Goal: Task Accomplishment & Management: Use online tool/utility

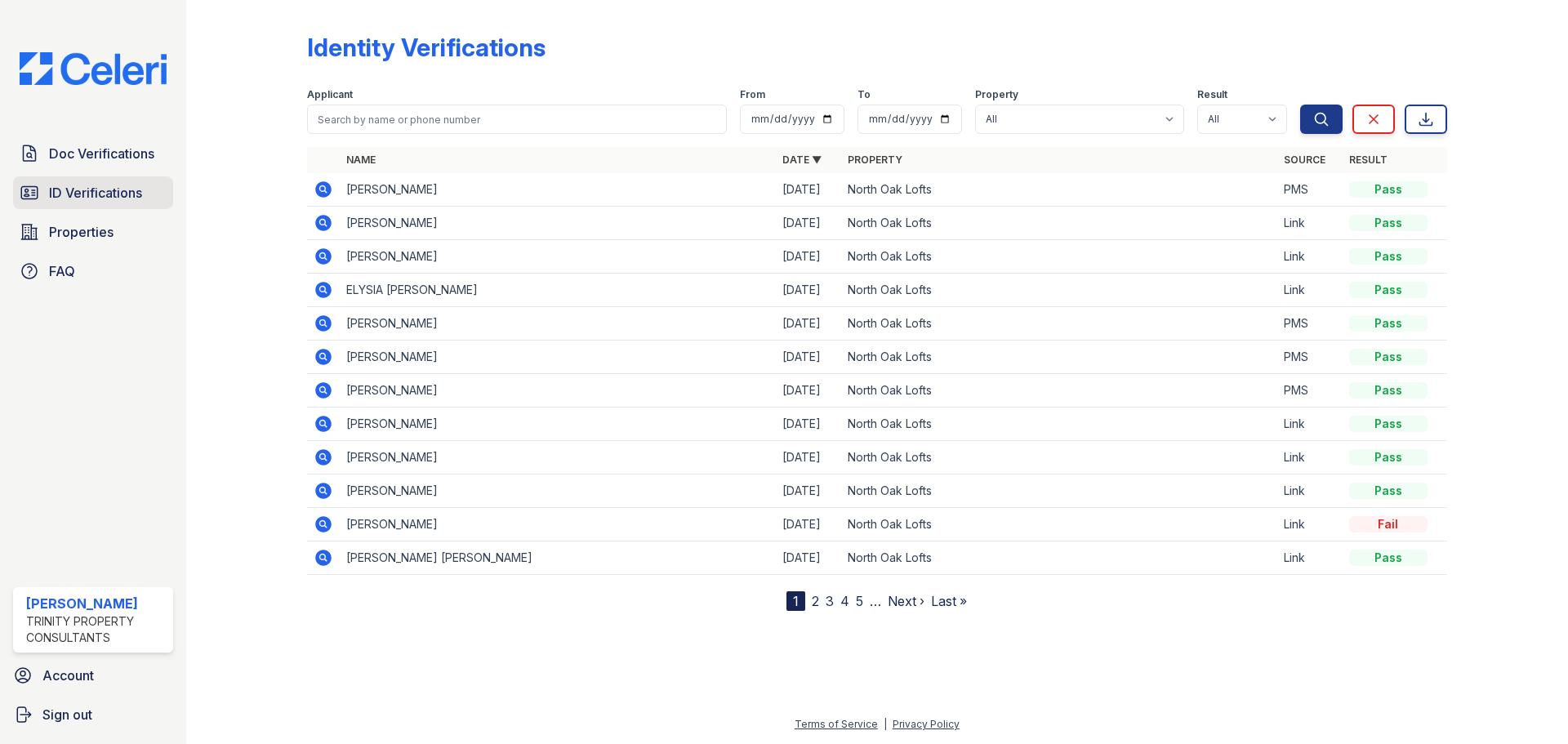
click at [82, 188] on span "ID Verifications" at bounding box center [96, 193] width 93 height 19
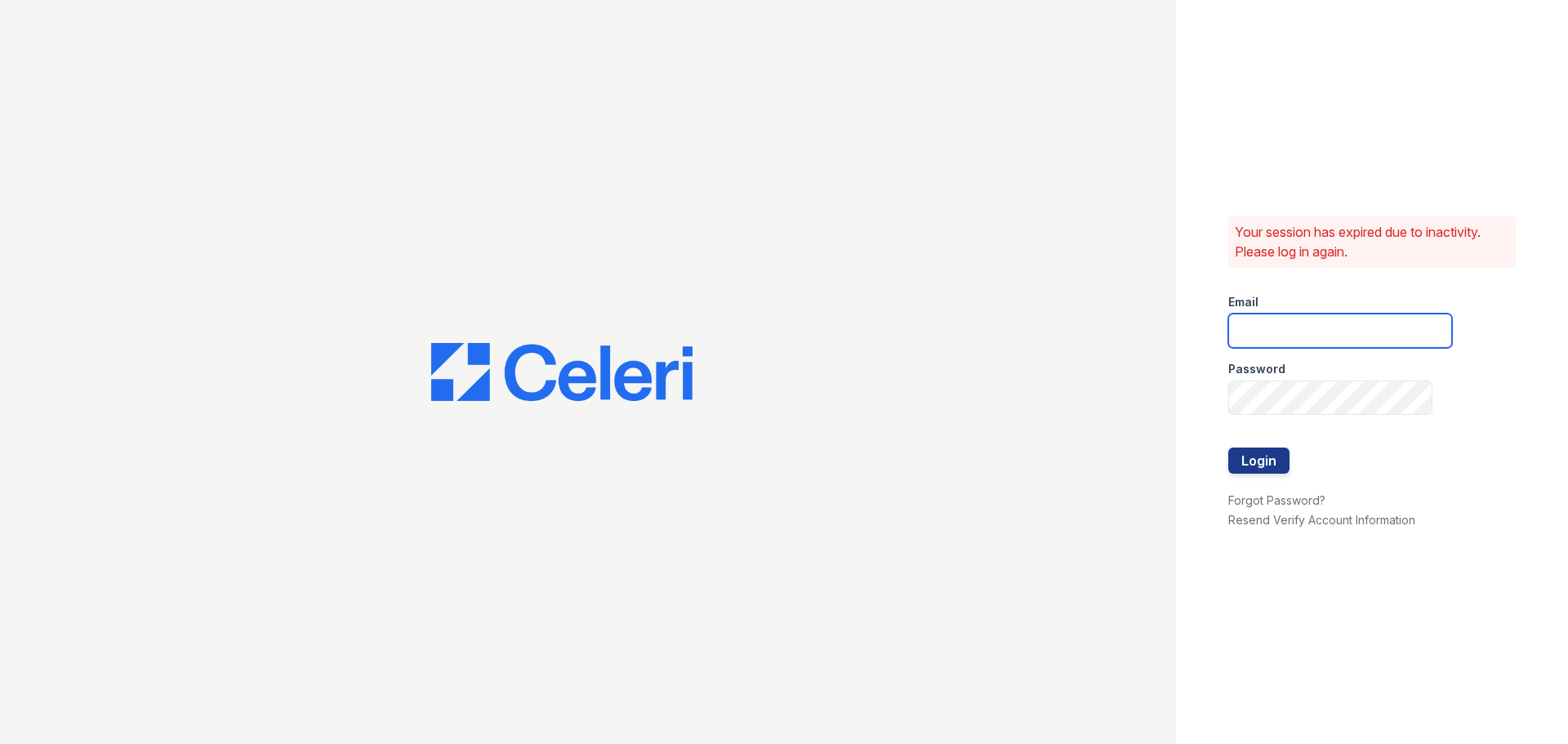
click at [1262, 345] on input "email" at bounding box center [1339, 330] width 223 height 34
type input "apeirce@trinity-pm.com"
click at [1253, 460] on button "Login" at bounding box center [1259, 461] width 61 height 26
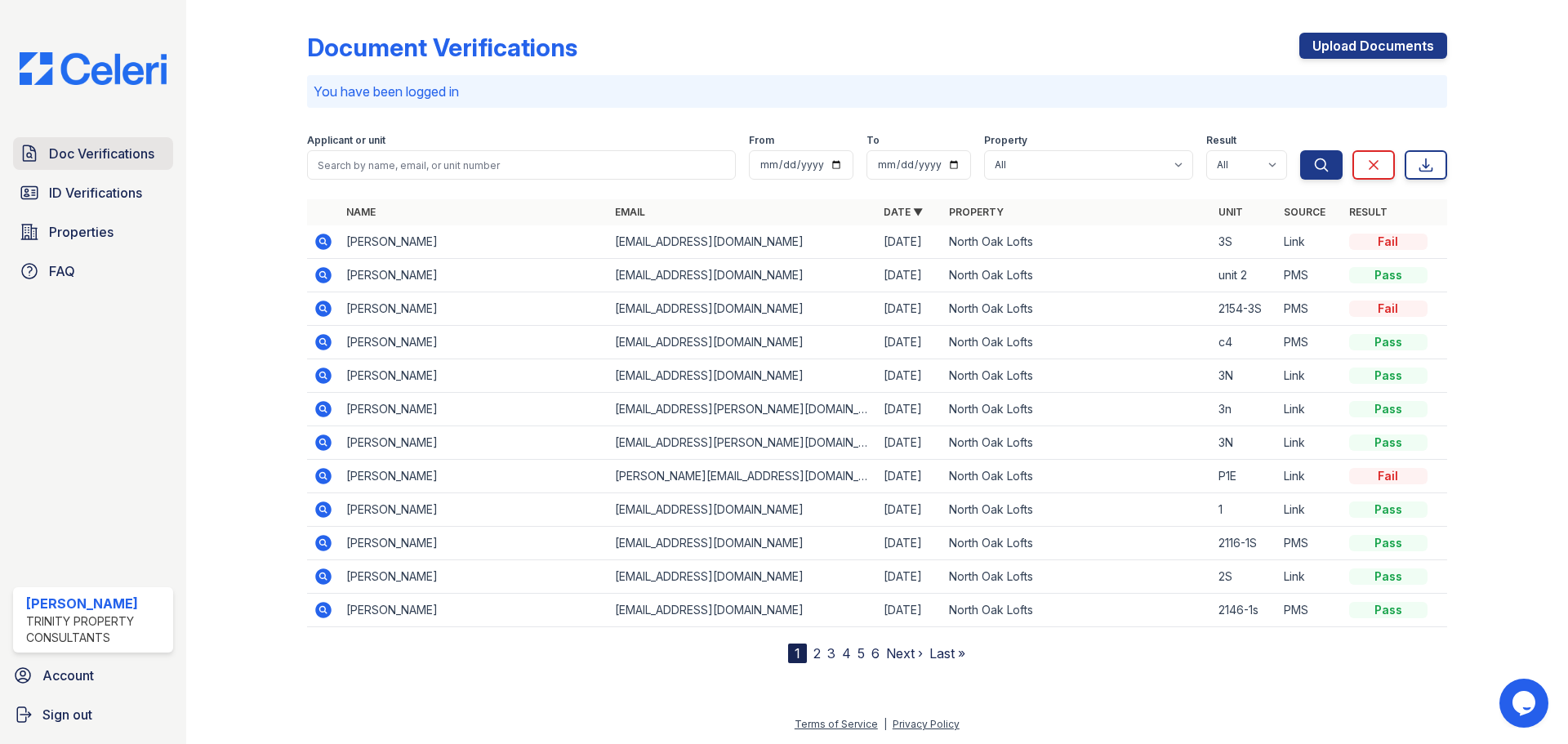
click at [88, 159] on span "Doc Verifications" at bounding box center [102, 153] width 105 height 19
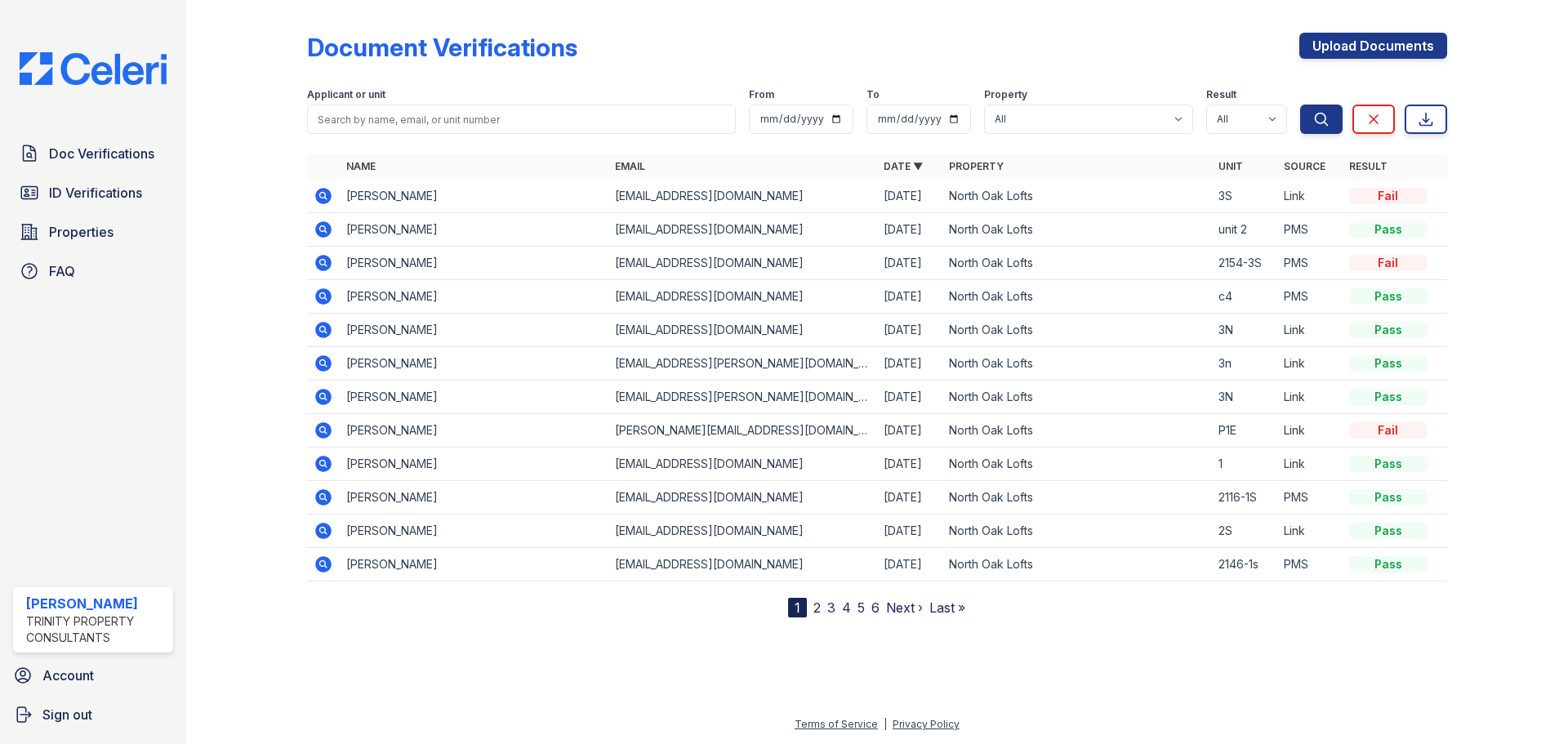
click at [324, 261] on icon at bounding box center [322, 261] width 4 height 4
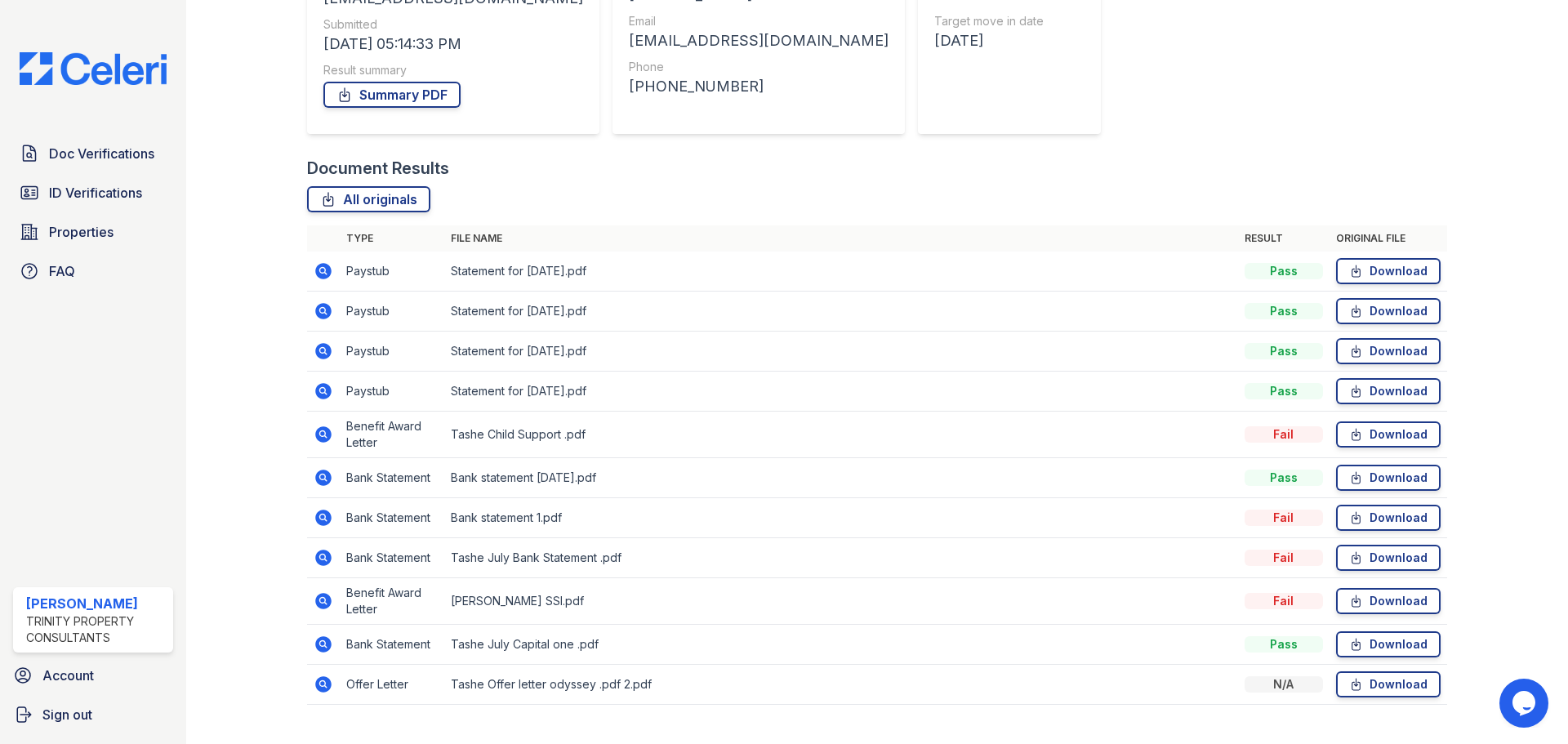
scroll to position [278, 0]
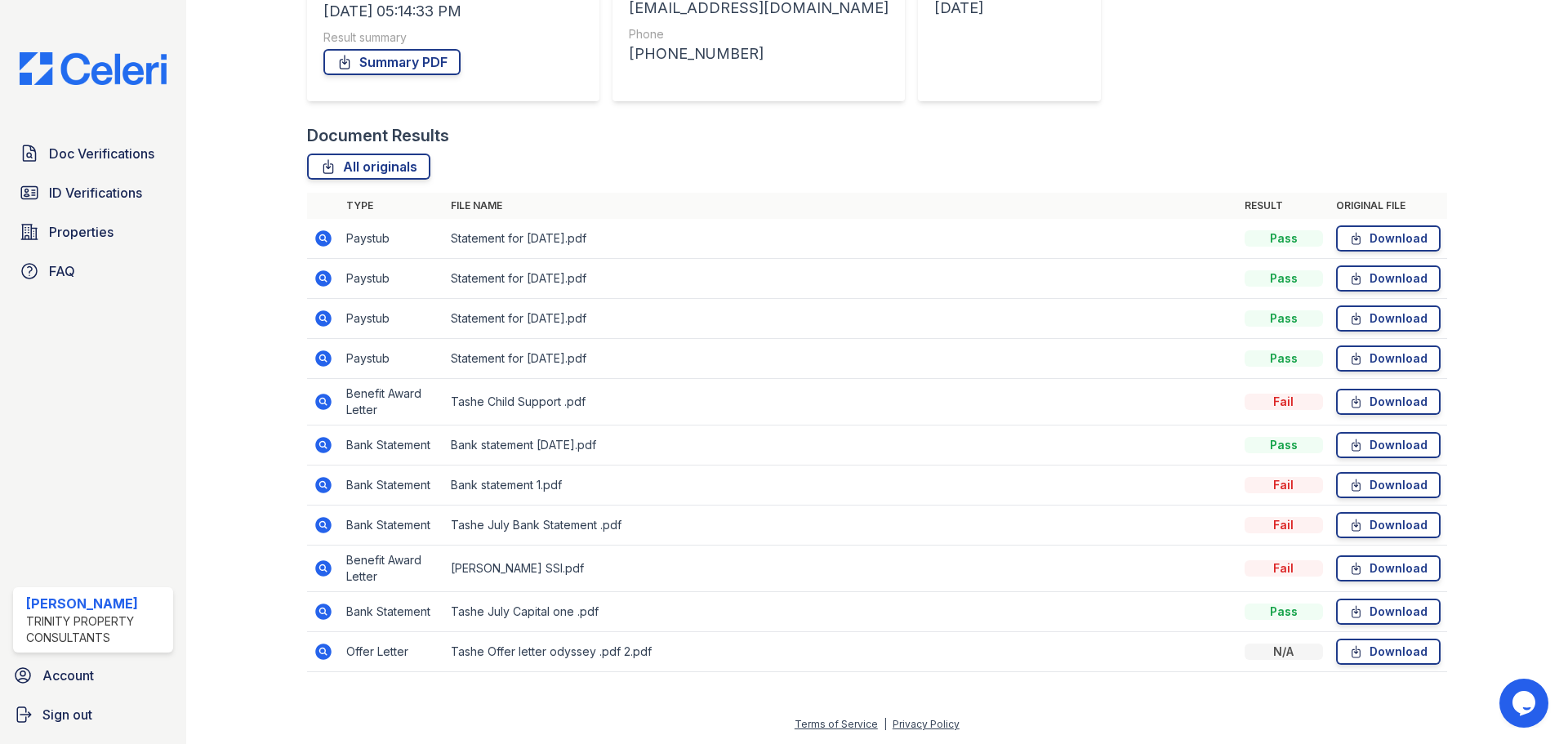
click at [319, 607] on icon at bounding box center [323, 612] width 17 height 17
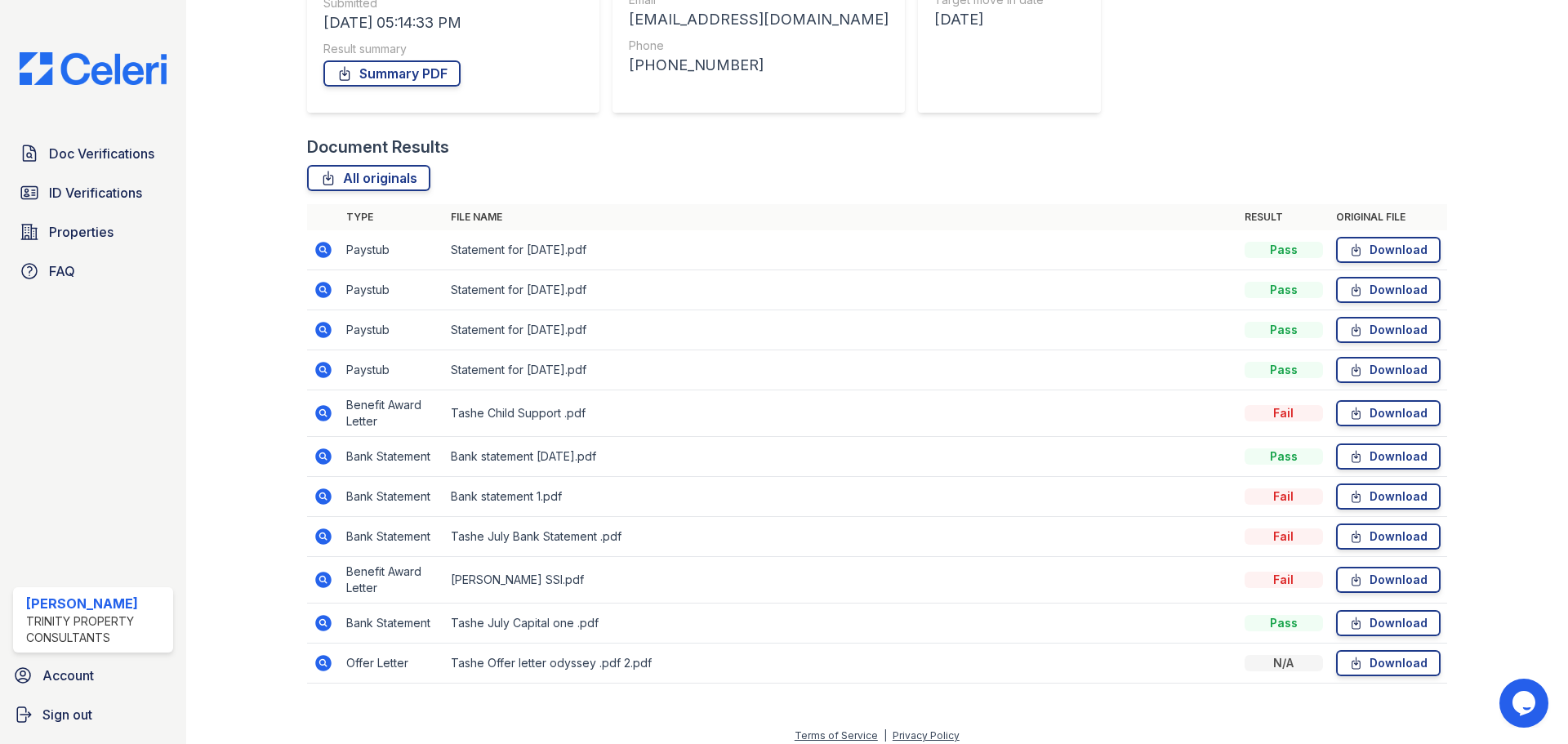
scroll to position [278, 0]
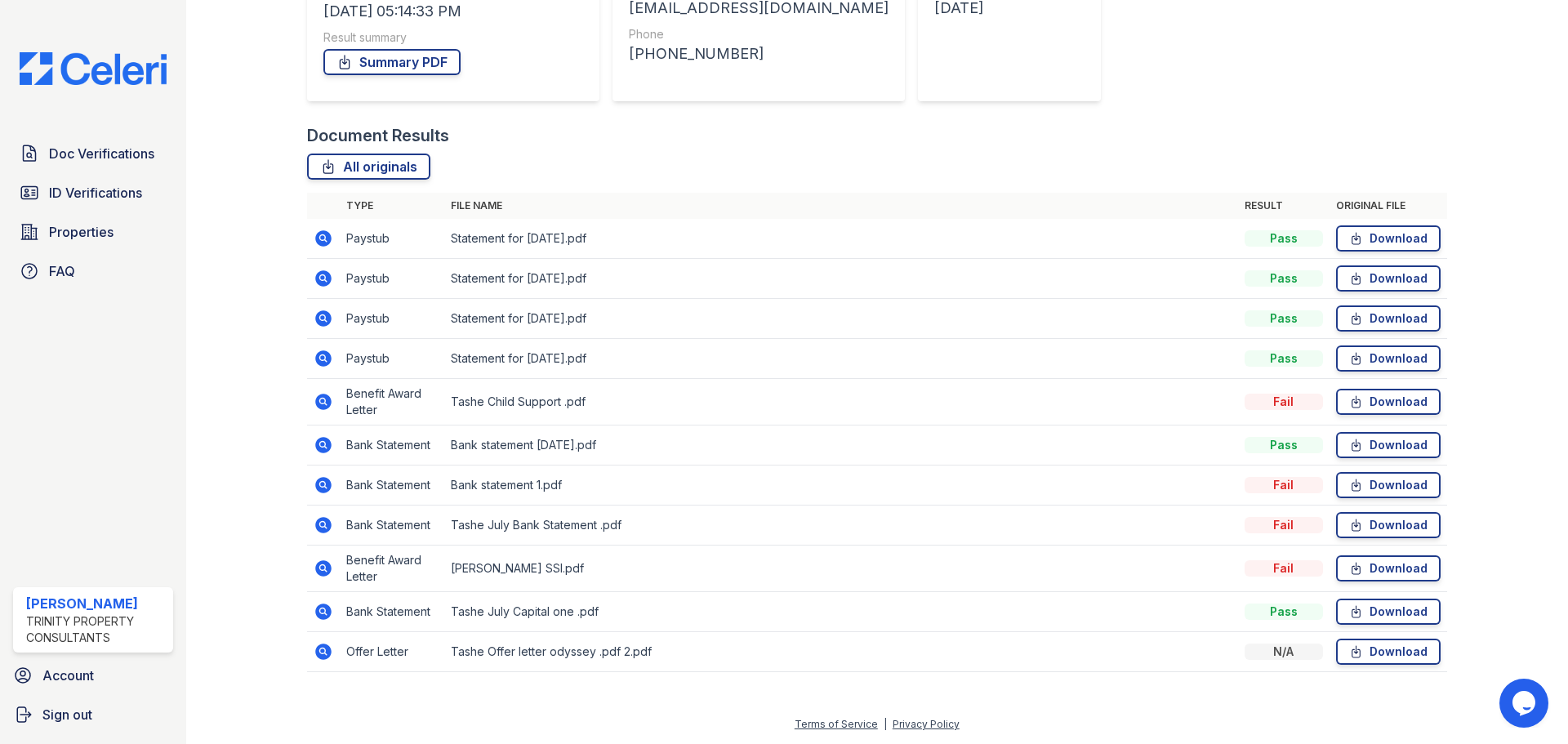
click at [322, 448] on icon at bounding box center [323, 444] width 17 height 17
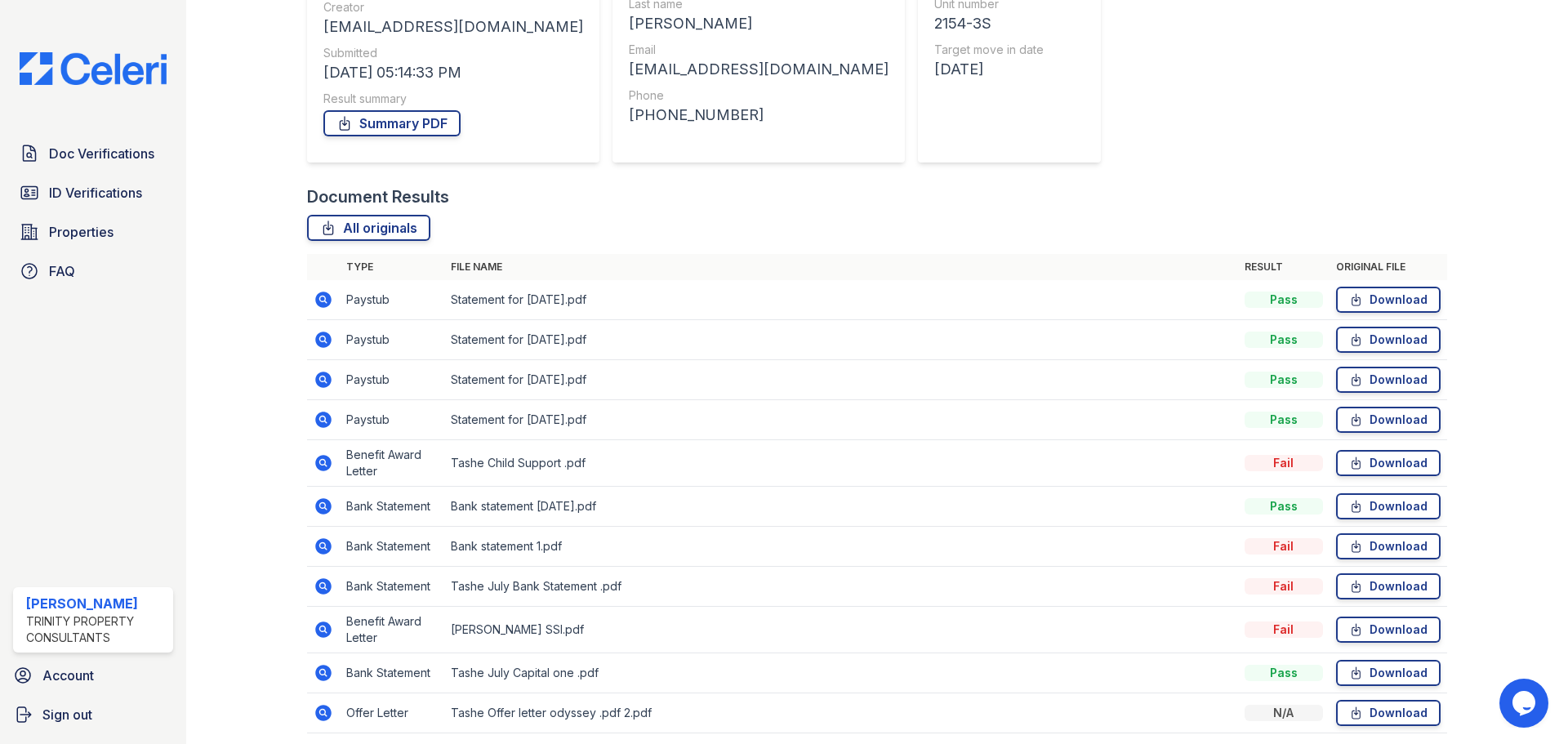
scroll to position [245, 0]
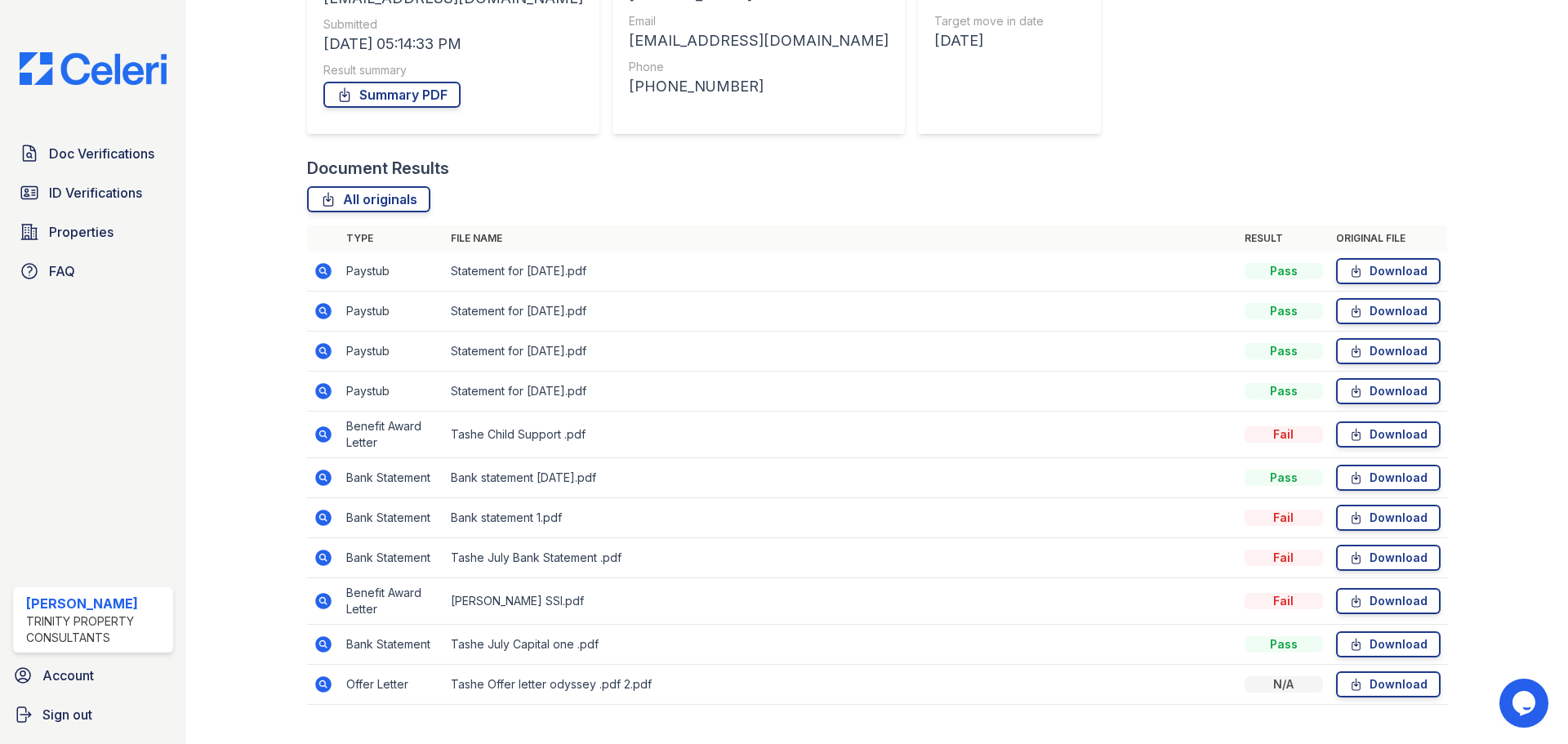
click at [317, 478] on icon at bounding box center [323, 478] width 17 height 17
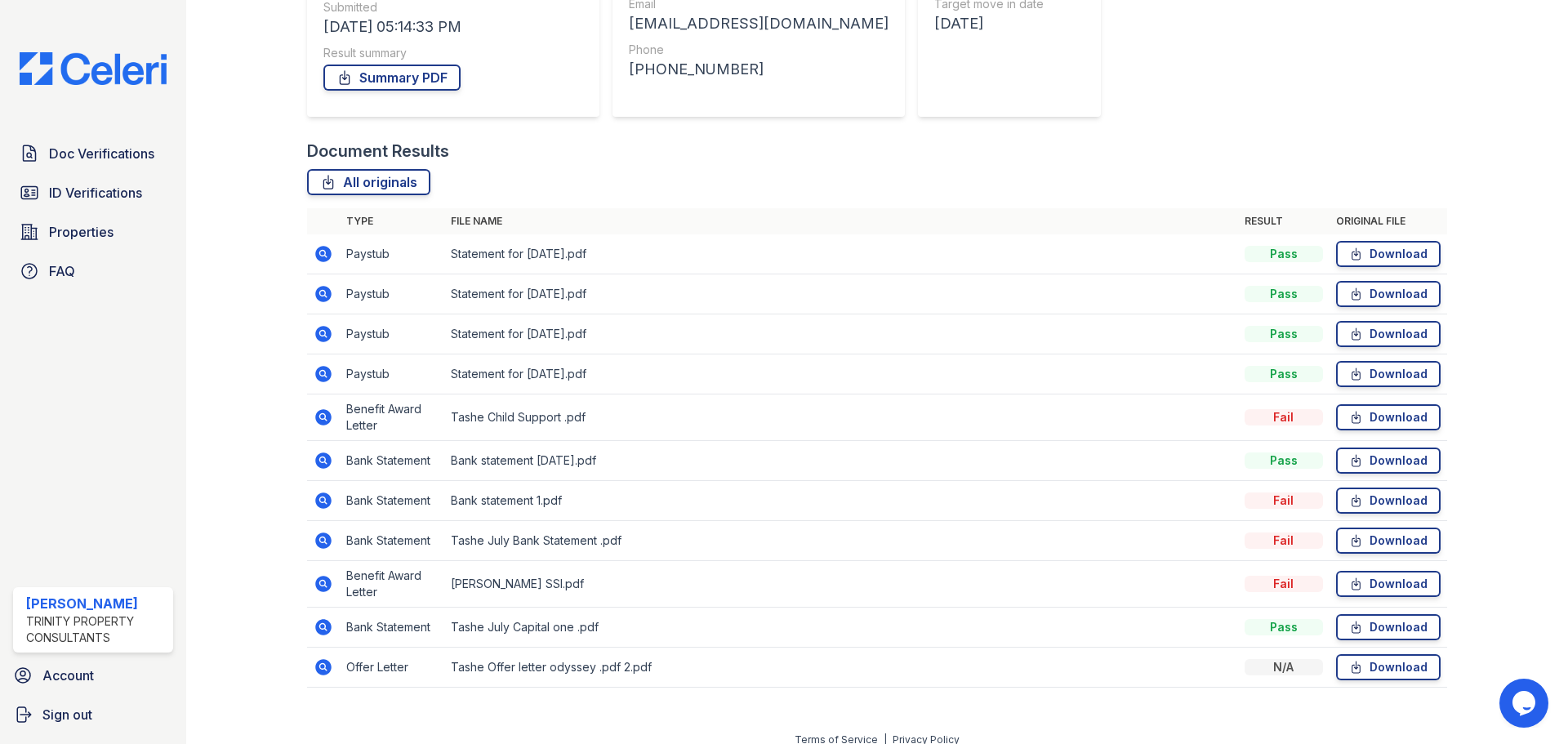
scroll to position [278, 0]
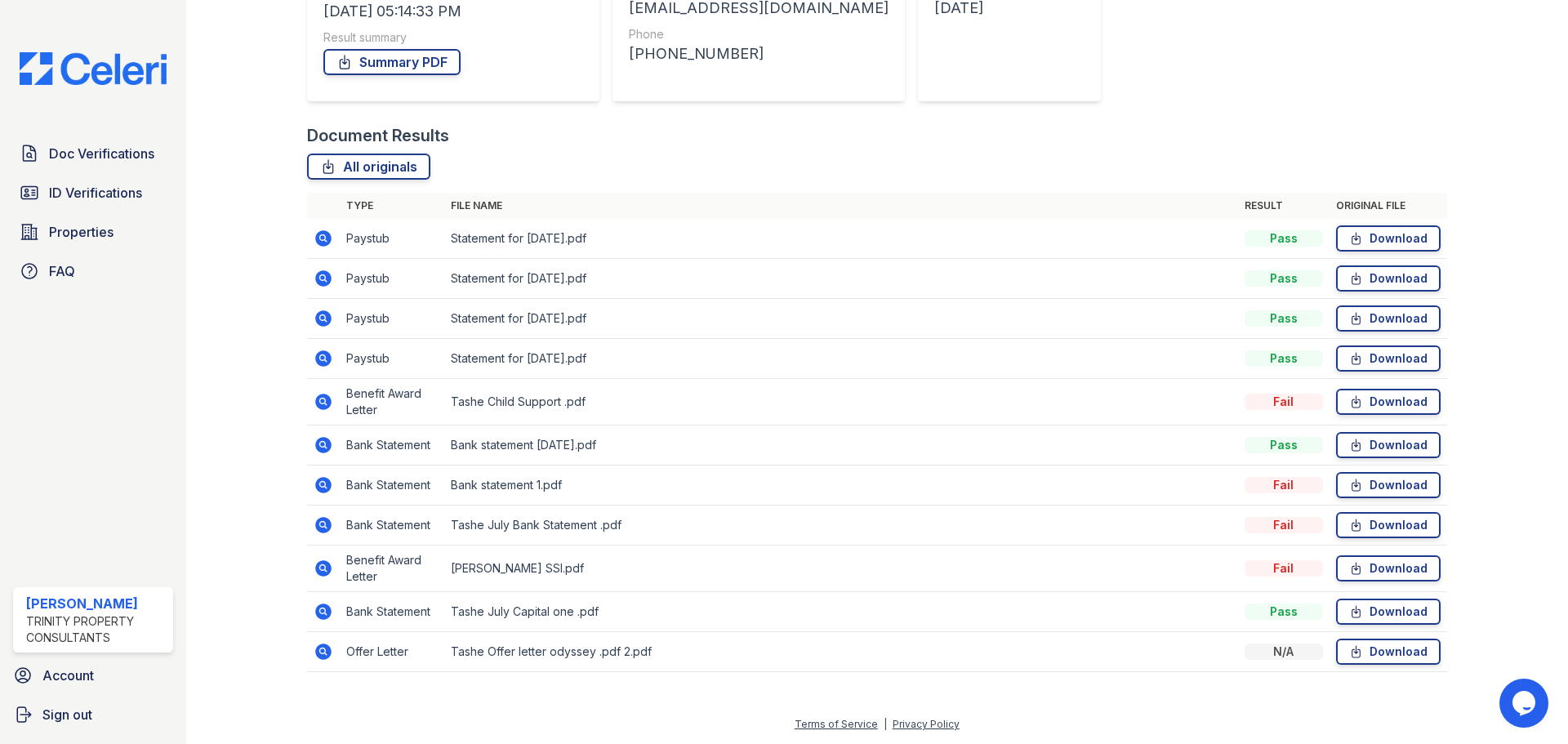
click at [324, 613] on icon at bounding box center [323, 612] width 19 height 19
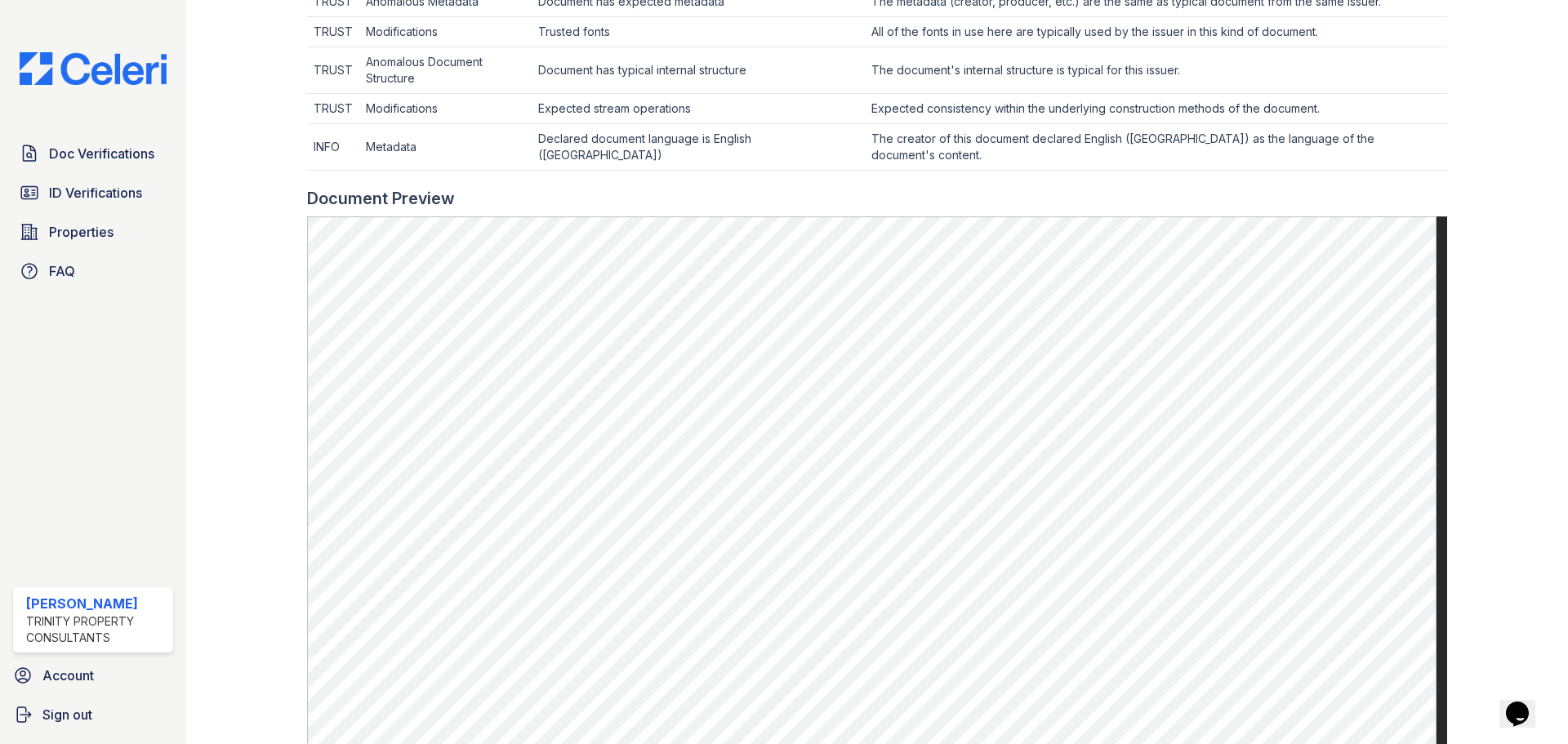
scroll to position [817, 0]
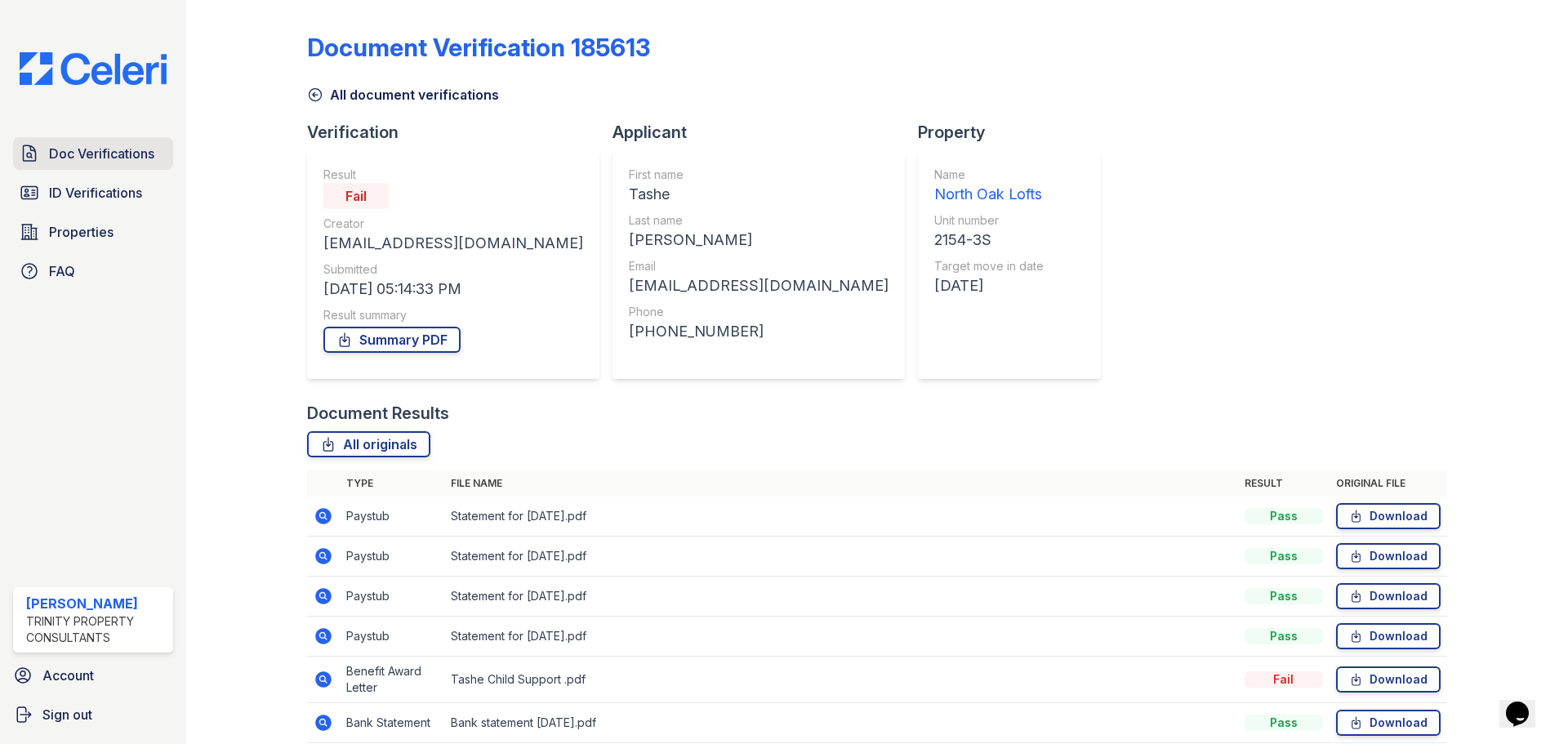
click at [87, 165] on link "Doc Verifications" at bounding box center [93, 153] width 160 height 32
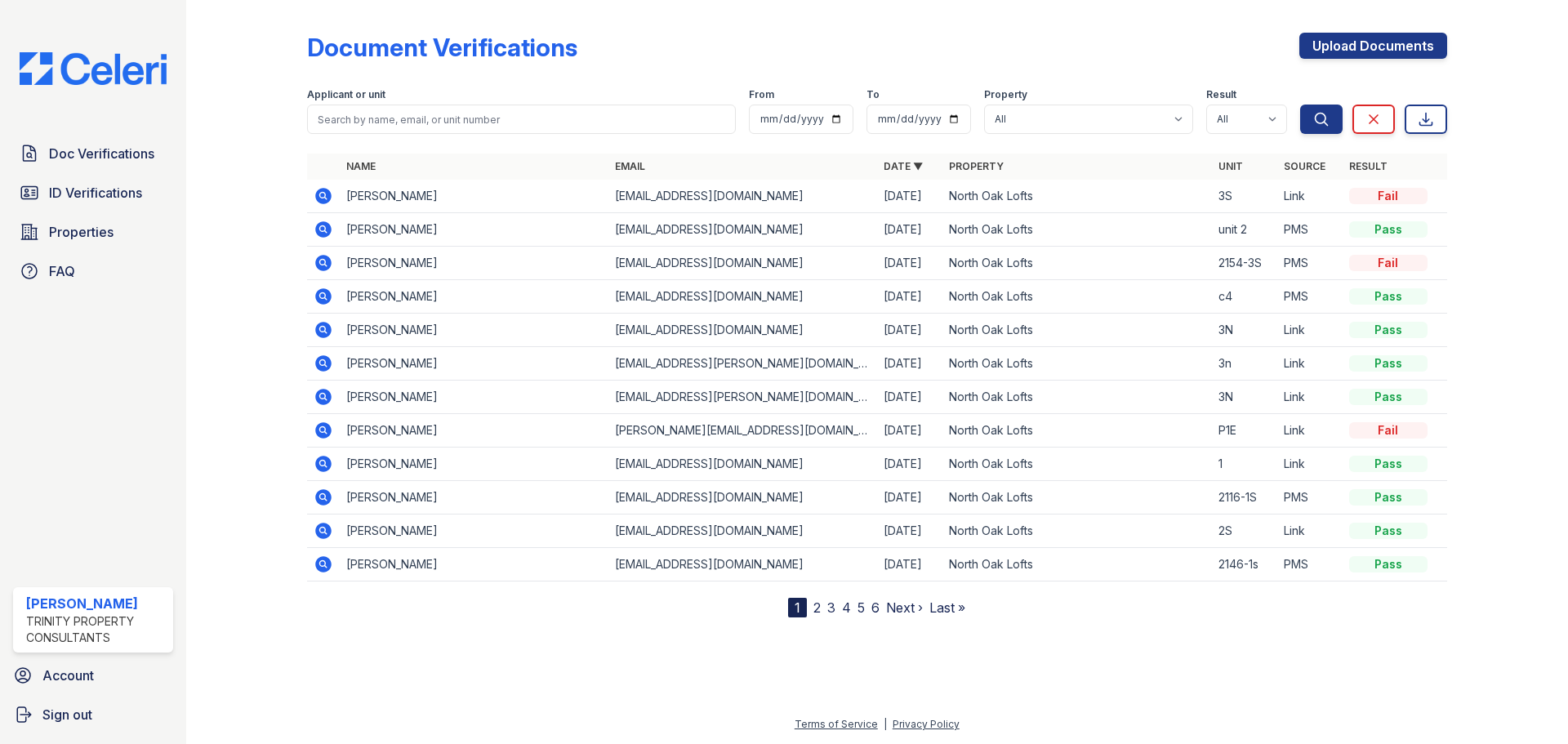
click at [319, 195] on icon at bounding box center [323, 195] width 19 height 19
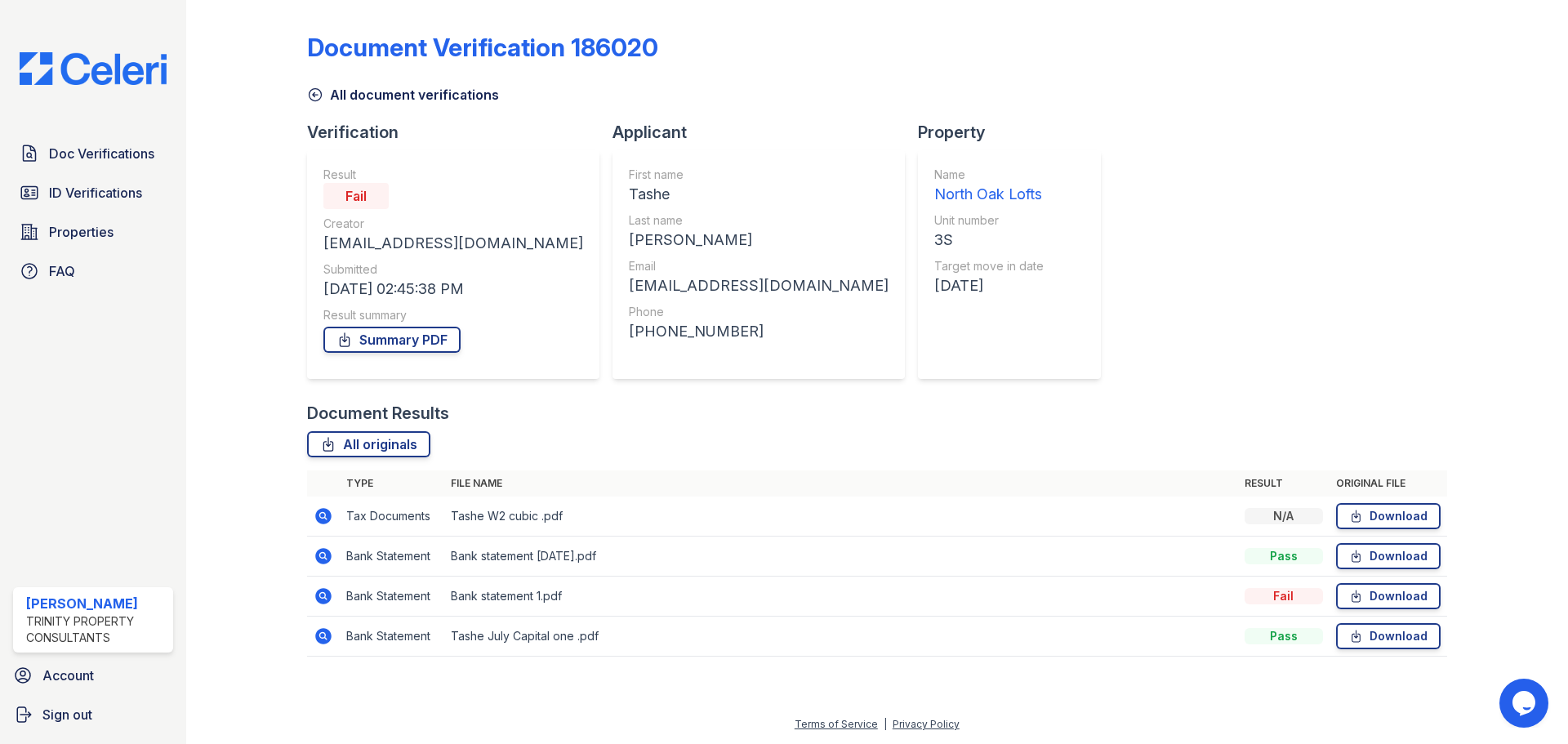
click at [326, 559] on icon at bounding box center [323, 556] width 19 height 19
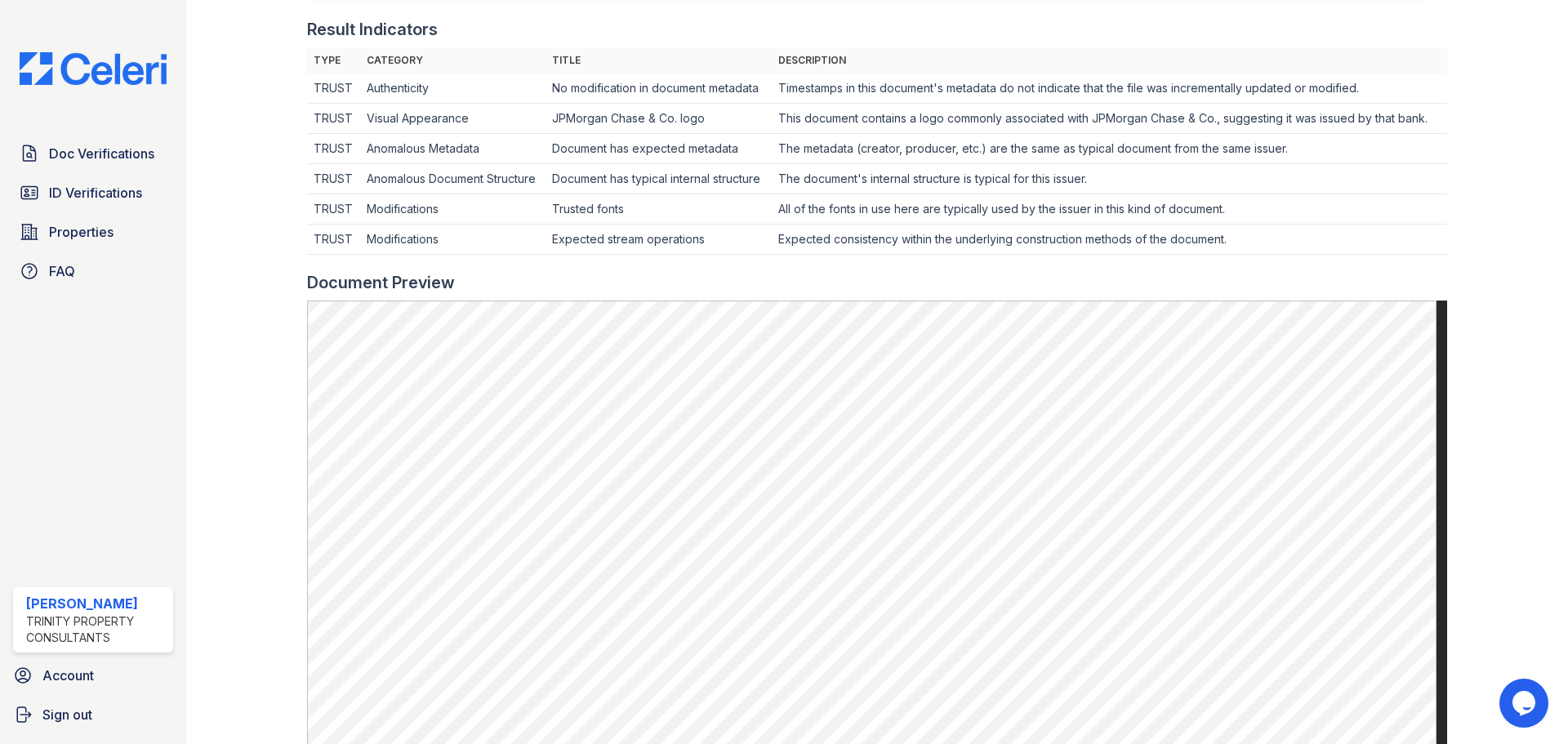
scroll to position [490, 0]
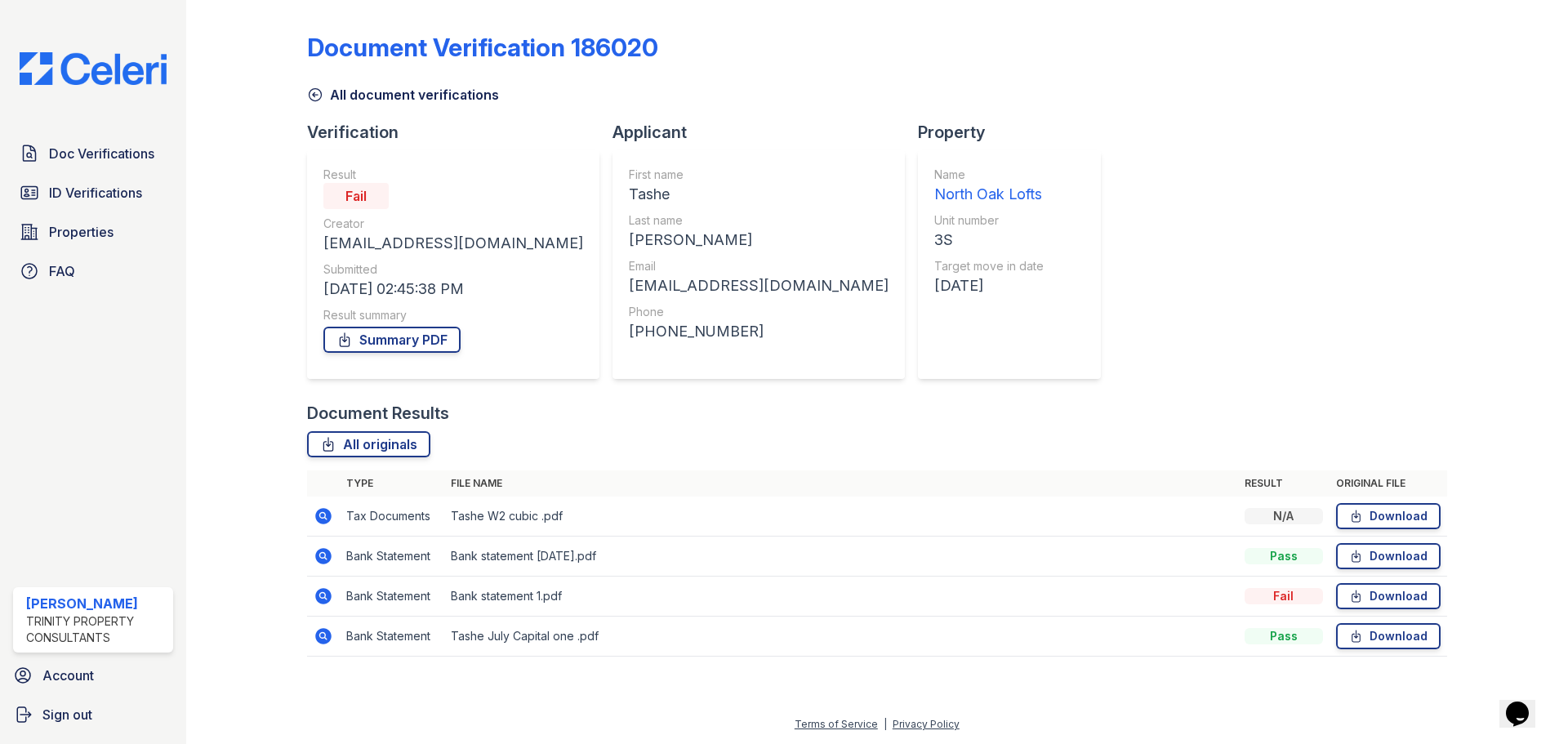
click at [325, 639] on icon at bounding box center [323, 636] width 19 height 19
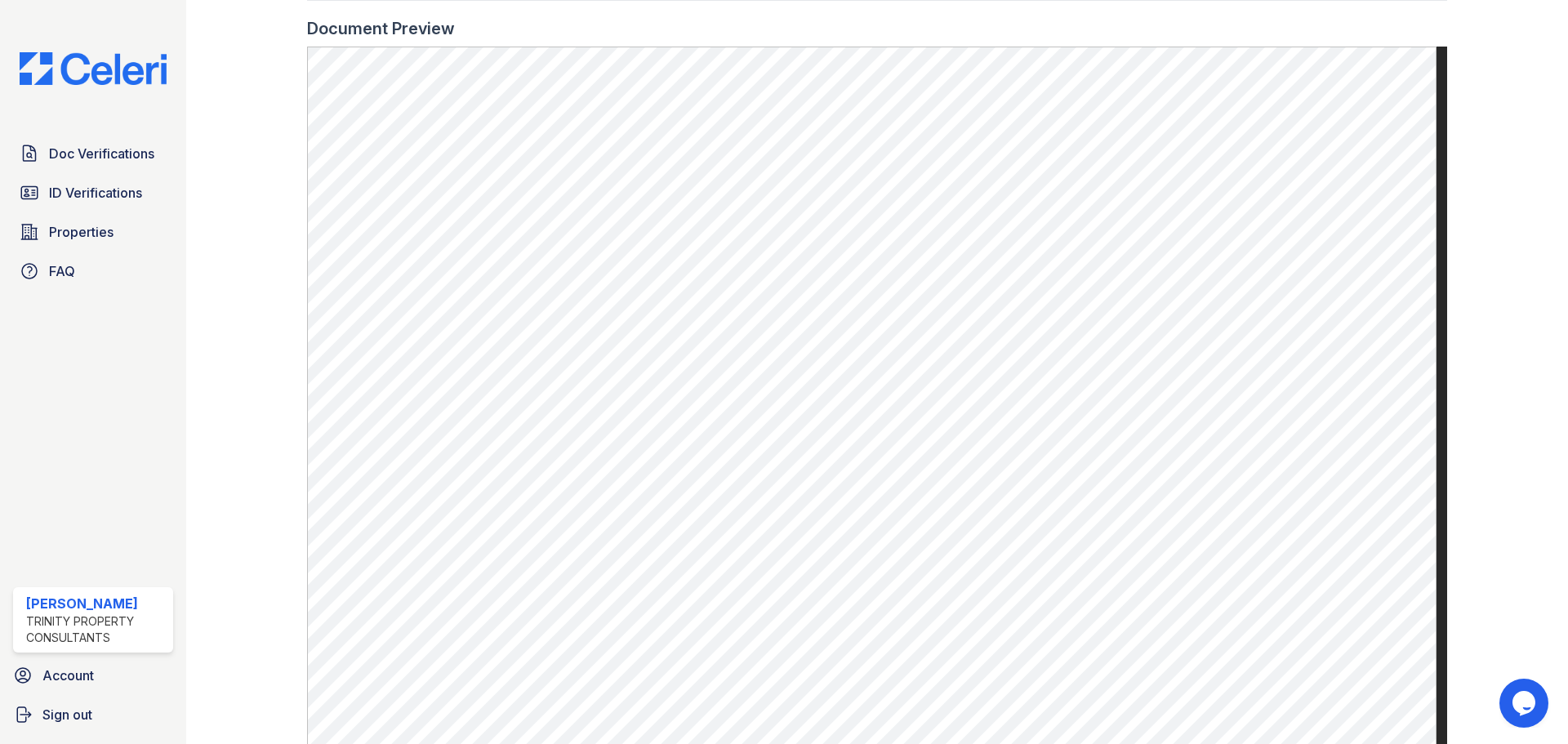
scroll to position [893, 0]
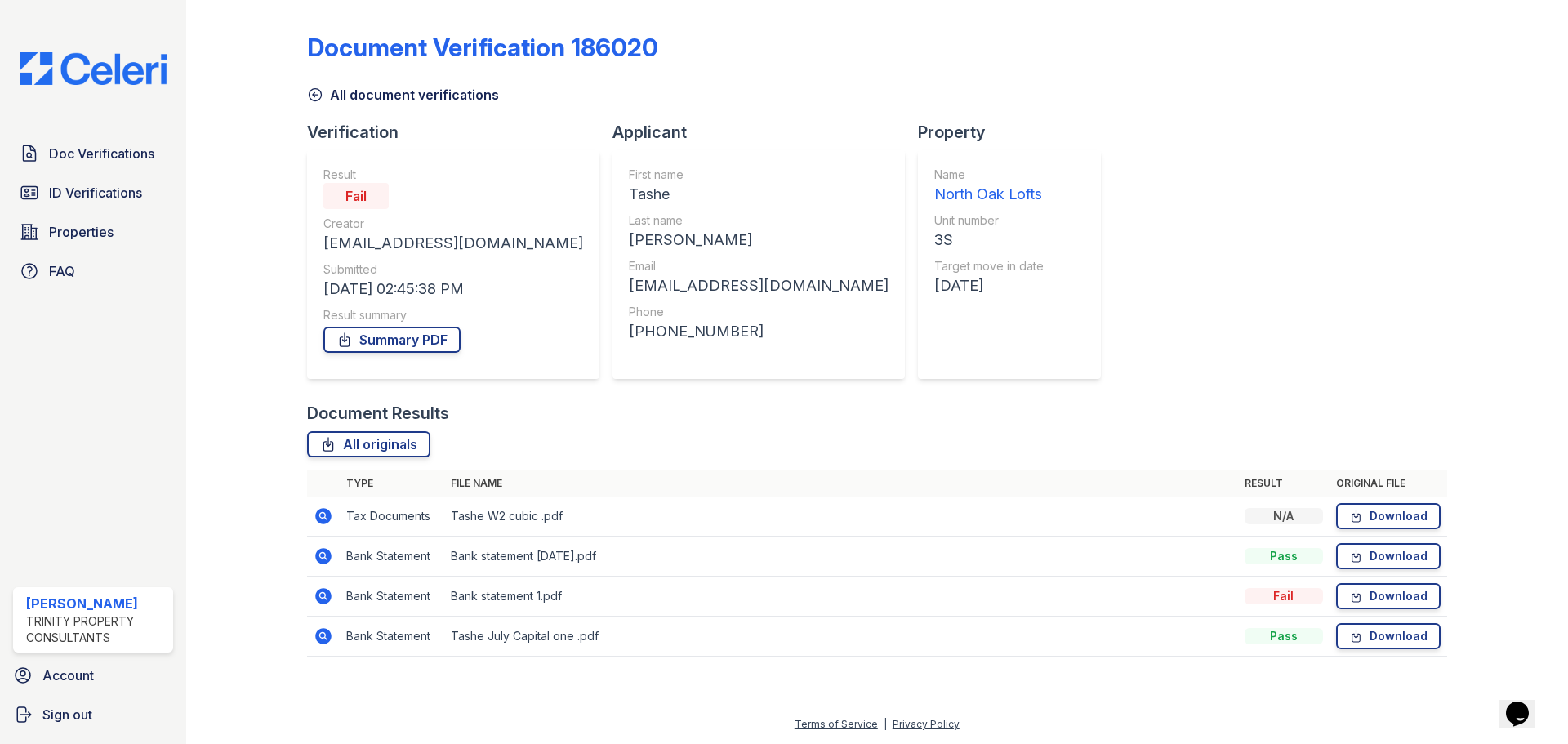
click at [320, 595] on icon at bounding box center [323, 596] width 19 height 19
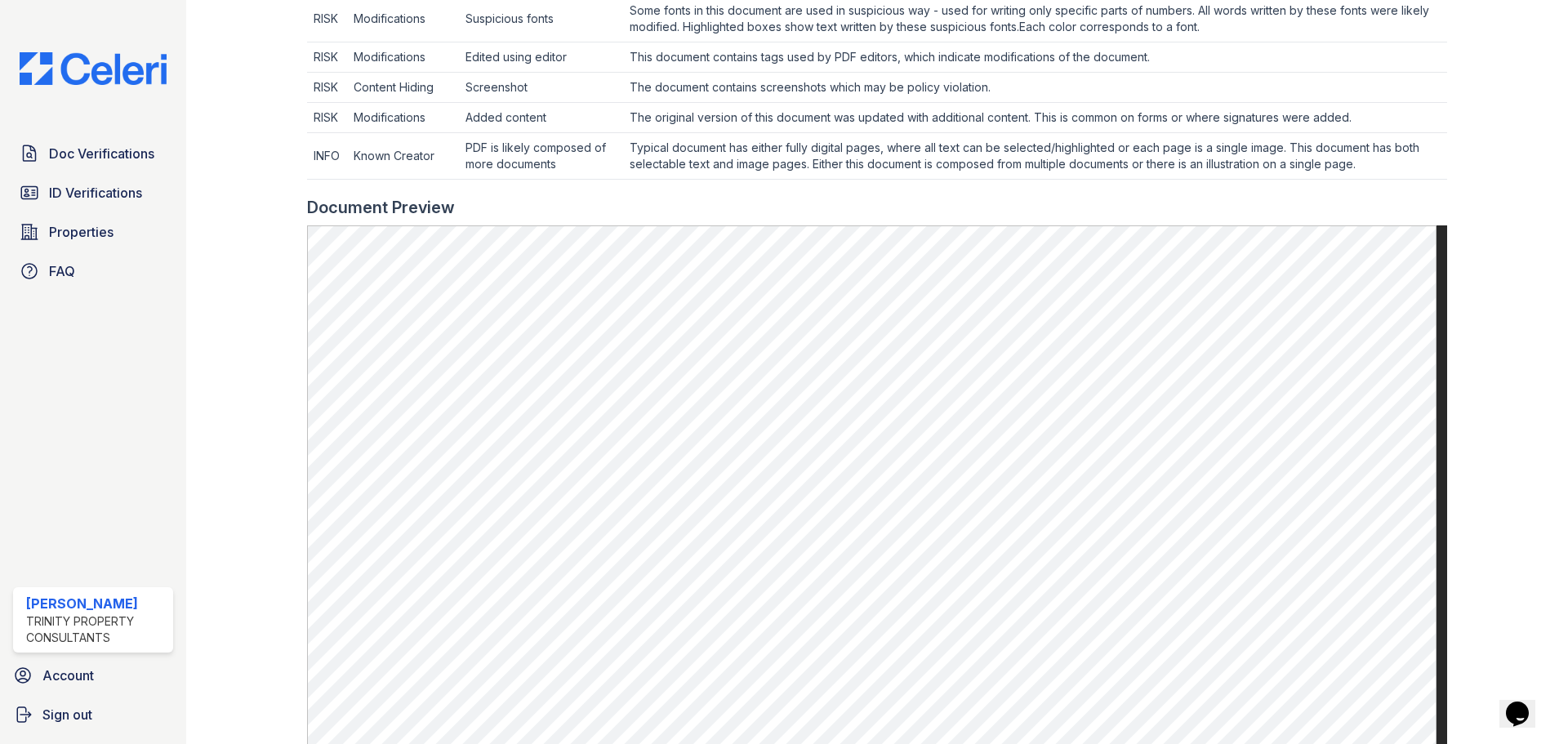
scroll to position [777, 0]
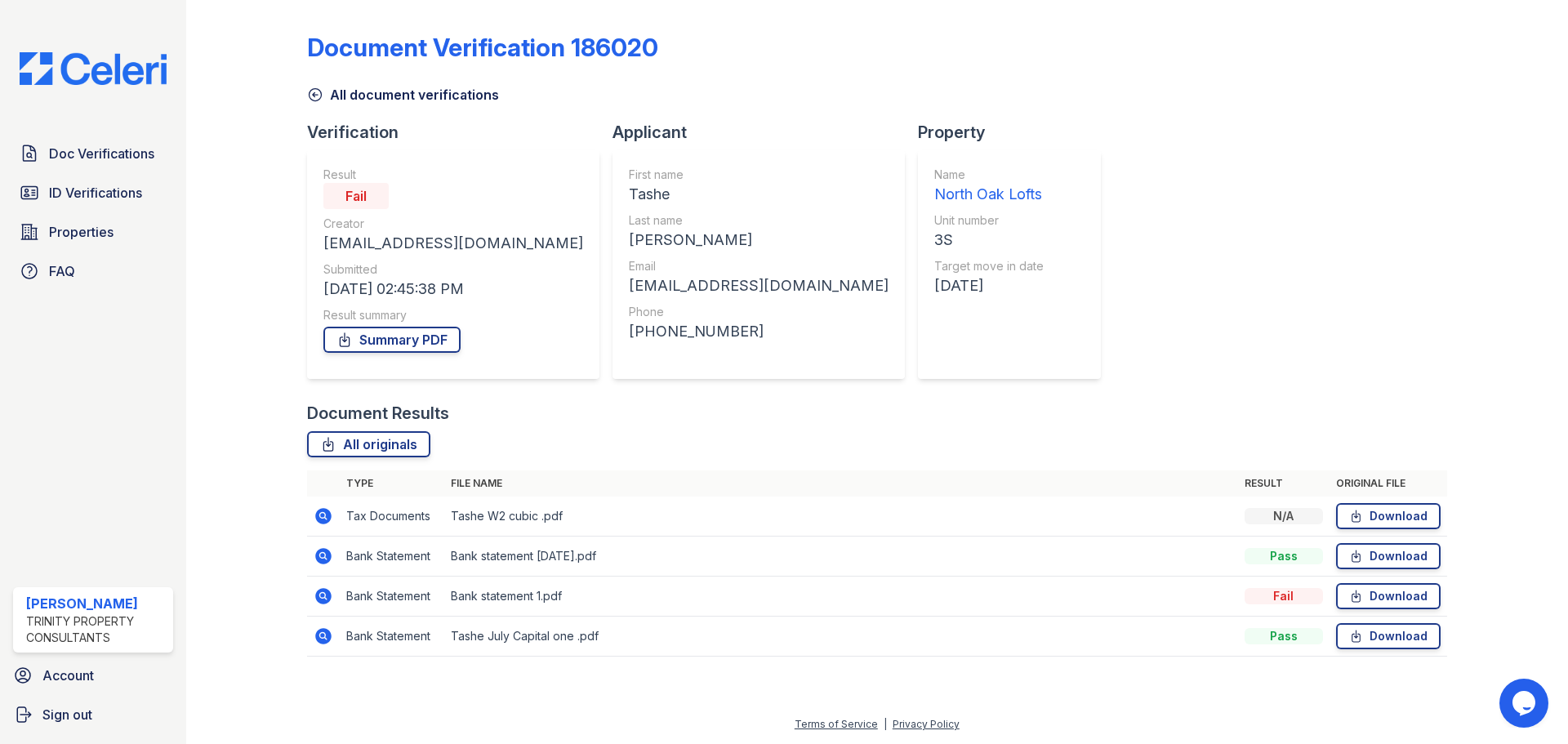
click at [326, 515] on icon at bounding box center [323, 516] width 17 height 17
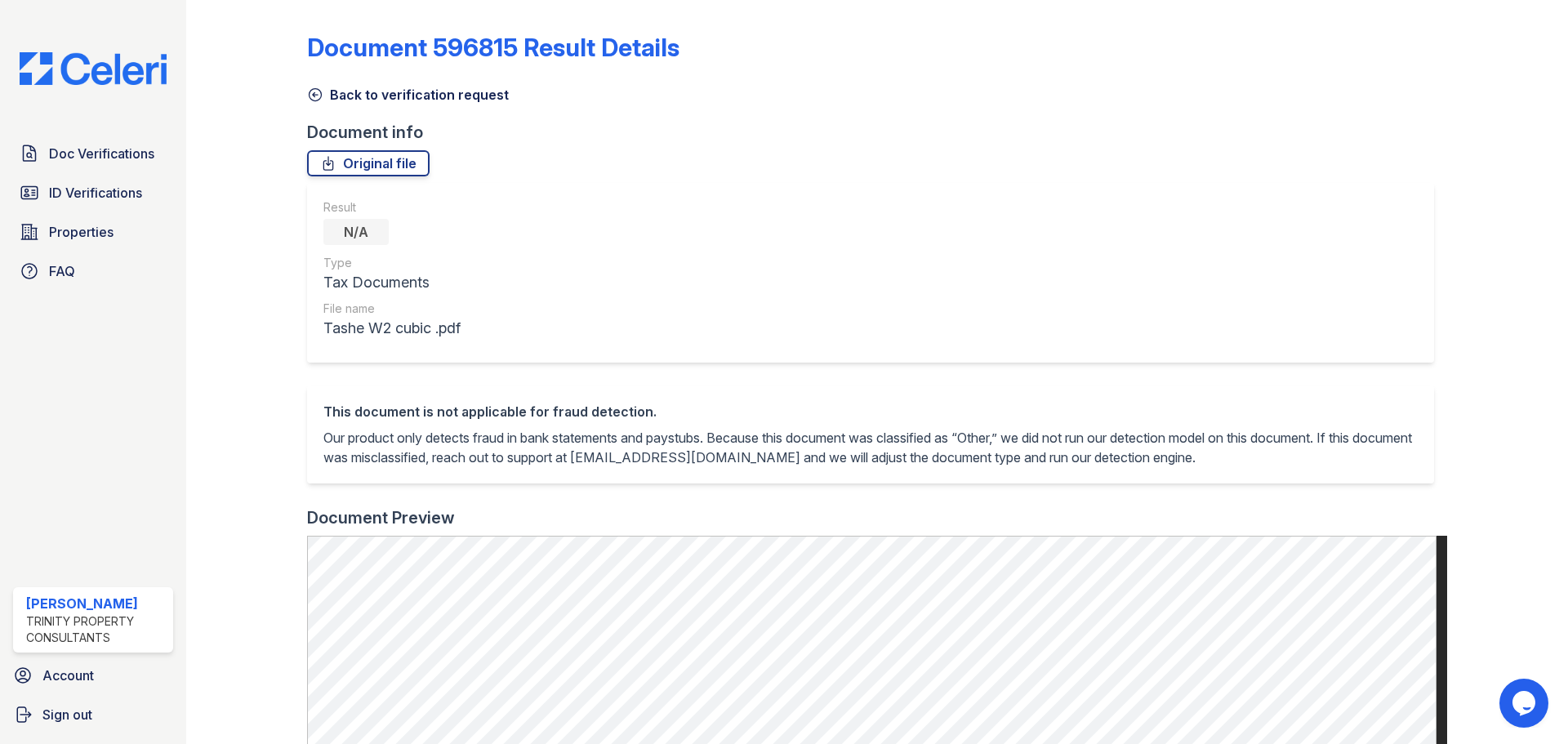
scroll to position [490, 0]
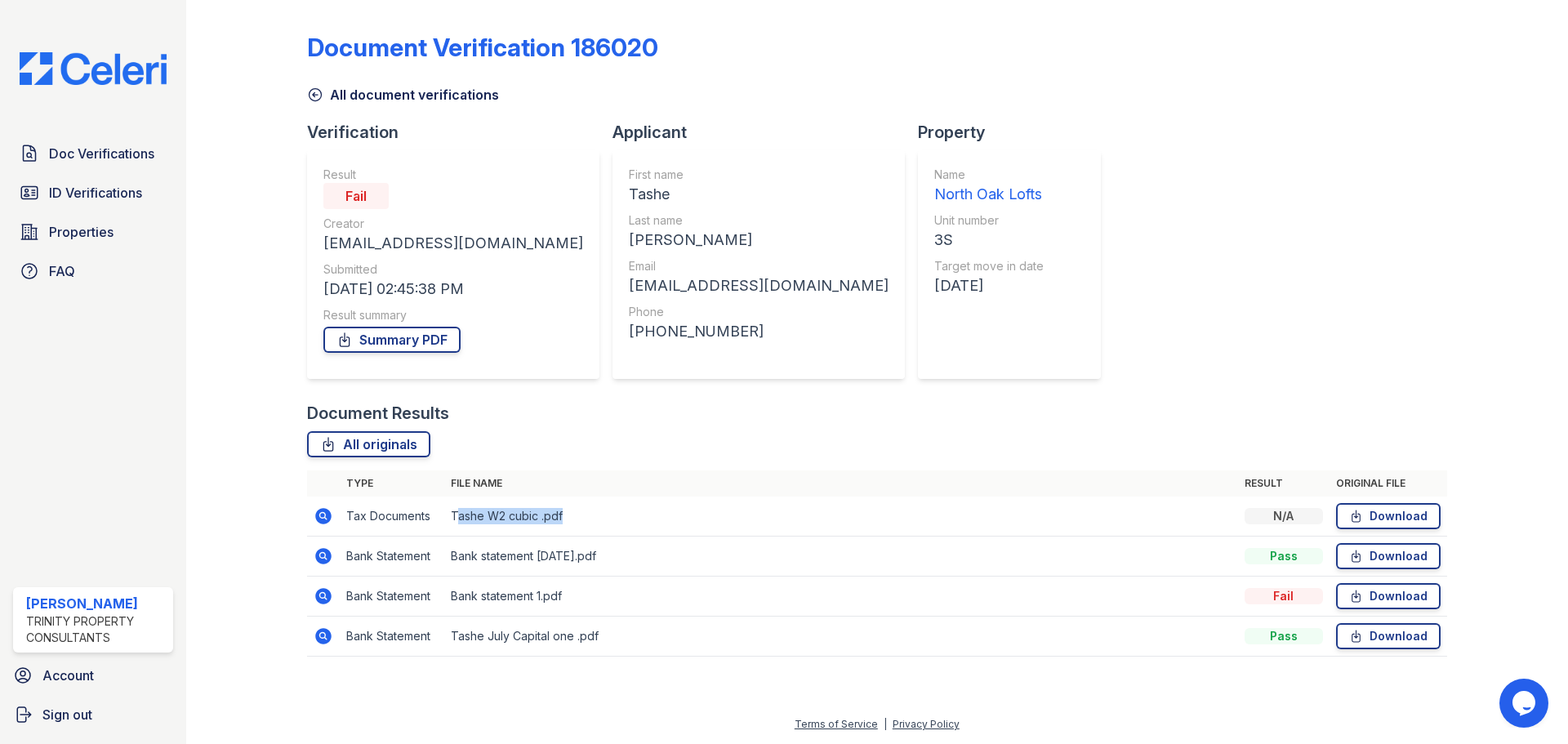
drag, startPoint x: 454, startPoint y: 512, endPoint x: 567, endPoint y: 512, distance: 113.0
click at [567, 512] on td "Tashe W2 cubic .pdf" at bounding box center [841, 516] width 794 height 40
click at [721, 530] on td "Tashe W2 cubic .pdf" at bounding box center [841, 516] width 794 height 40
click at [331, 558] on icon at bounding box center [323, 556] width 19 height 19
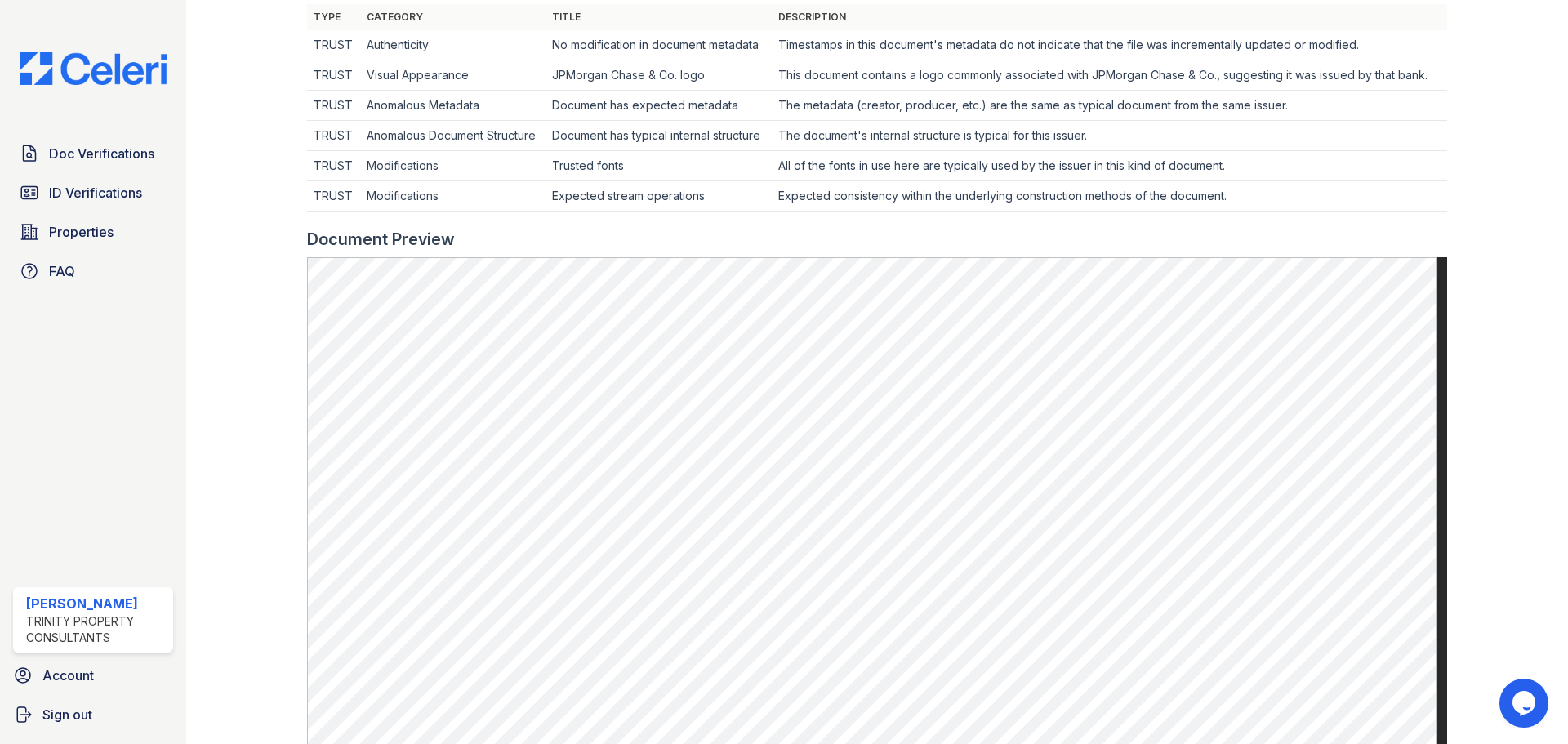
scroll to position [653, 0]
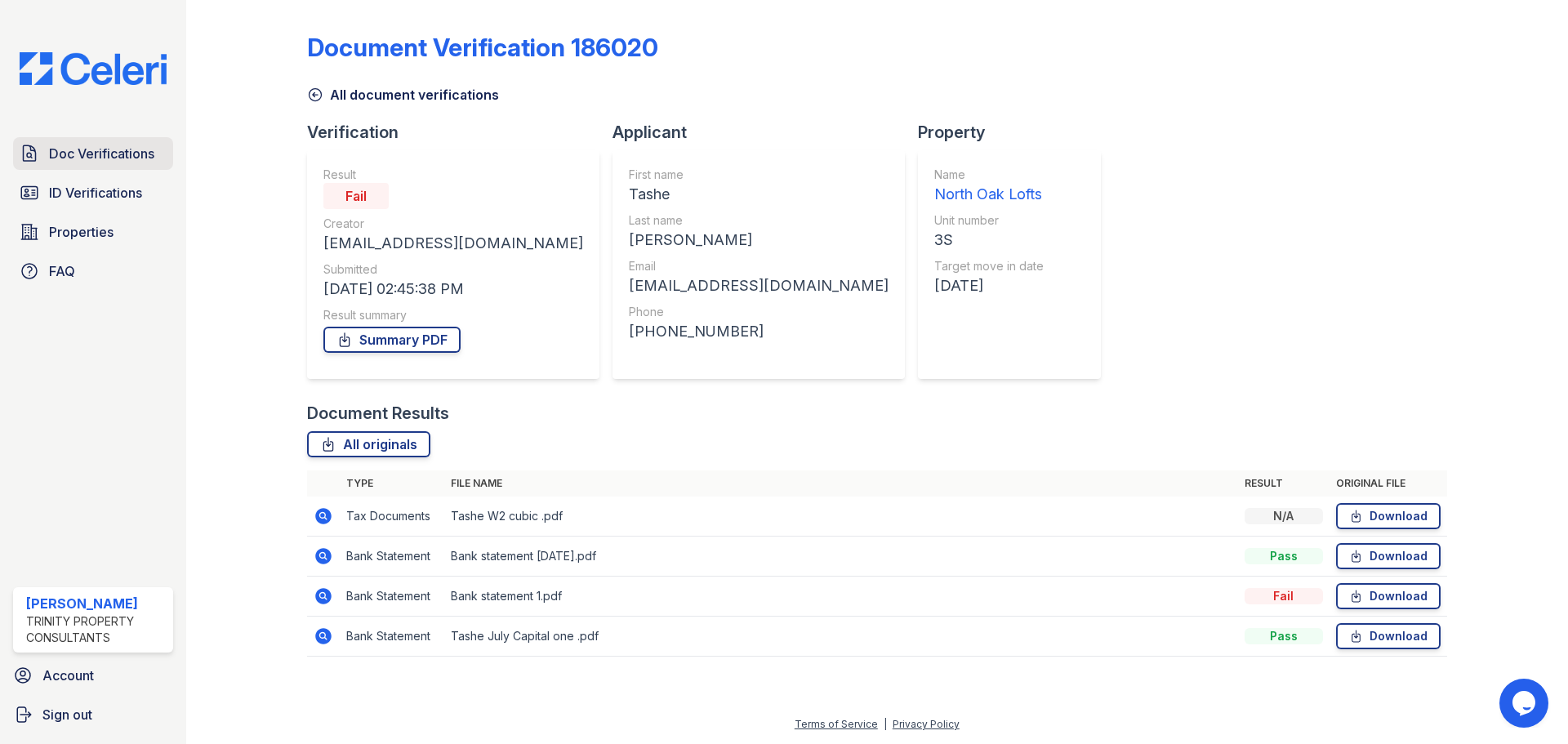
click at [89, 157] on span "Doc Verifications" at bounding box center [102, 153] width 105 height 19
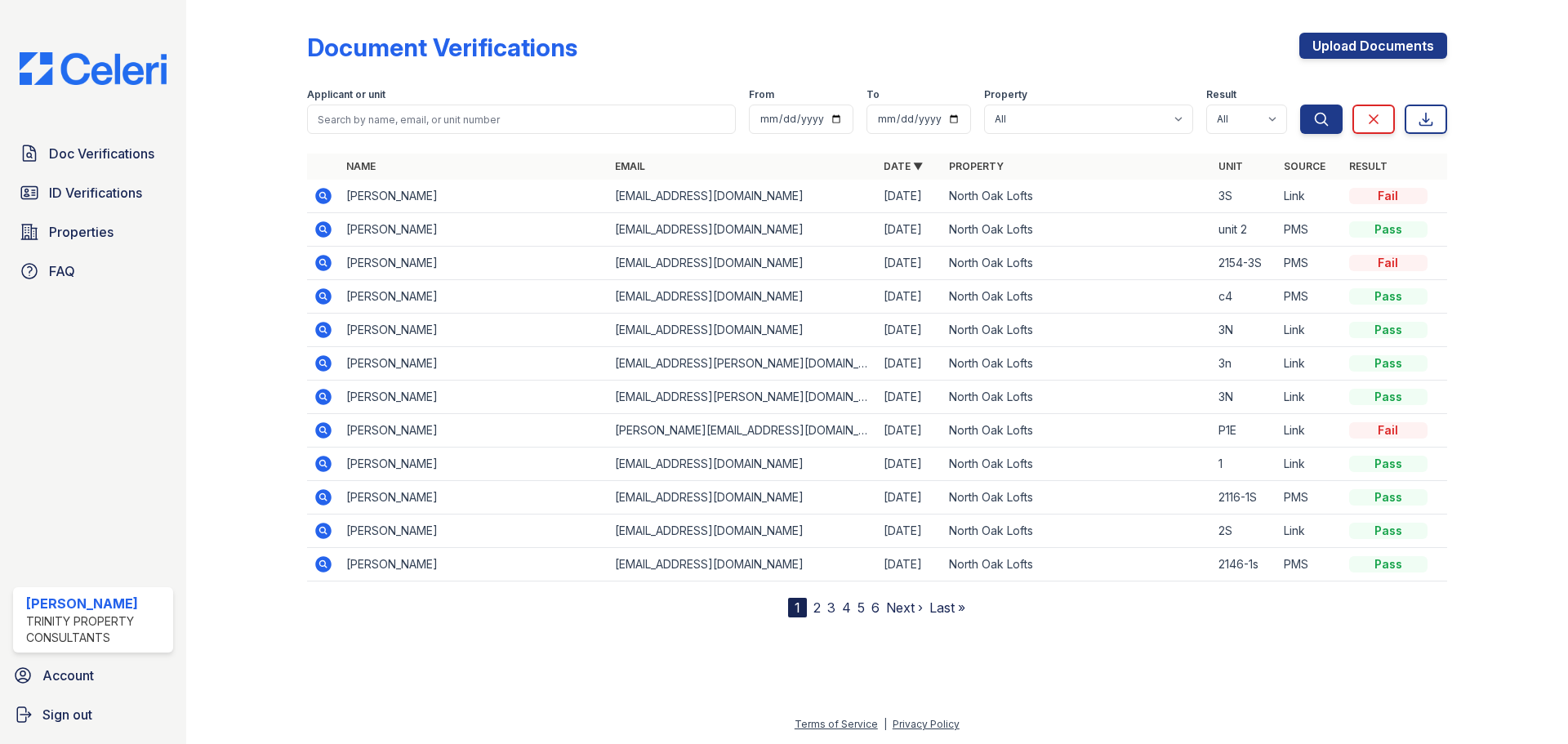
click at [318, 263] on icon at bounding box center [323, 263] width 17 height 17
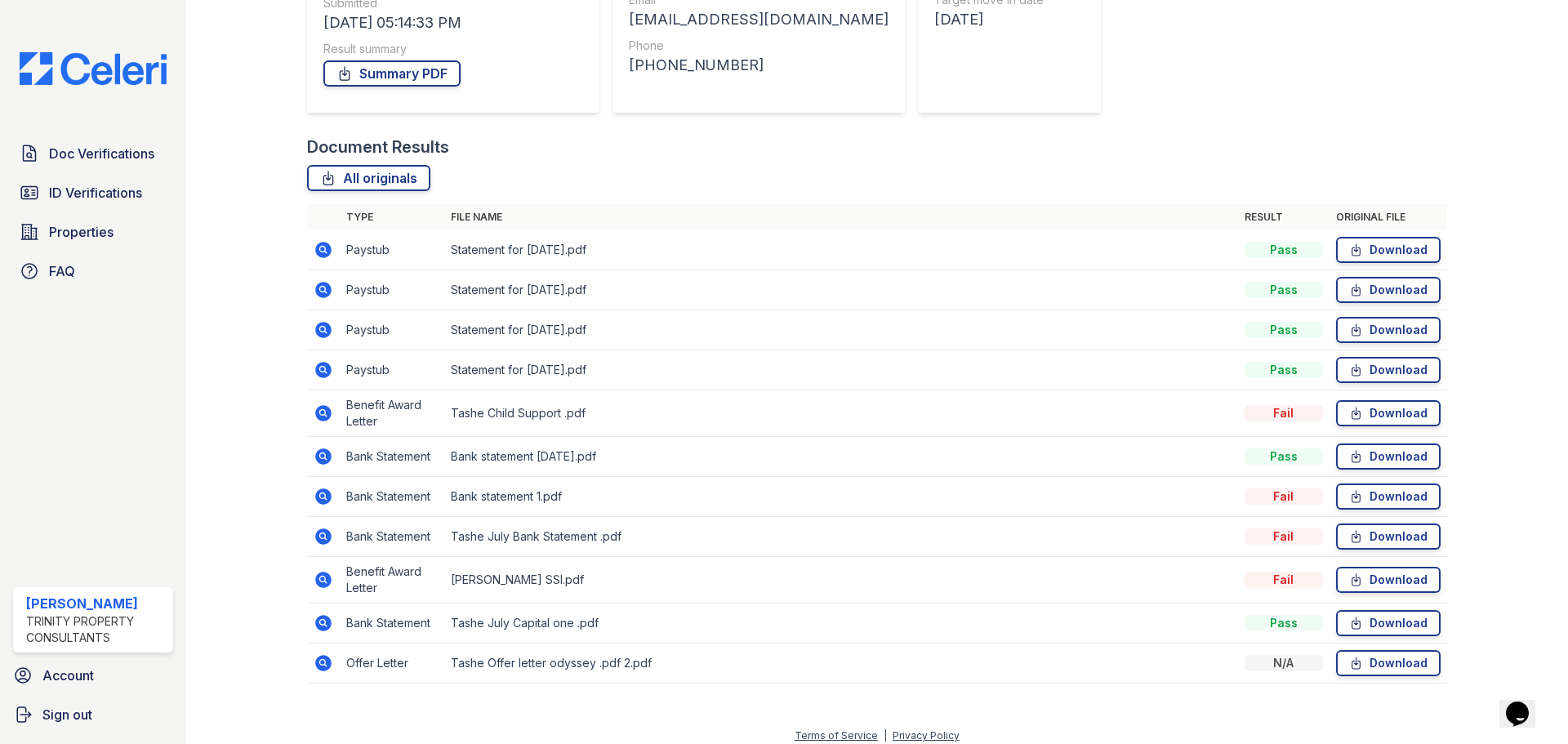
scroll to position [278, 0]
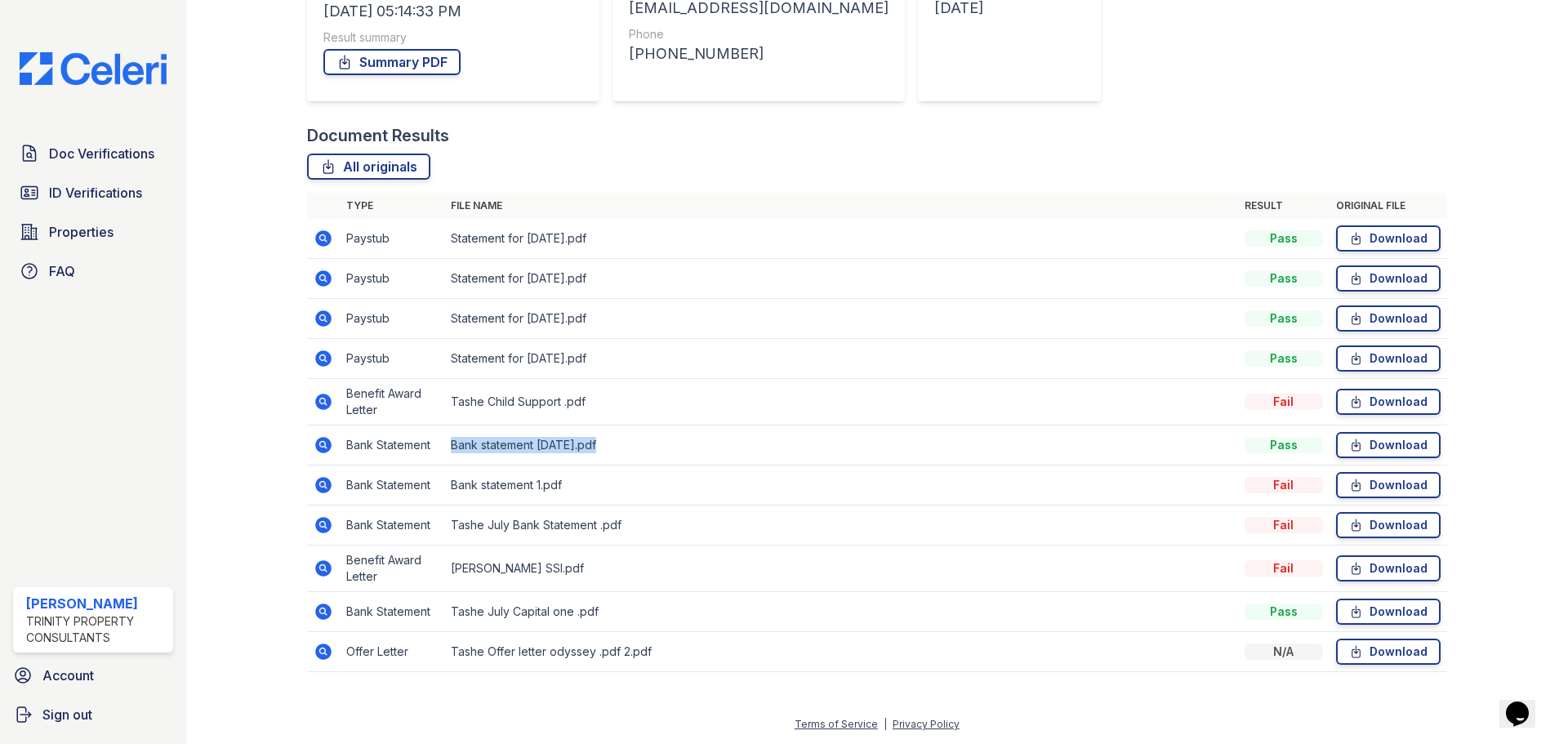
drag, startPoint x: 450, startPoint y: 450, endPoint x: 597, endPoint y: 436, distance: 147.7
click at [597, 436] on td "Bank statement June 2.pdf" at bounding box center [841, 445] width 794 height 40
drag, startPoint x: 448, startPoint y: 609, endPoint x: 601, endPoint y: 613, distance: 153.1
click at [596, 613] on td "Tashe July Capital one .pdf" at bounding box center [841, 612] width 794 height 40
click at [715, 513] on td "Tashe July Bank Statement .pdf" at bounding box center [841, 526] width 794 height 40
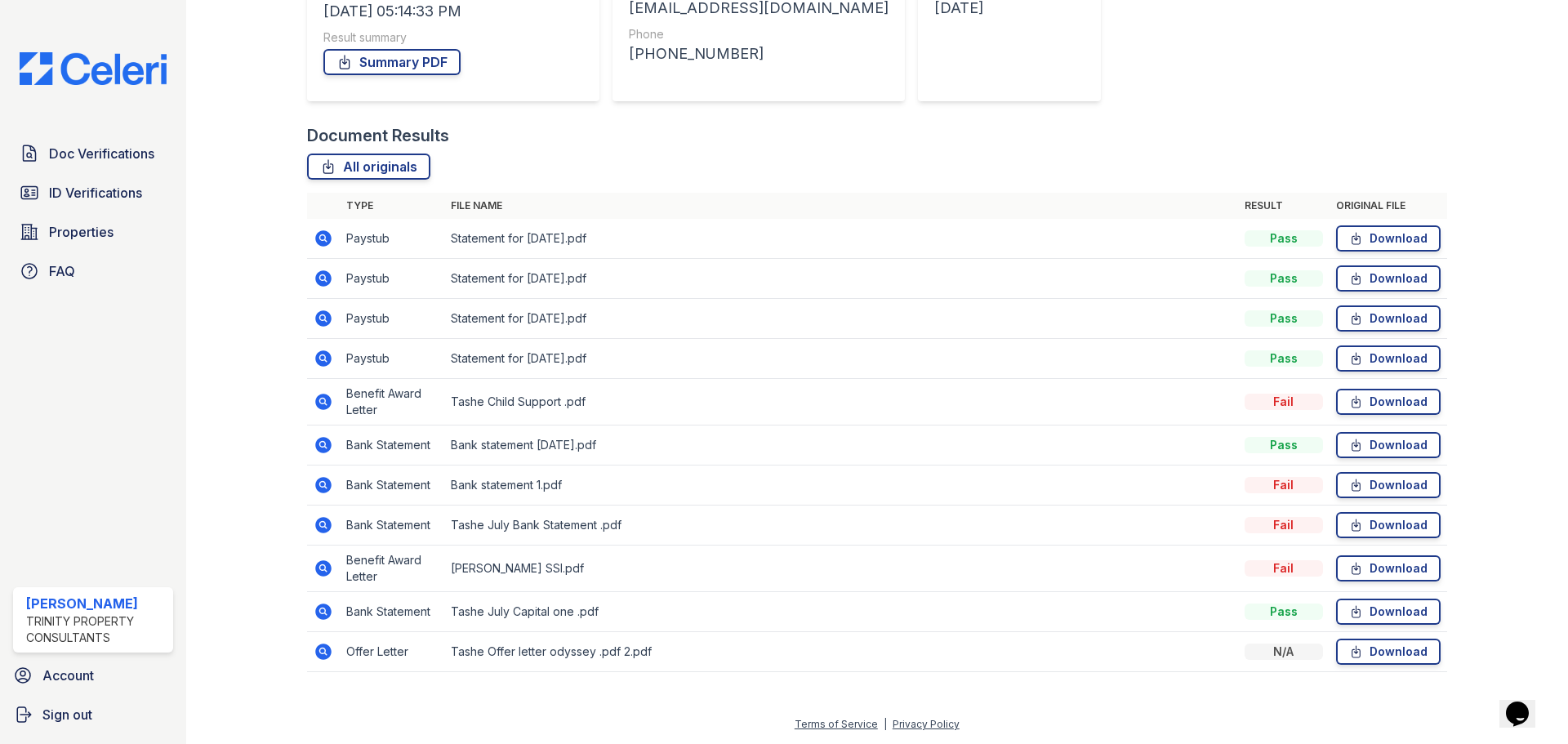
click at [326, 404] on icon at bounding box center [323, 401] width 17 height 17
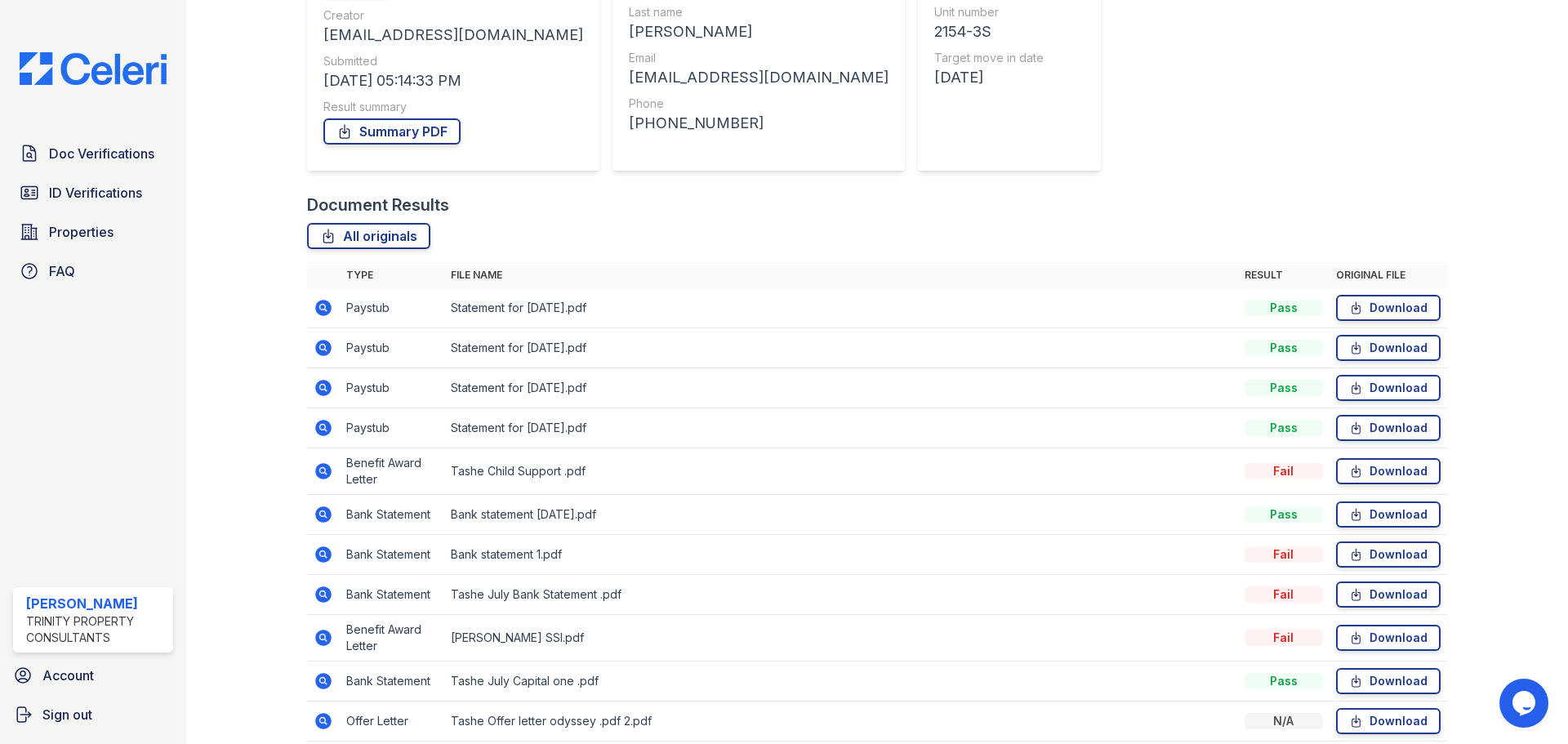
scroll to position [245, 0]
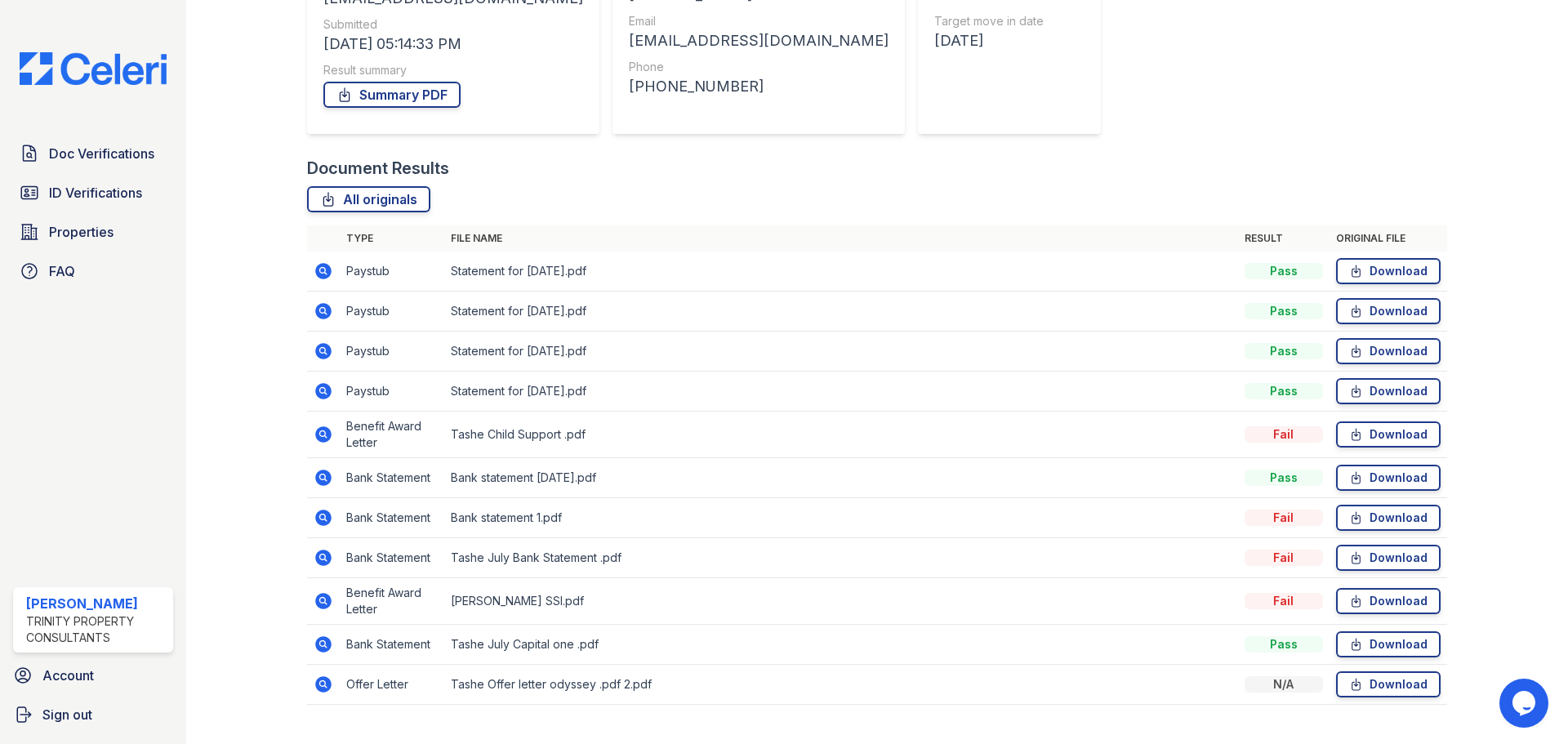
click at [329, 436] on icon at bounding box center [323, 434] width 17 height 17
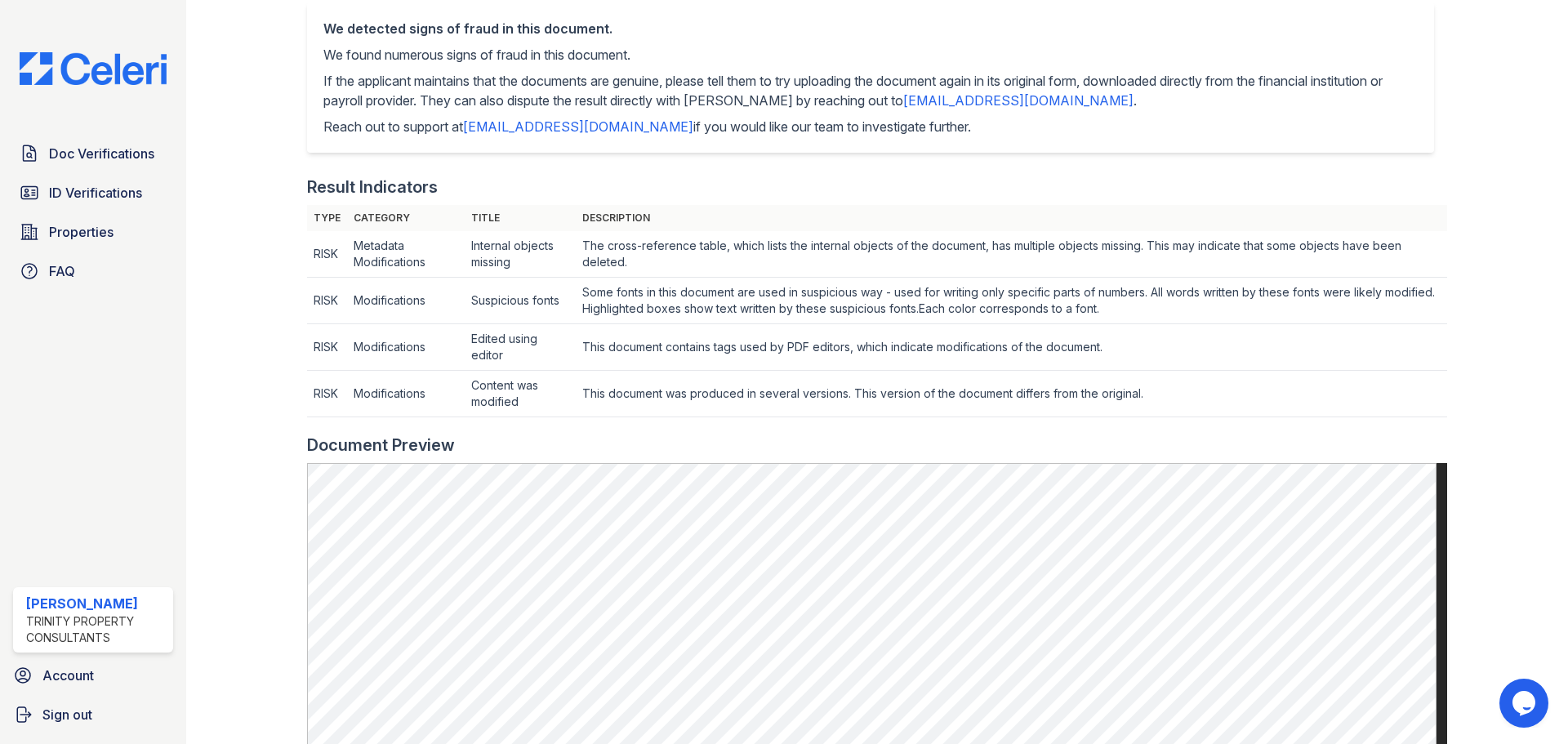
scroll to position [408, 0]
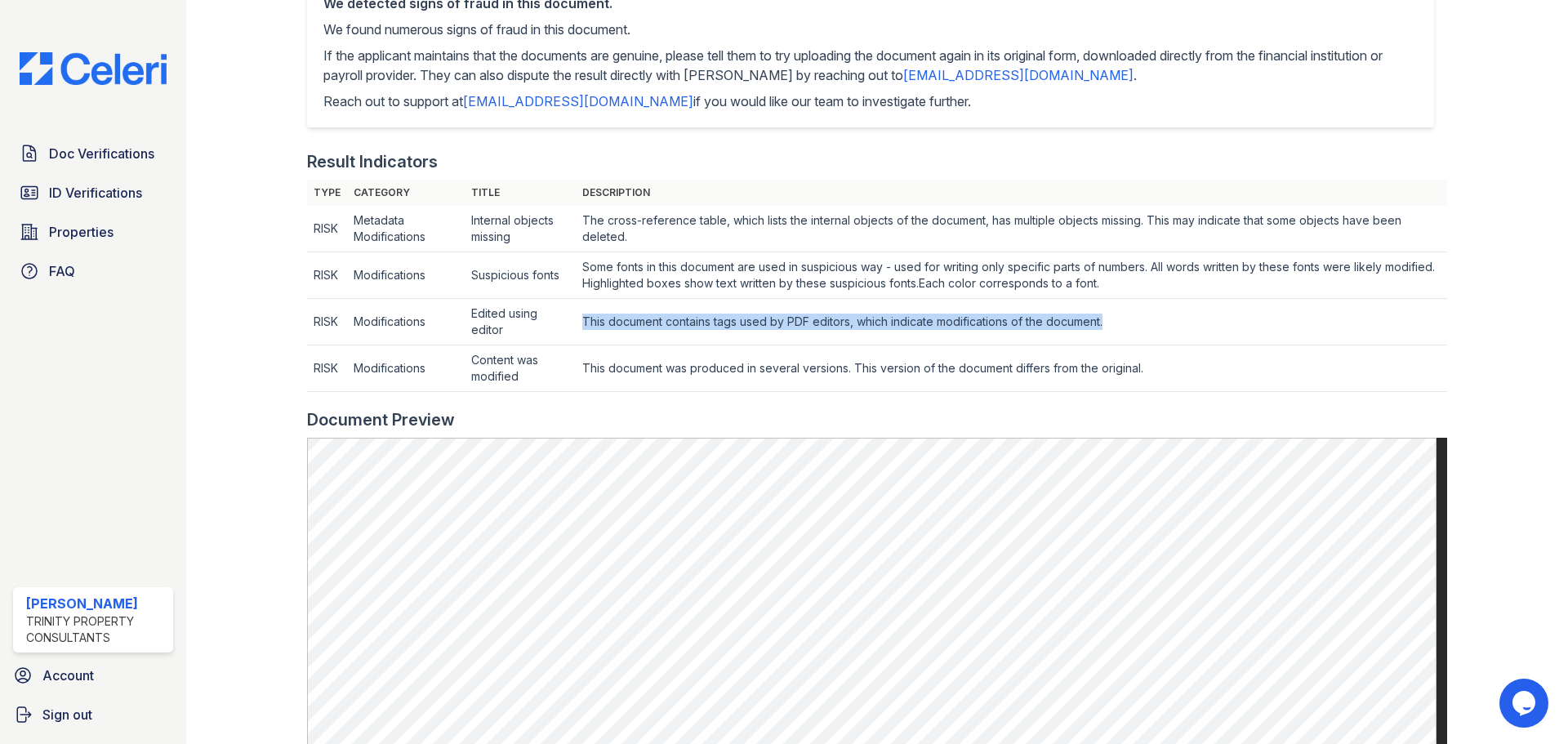
drag, startPoint x: 583, startPoint y: 321, endPoint x: 1139, endPoint y: 312, distance: 556.1
click at [1139, 252] on td "This document contains tags used by PDF editors, which indicate modifications o…" at bounding box center [1011, 229] width 870 height 46
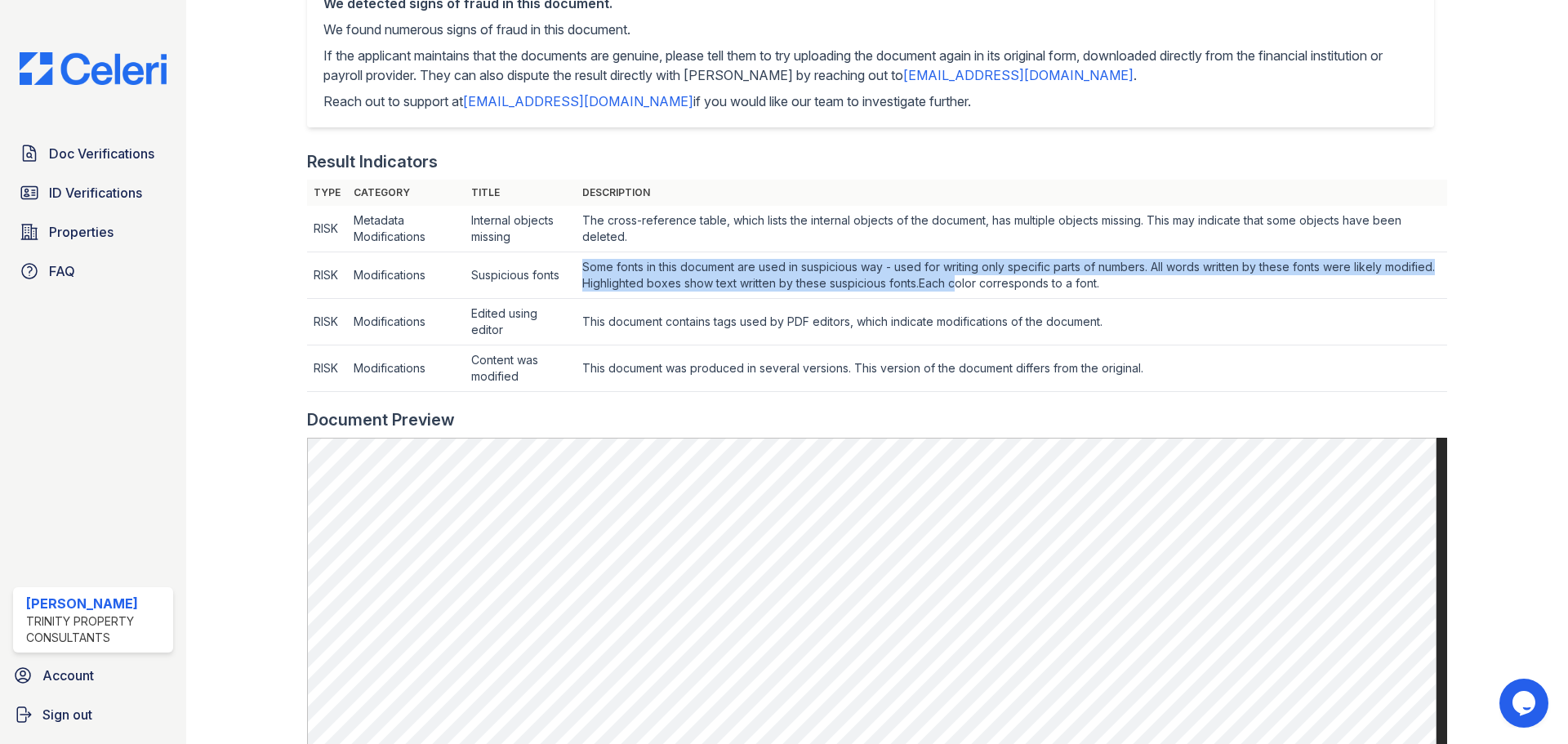
drag, startPoint x: 585, startPoint y: 265, endPoint x: 1174, endPoint y: 317, distance: 591.3
click at [1018, 252] on td "Some fonts in this document are used in suspicious way - used for writing only …" at bounding box center [1011, 229] width 870 height 46
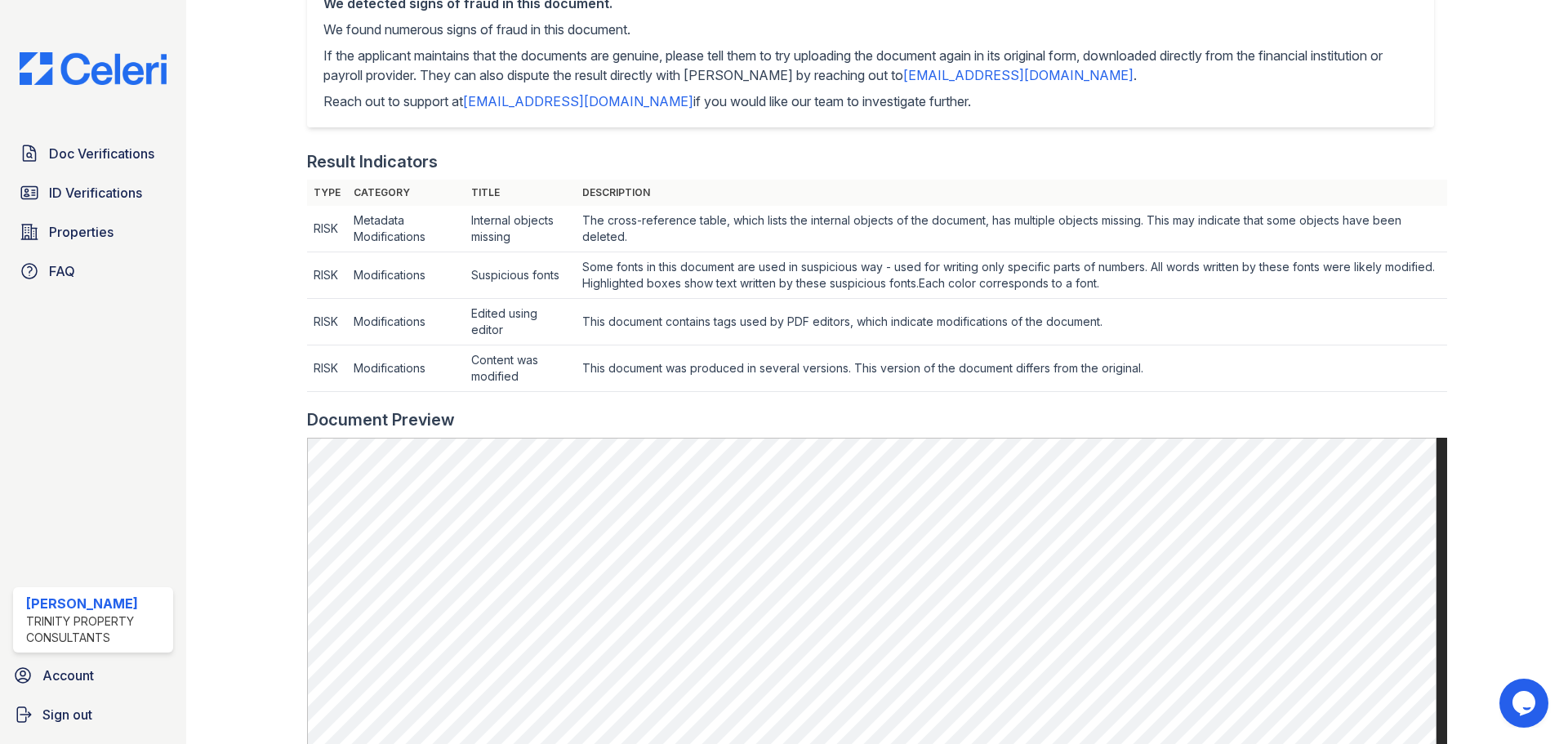
click at [1241, 252] on td "This document contains tags used by PDF editors, which indicate modifications o…" at bounding box center [1011, 229] width 870 height 46
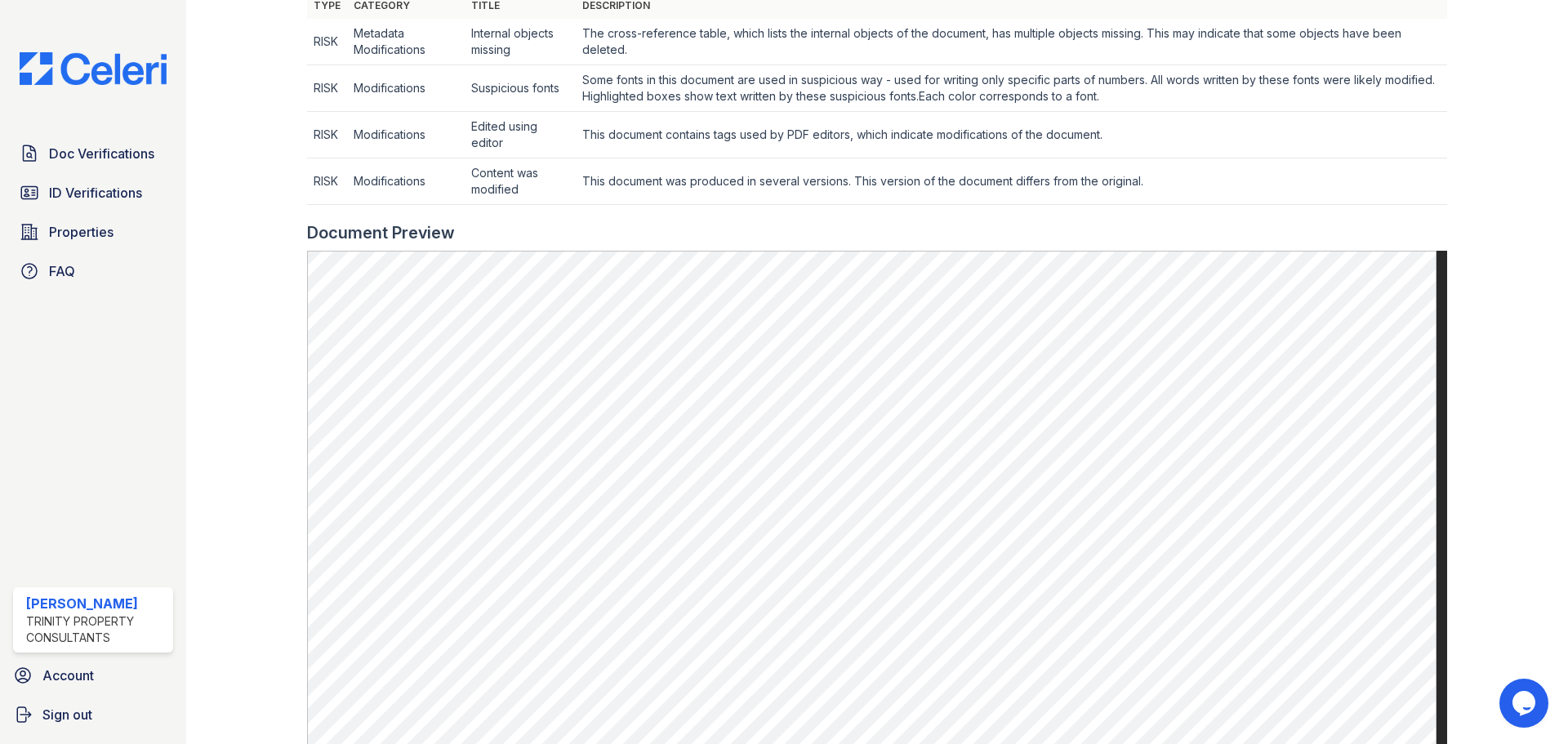
scroll to position [571, 0]
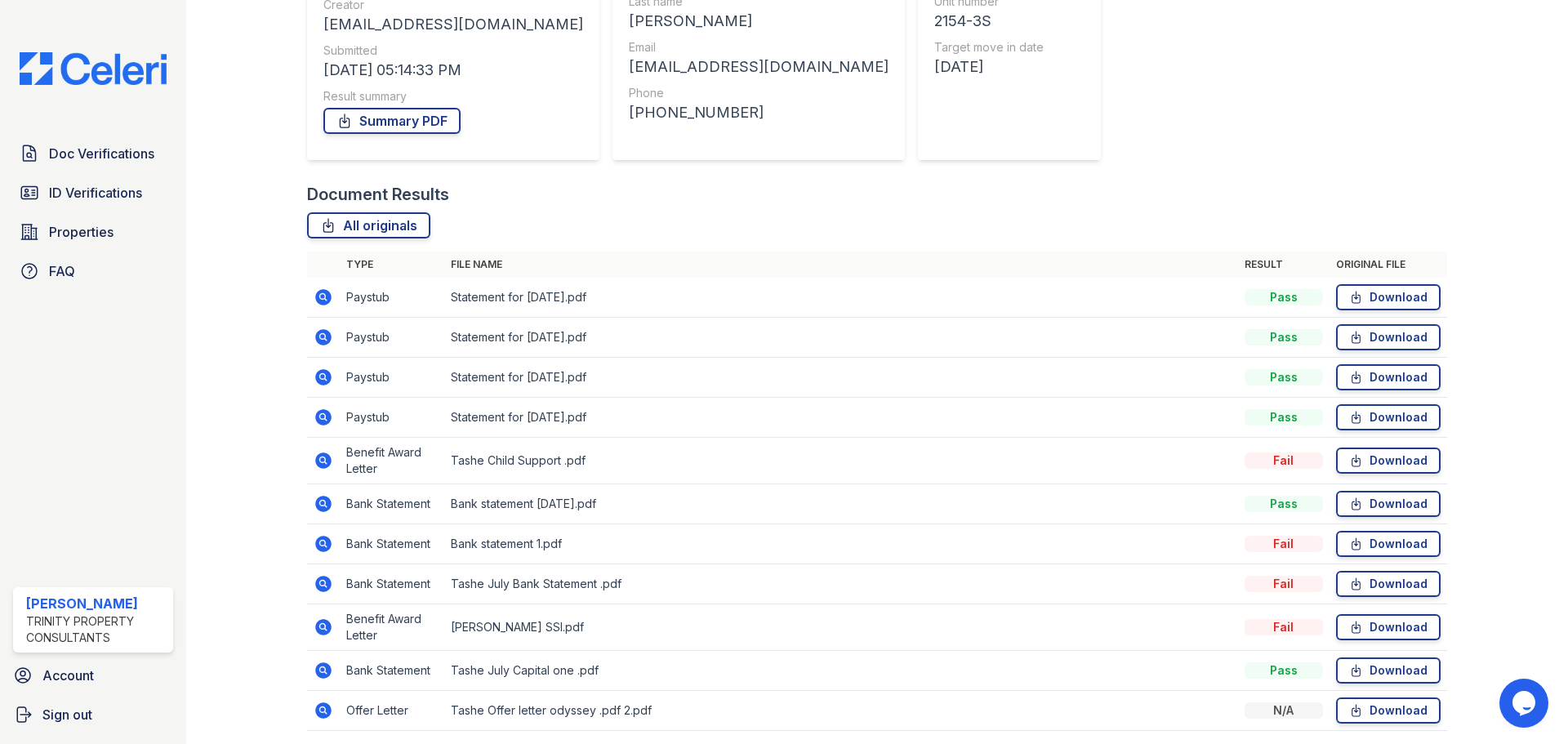
scroll to position [245, 0]
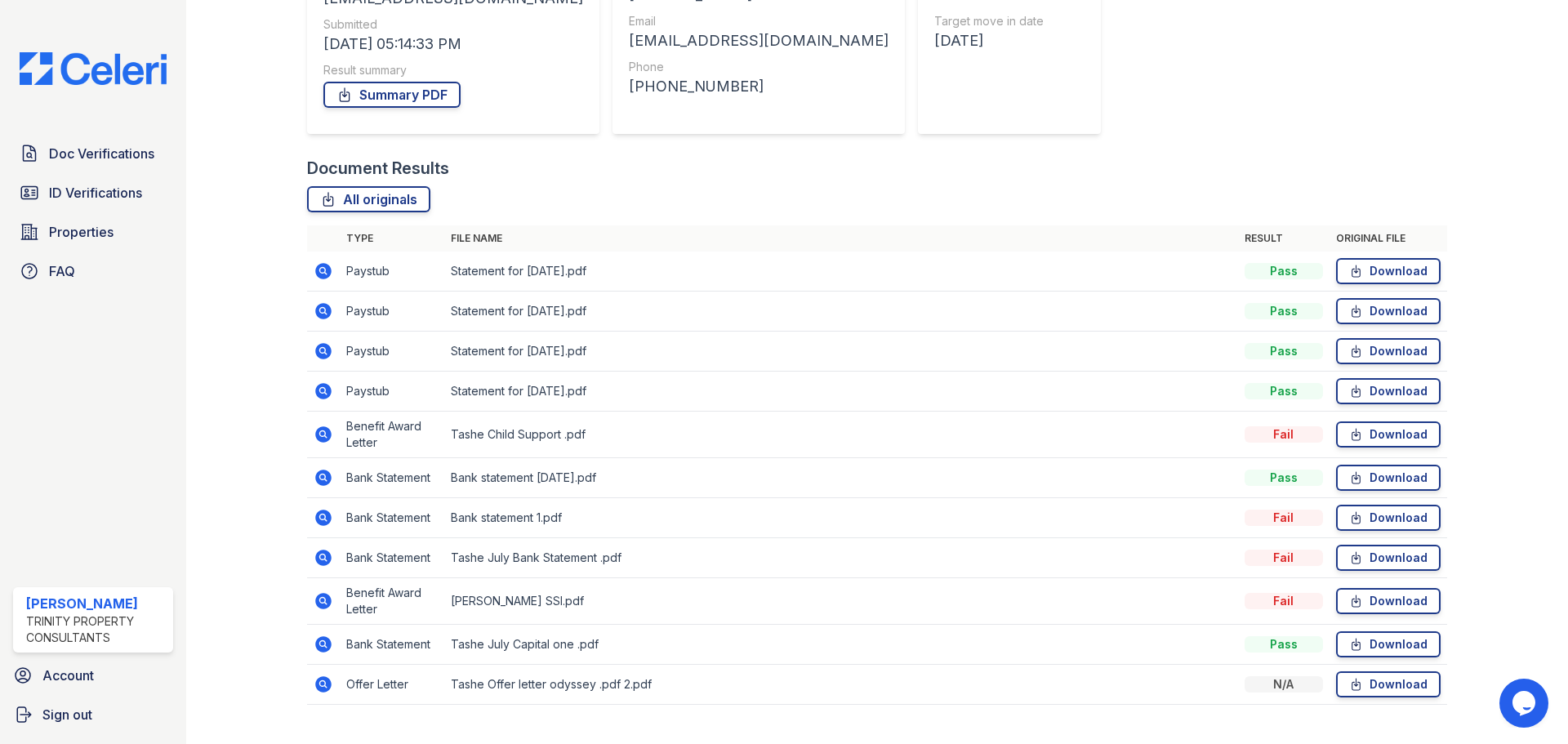
click at [320, 606] on icon at bounding box center [323, 600] width 17 height 17
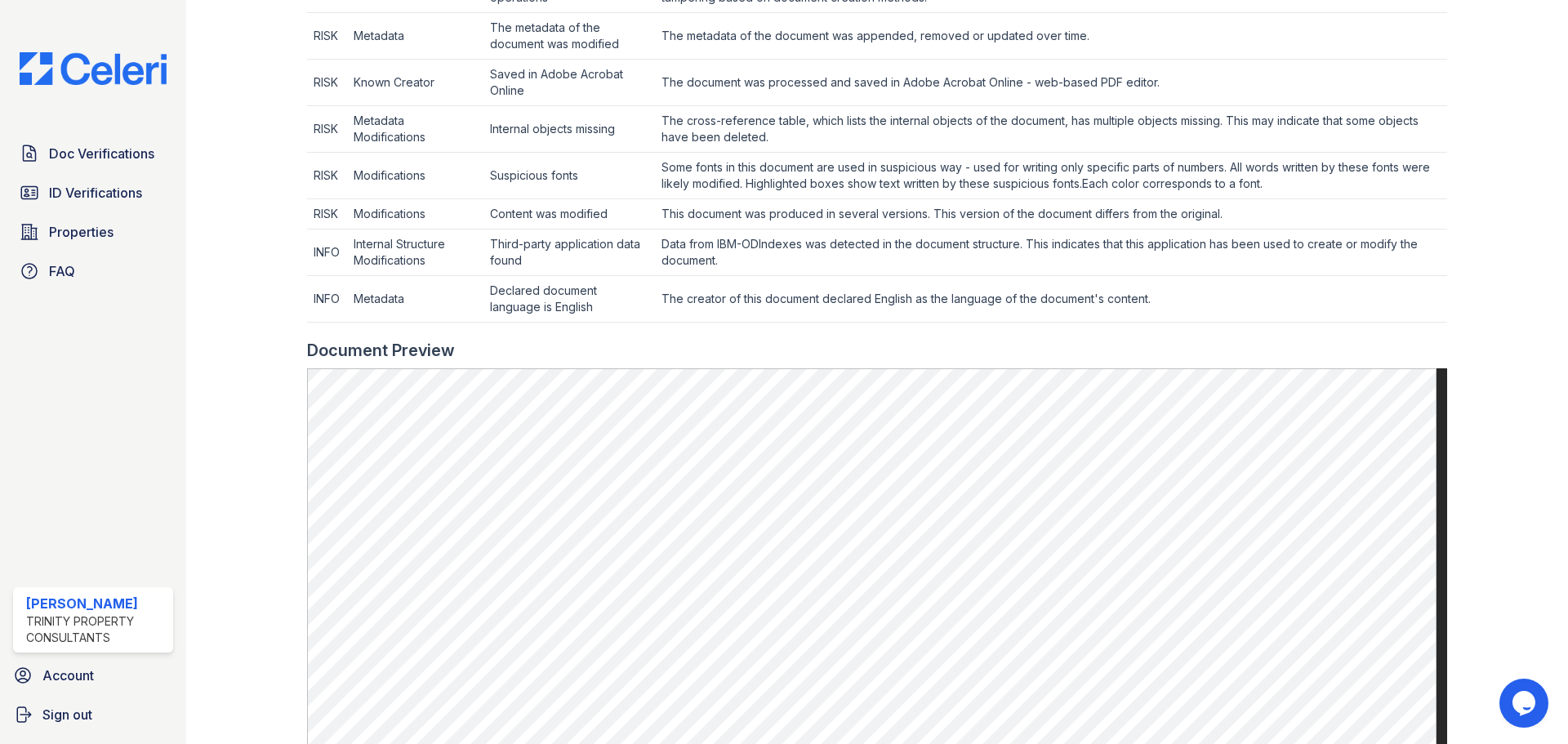
scroll to position [653, 0]
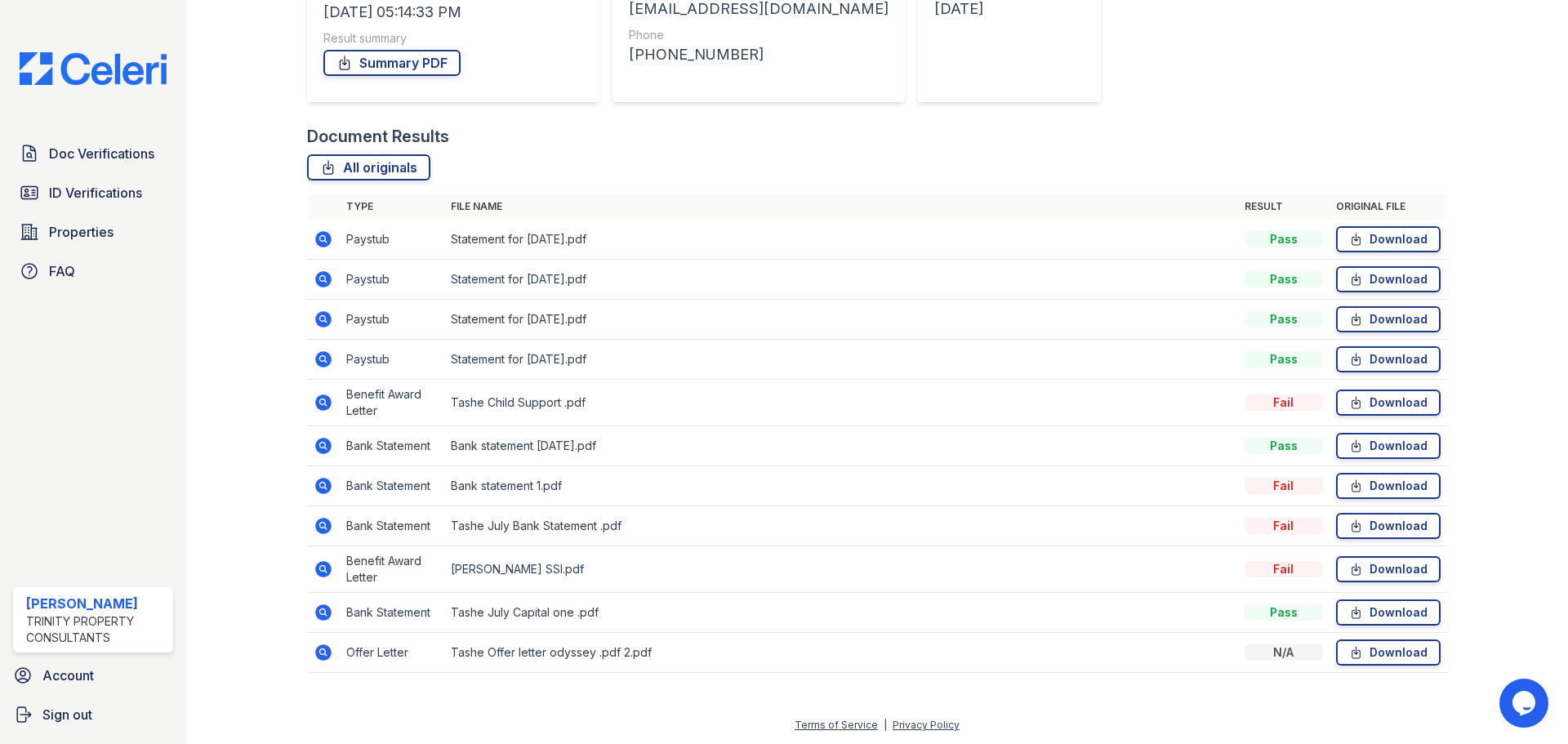
scroll to position [278, 0]
click at [326, 444] on icon at bounding box center [323, 444] width 17 height 17
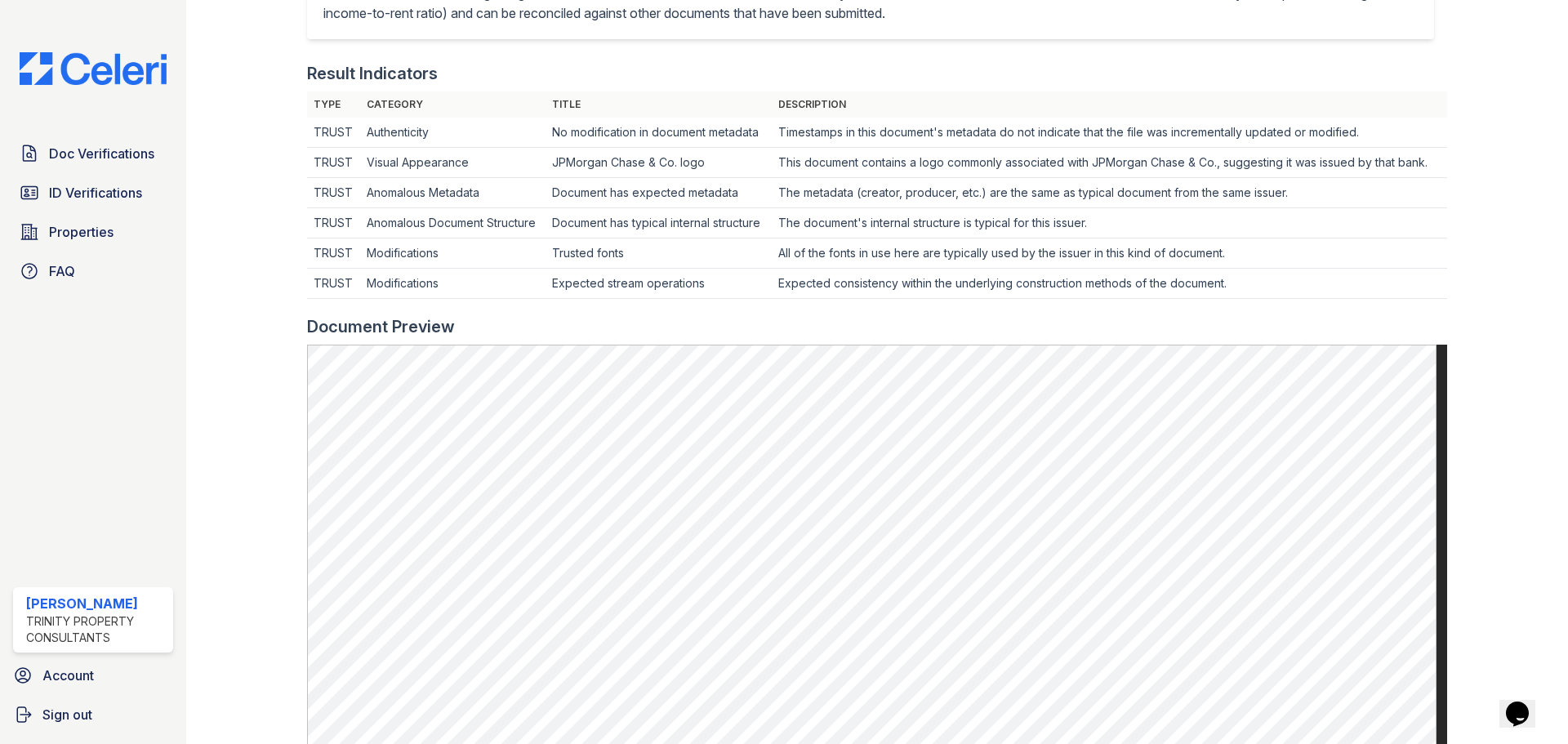
scroll to position [490, 0]
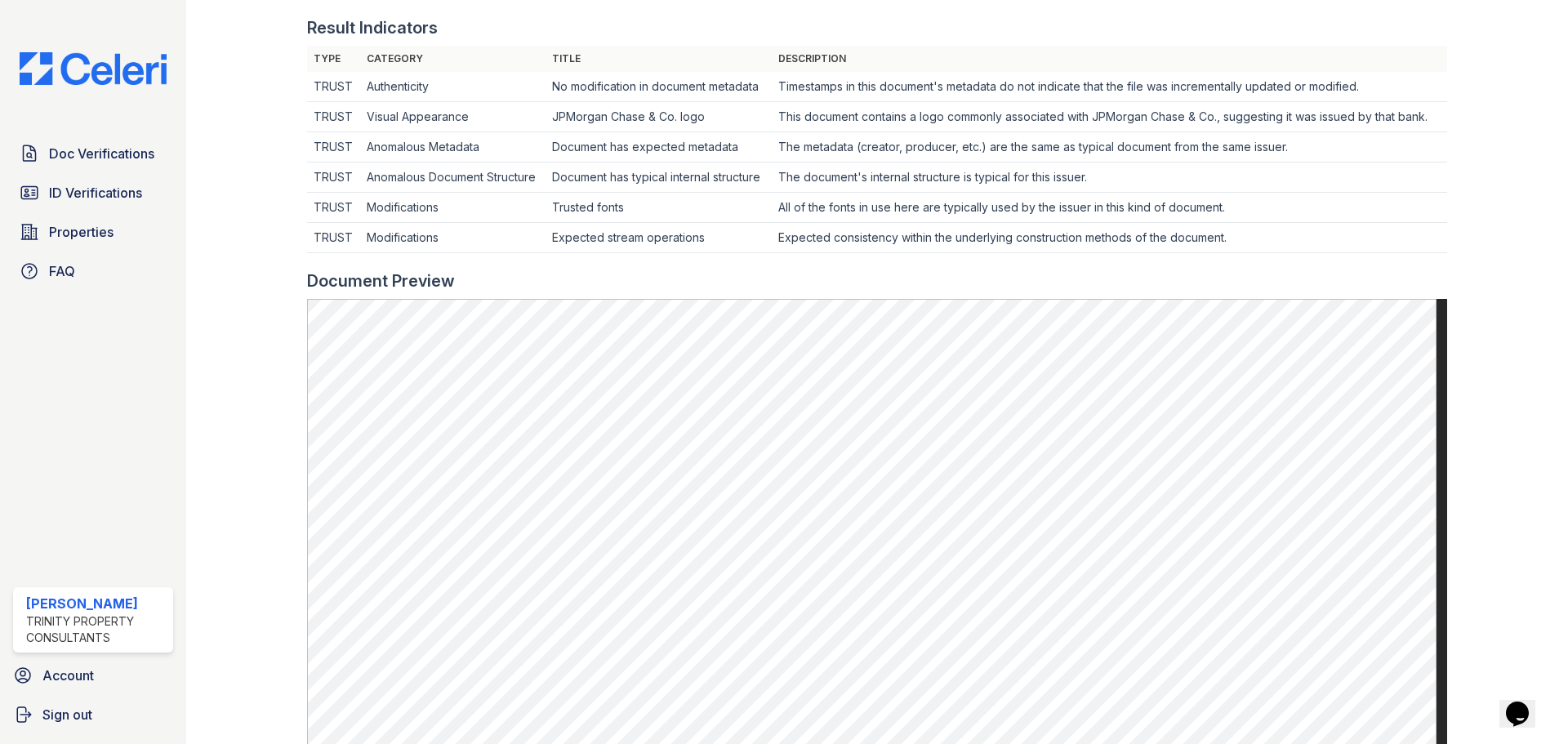
click at [1510, 304] on div at bounding box center [1494, 279] width 95 height 1526
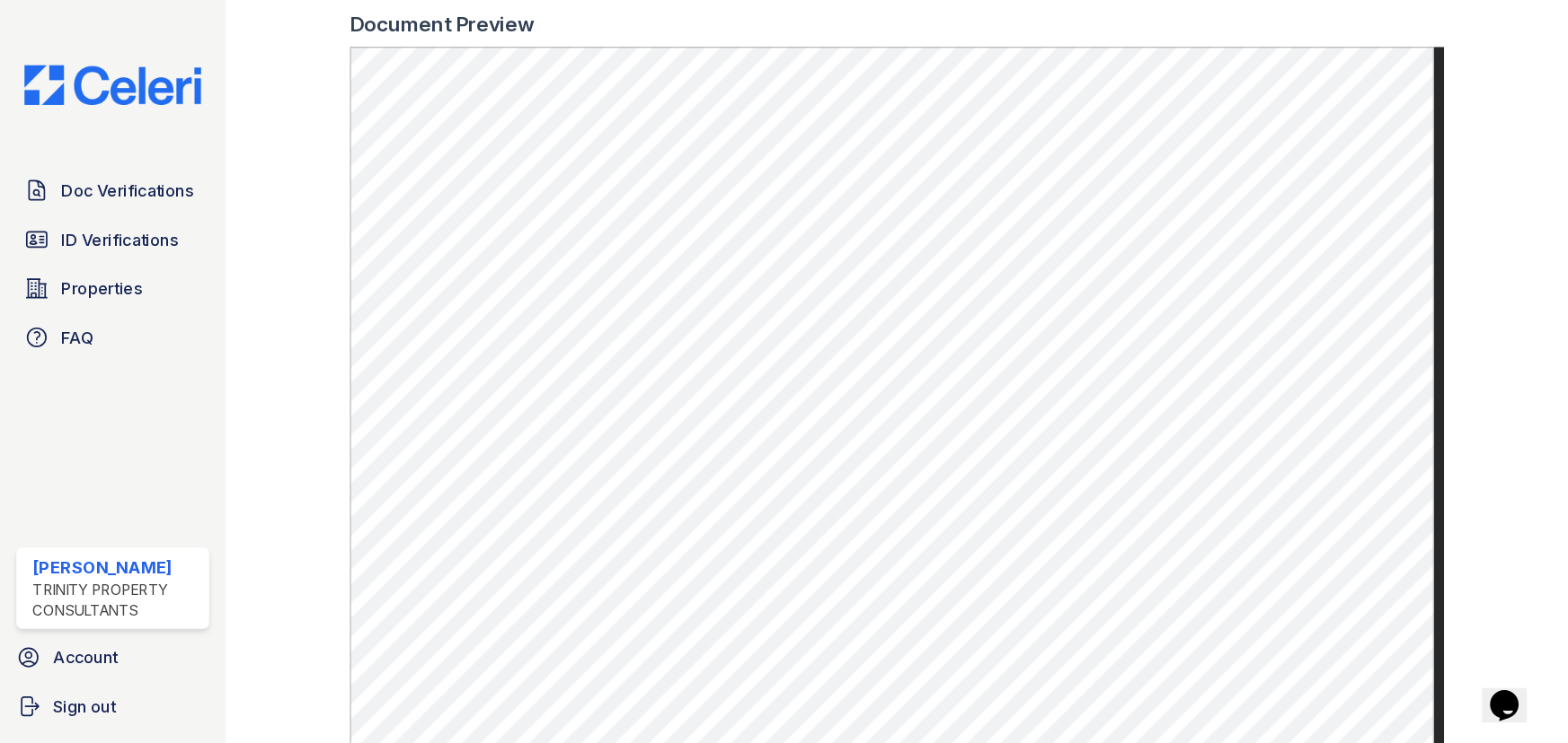
scroll to position [898, 0]
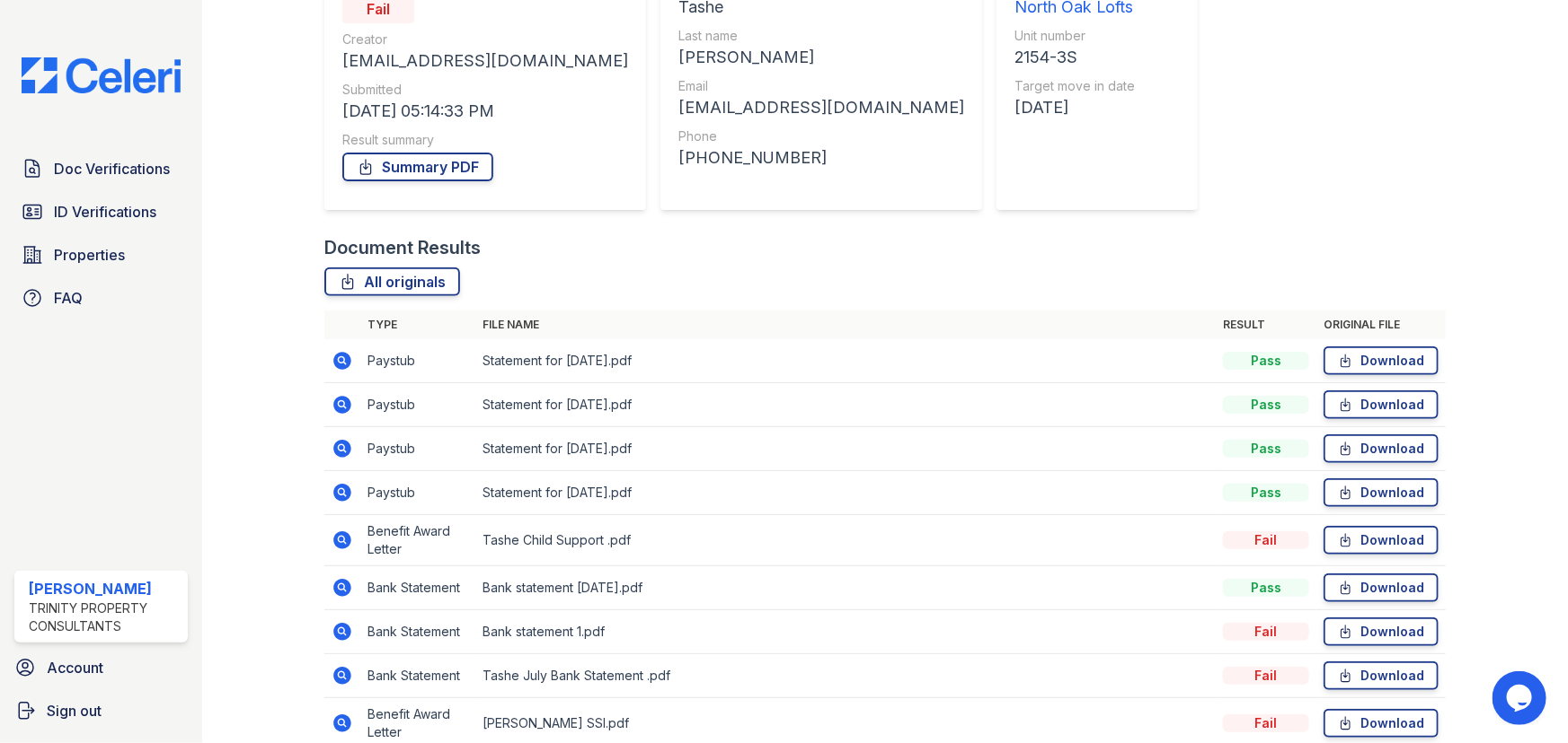
scroll to position [326, 0]
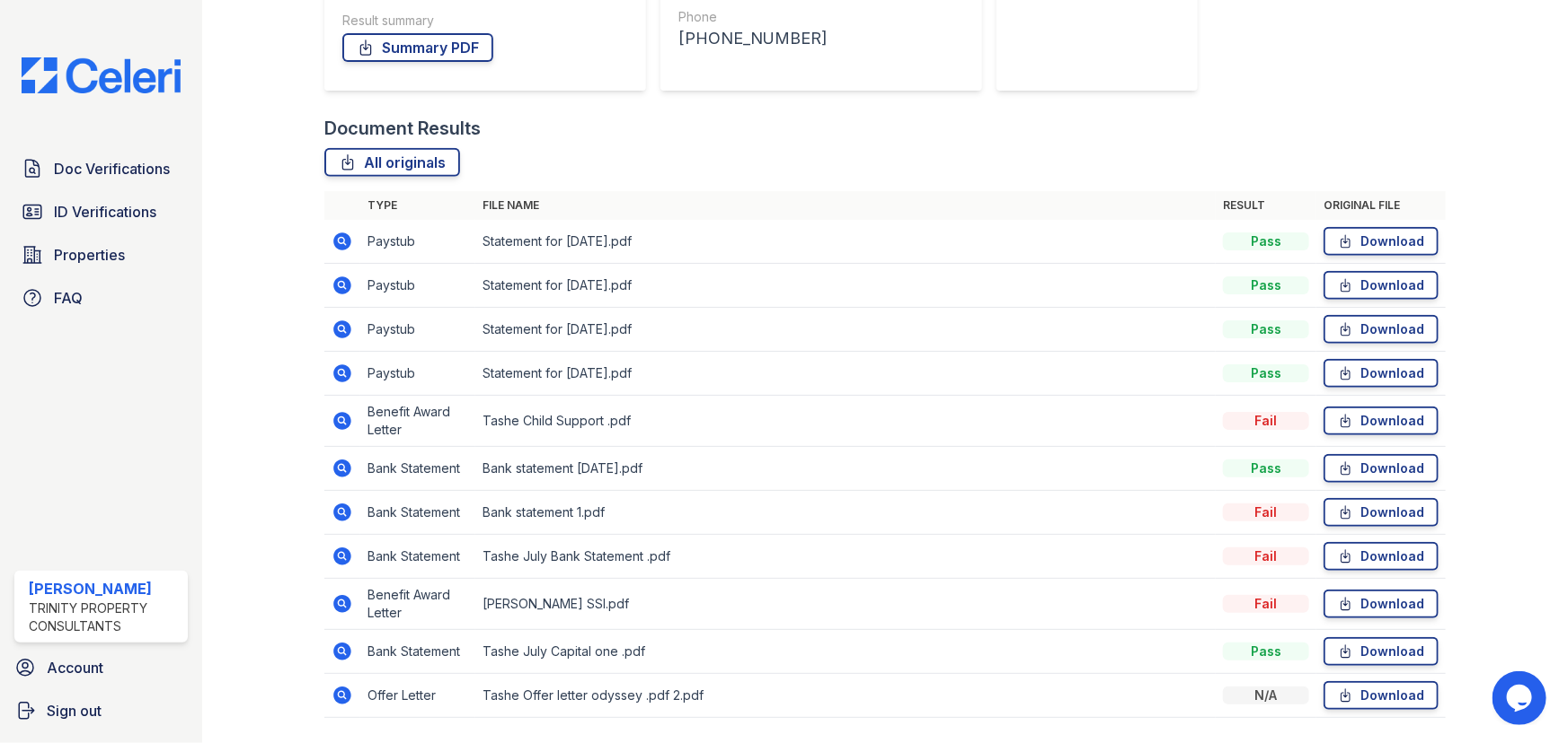
click at [338, 602] on icon at bounding box center [342, 604] width 21 height 21
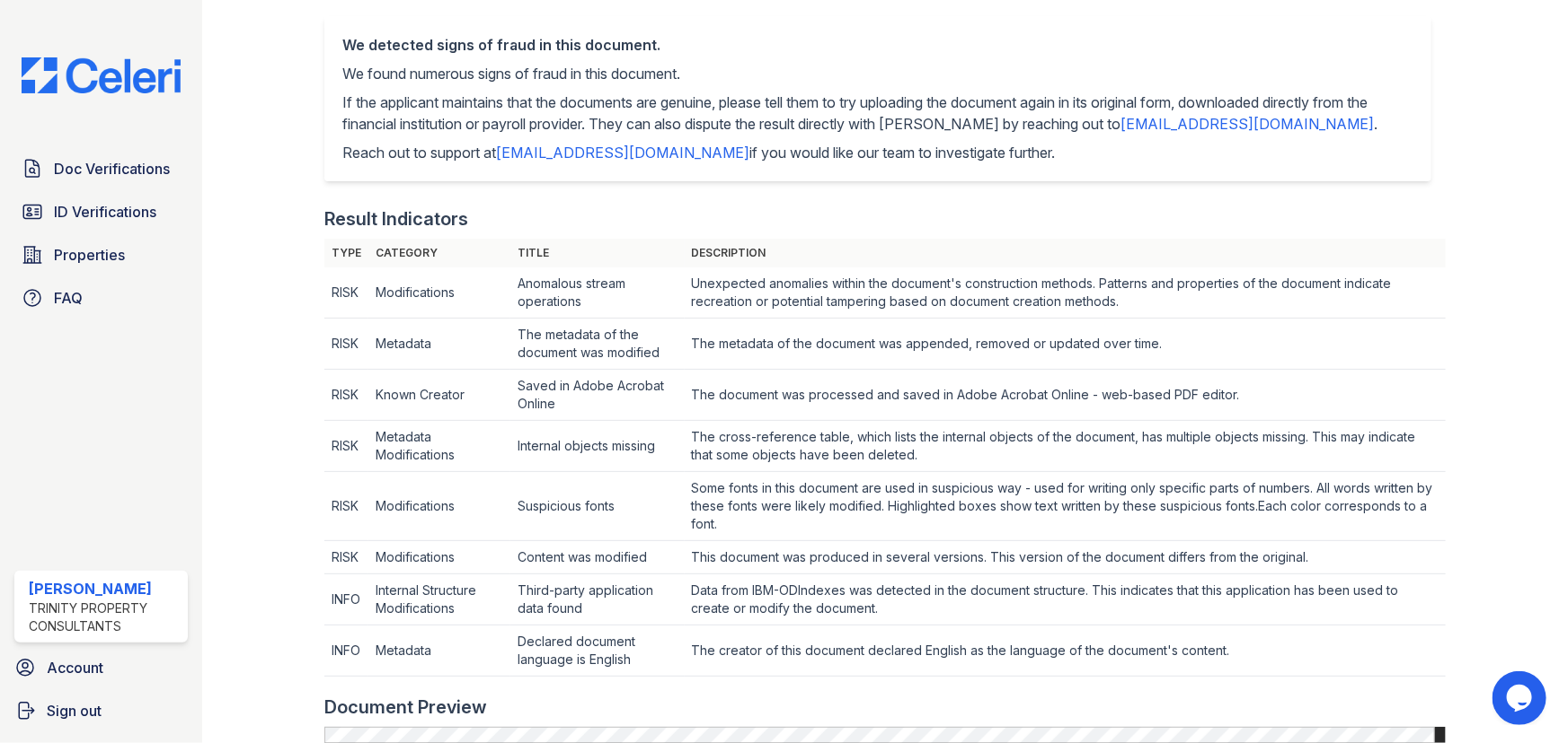
scroll to position [734, 0]
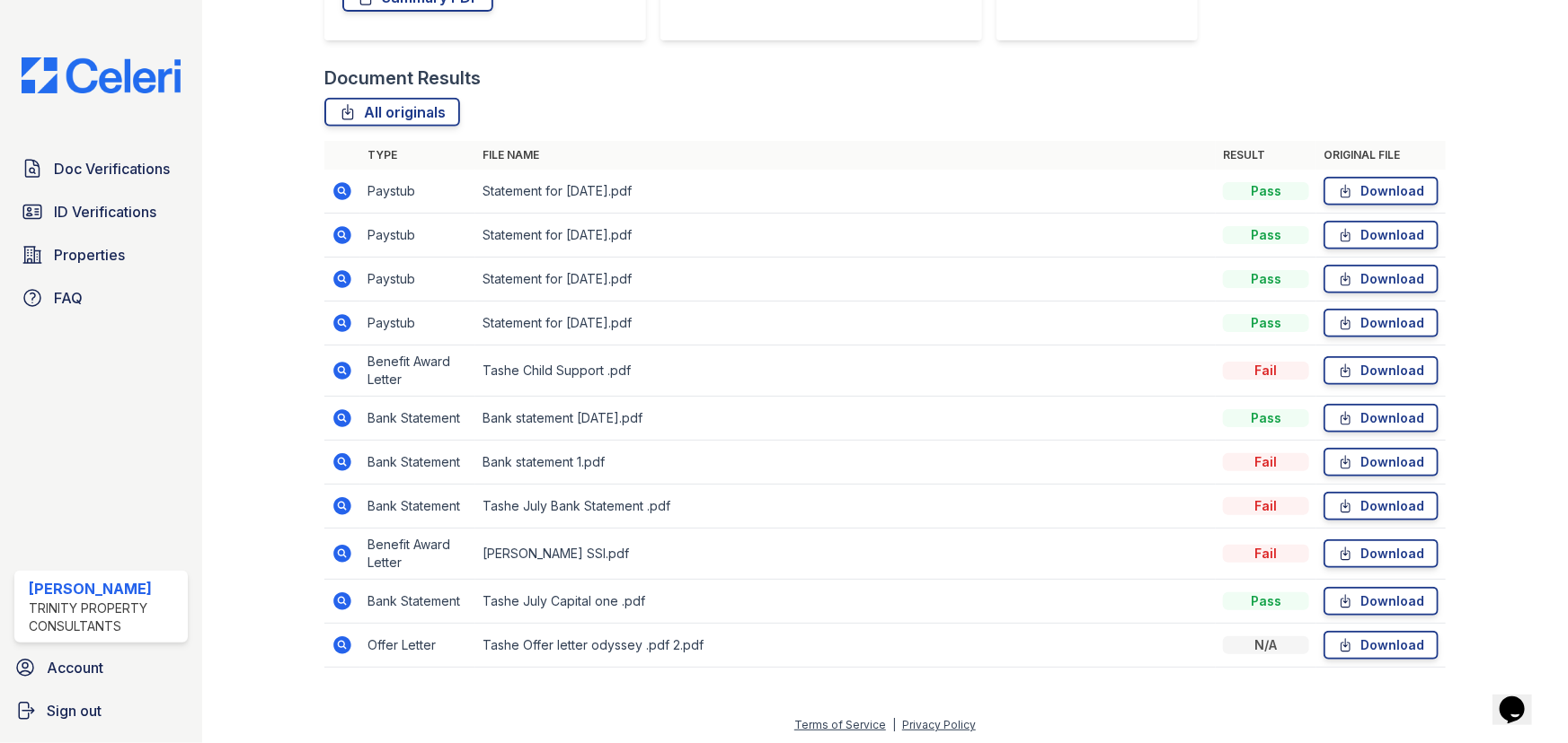
scroll to position [378, 0]
click at [341, 418] on icon at bounding box center [342, 416] width 18 height 18
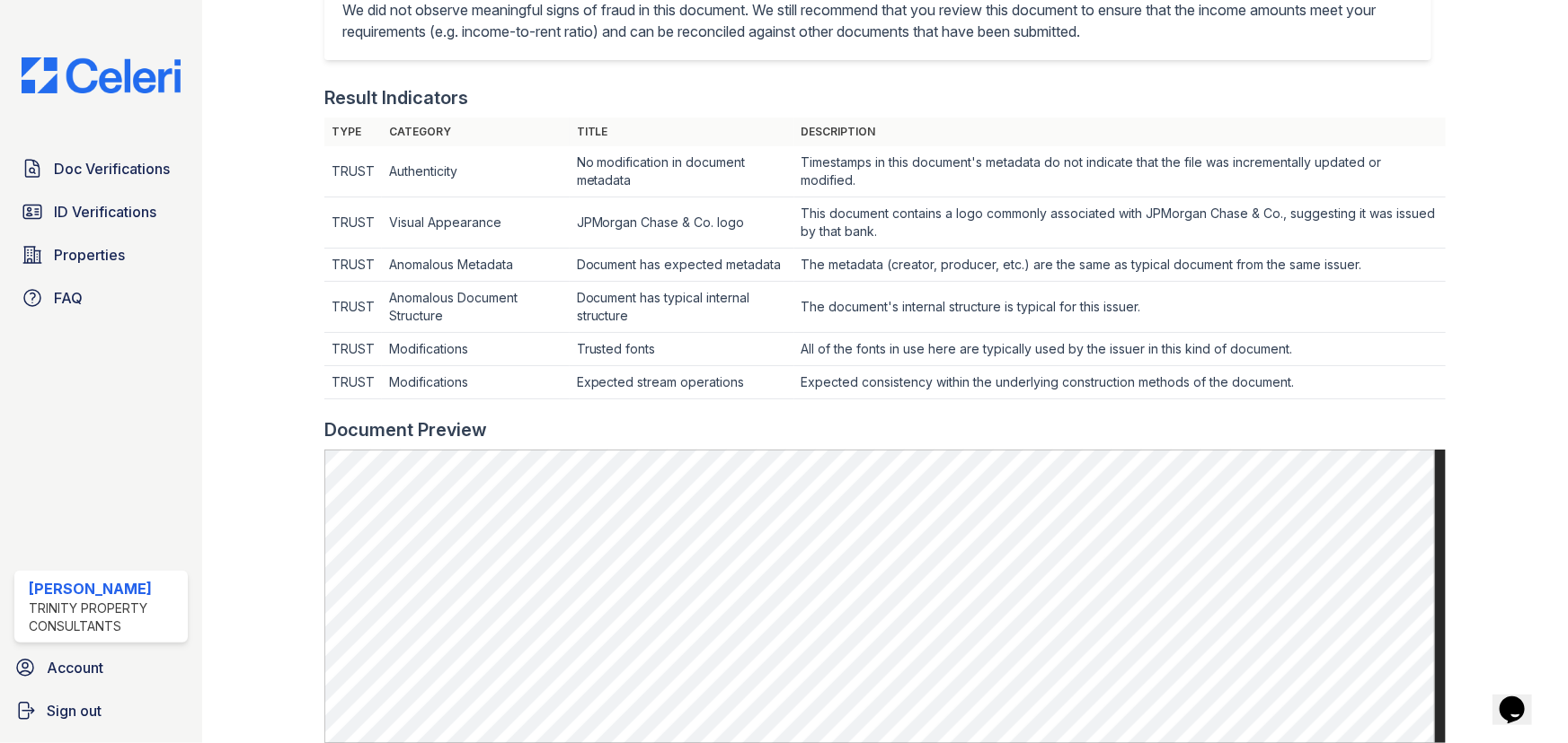
scroll to position [652, 0]
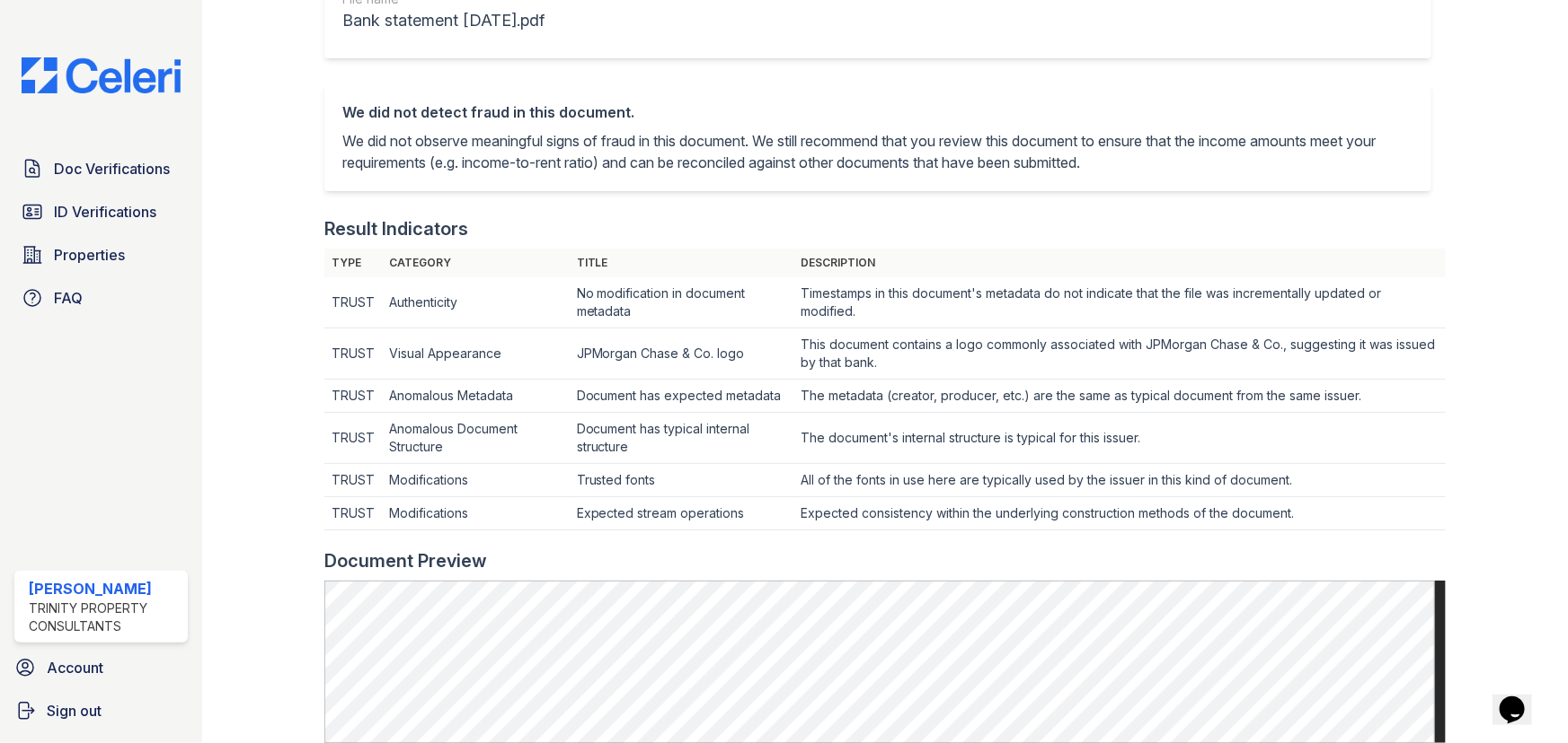
scroll to position [326, 0]
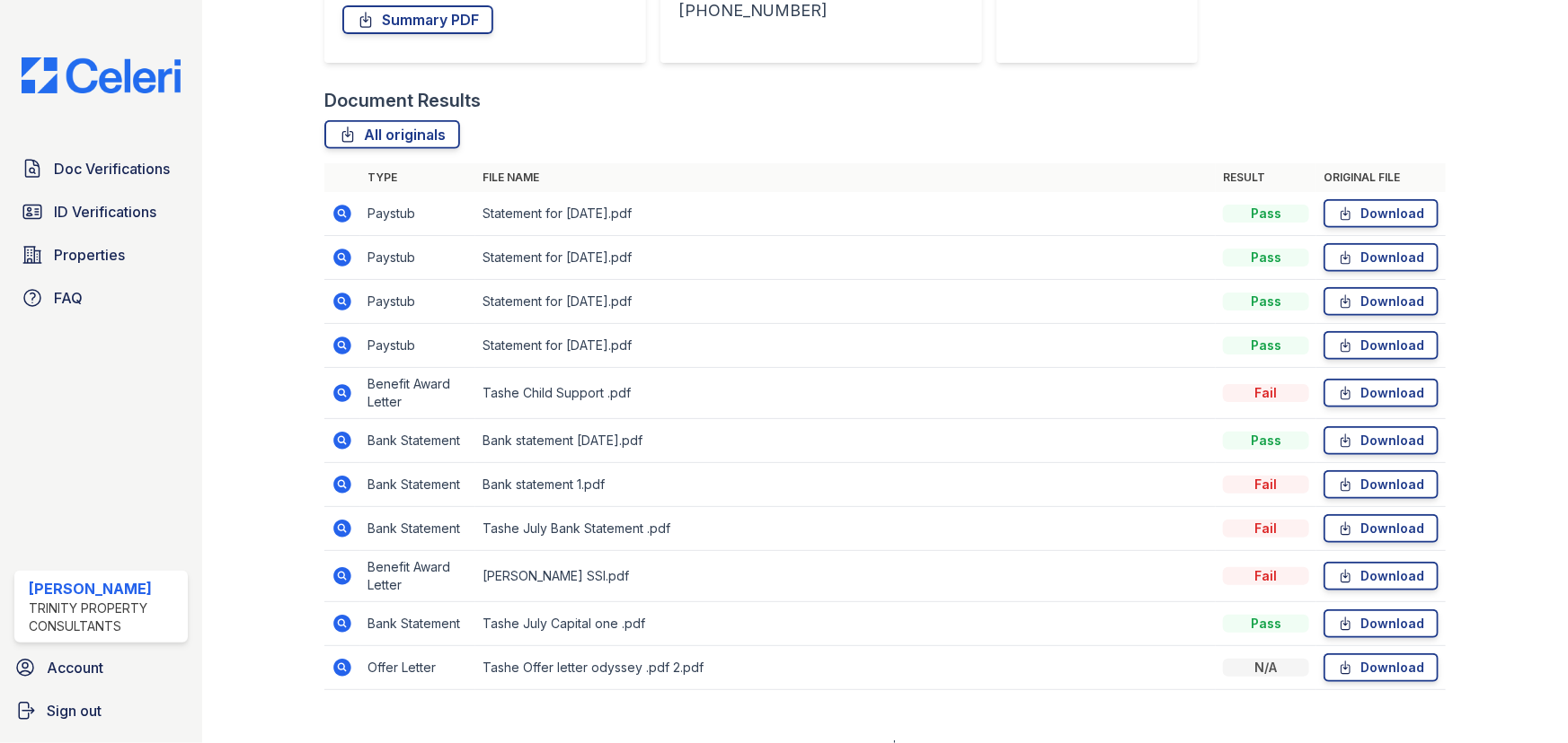
scroll to position [378, 0]
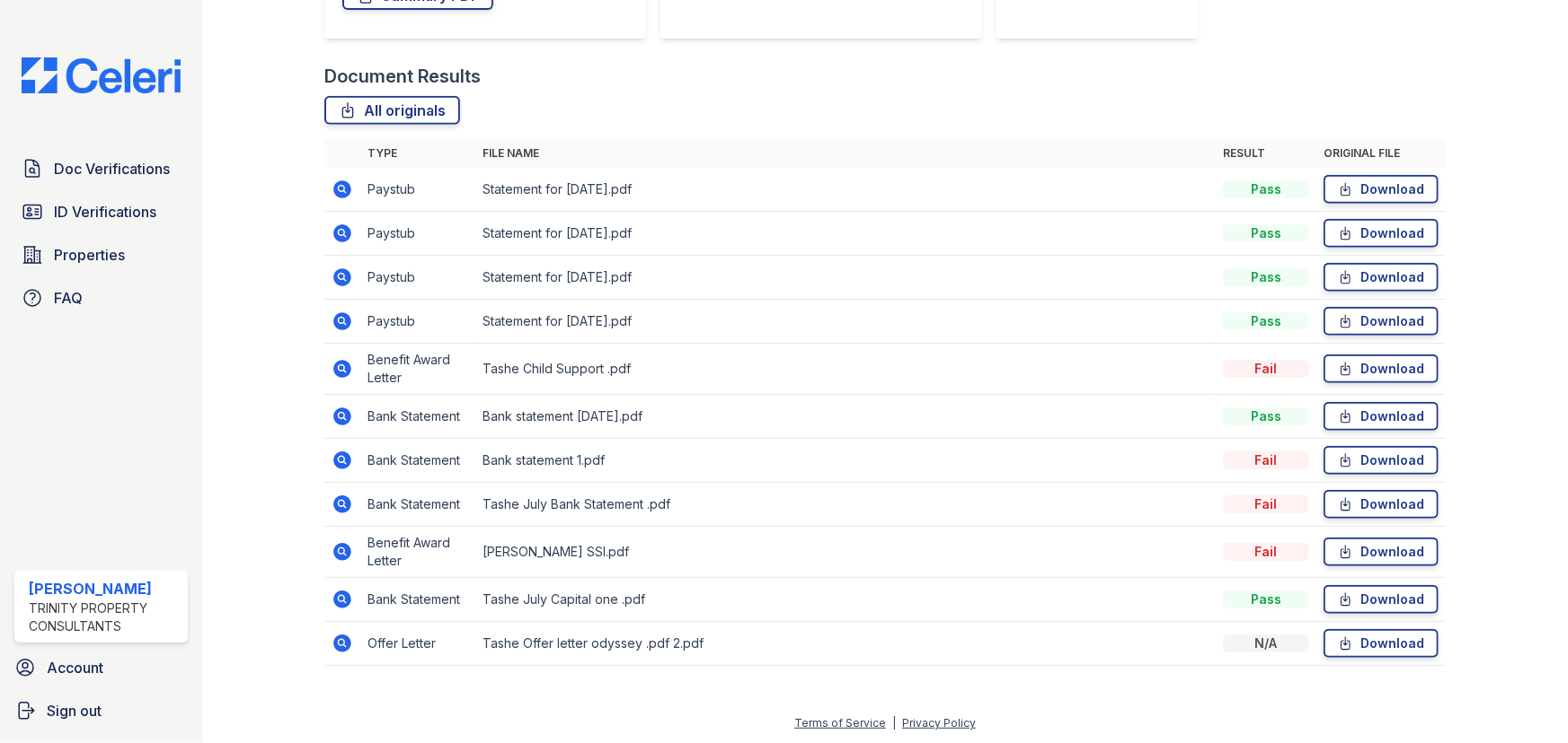
click at [349, 555] on icon at bounding box center [342, 552] width 18 height 18
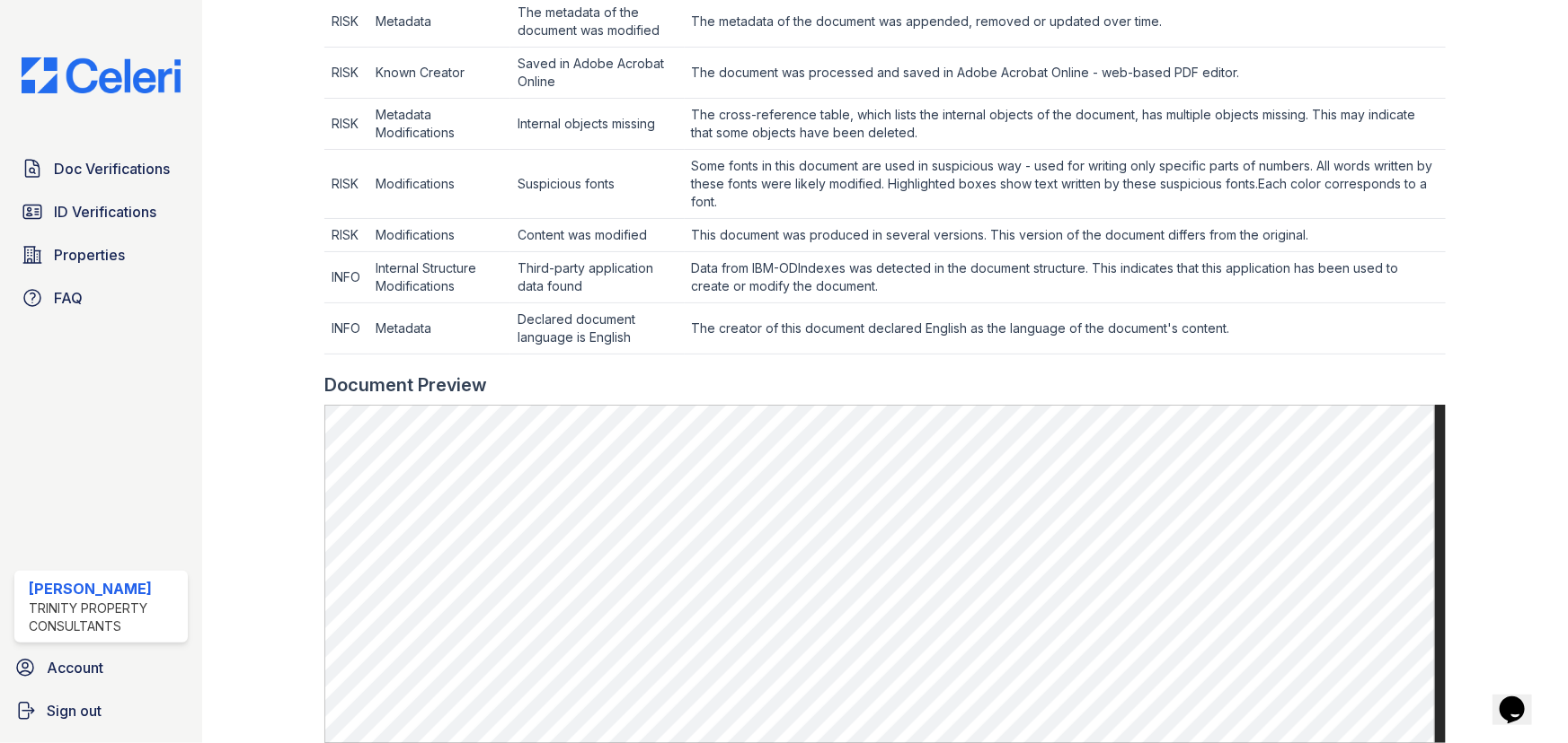
scroll to position [490, 0]
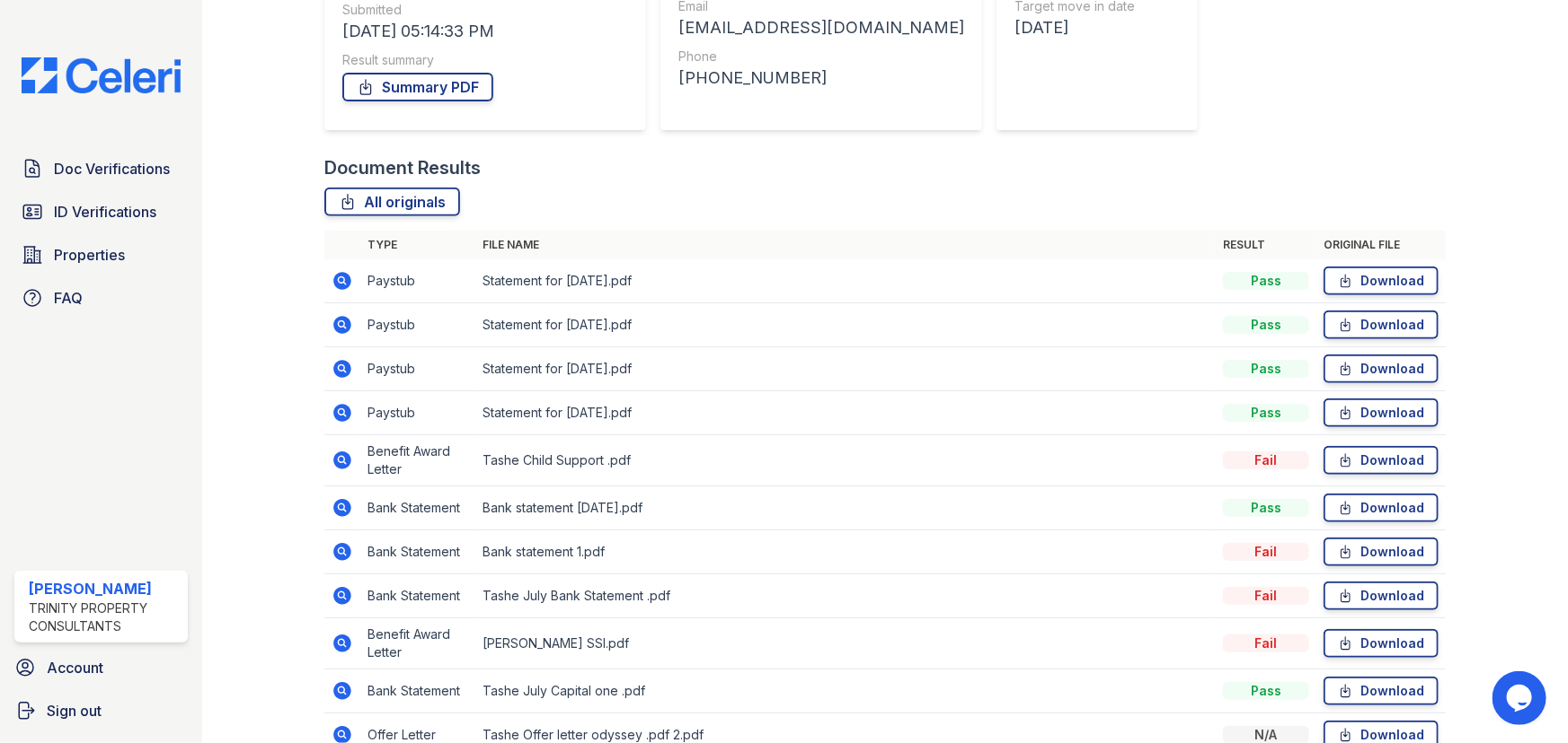
scroll to position [326, 0]
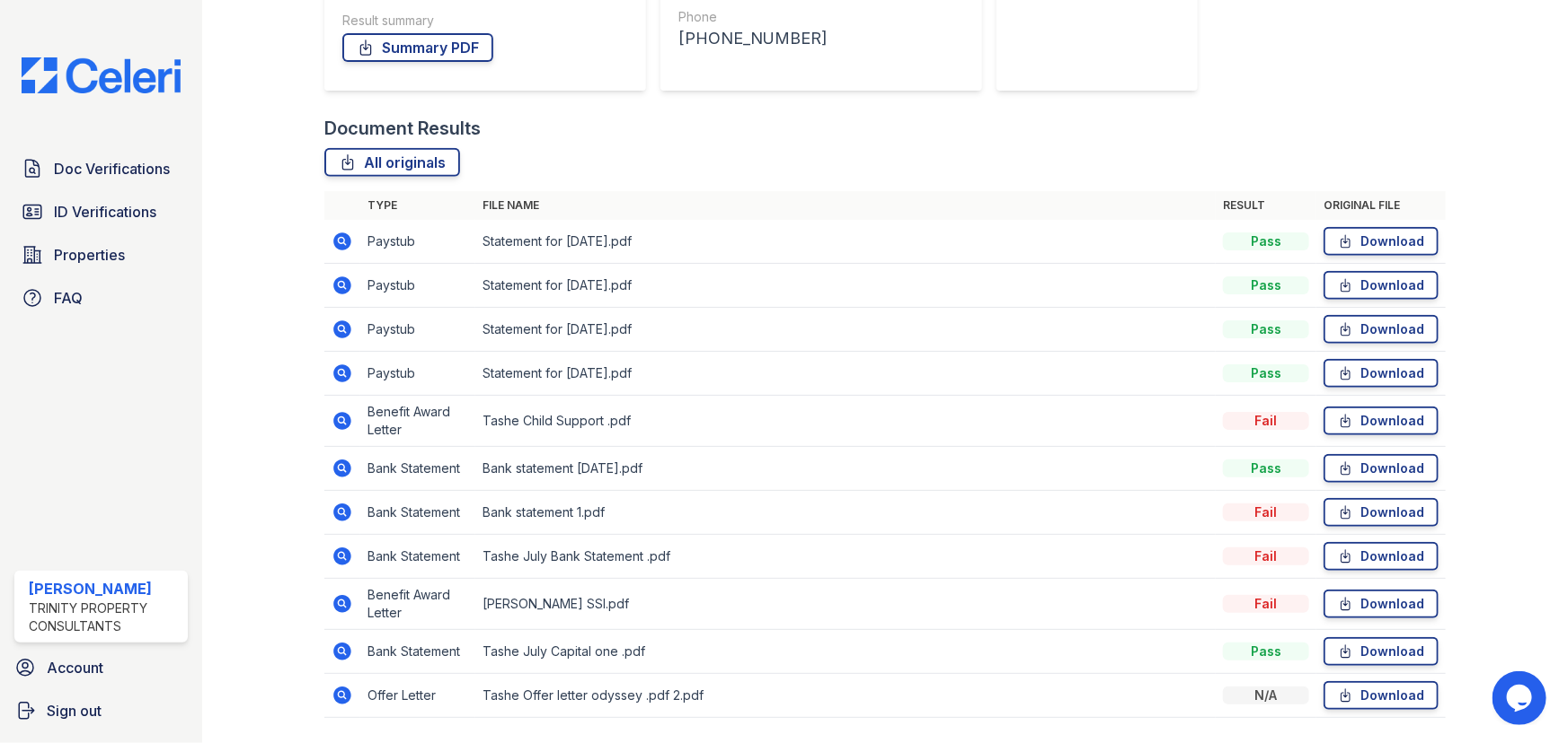
click at [341, 465] on icon at bounding box center [340, 467] width 5 height 5
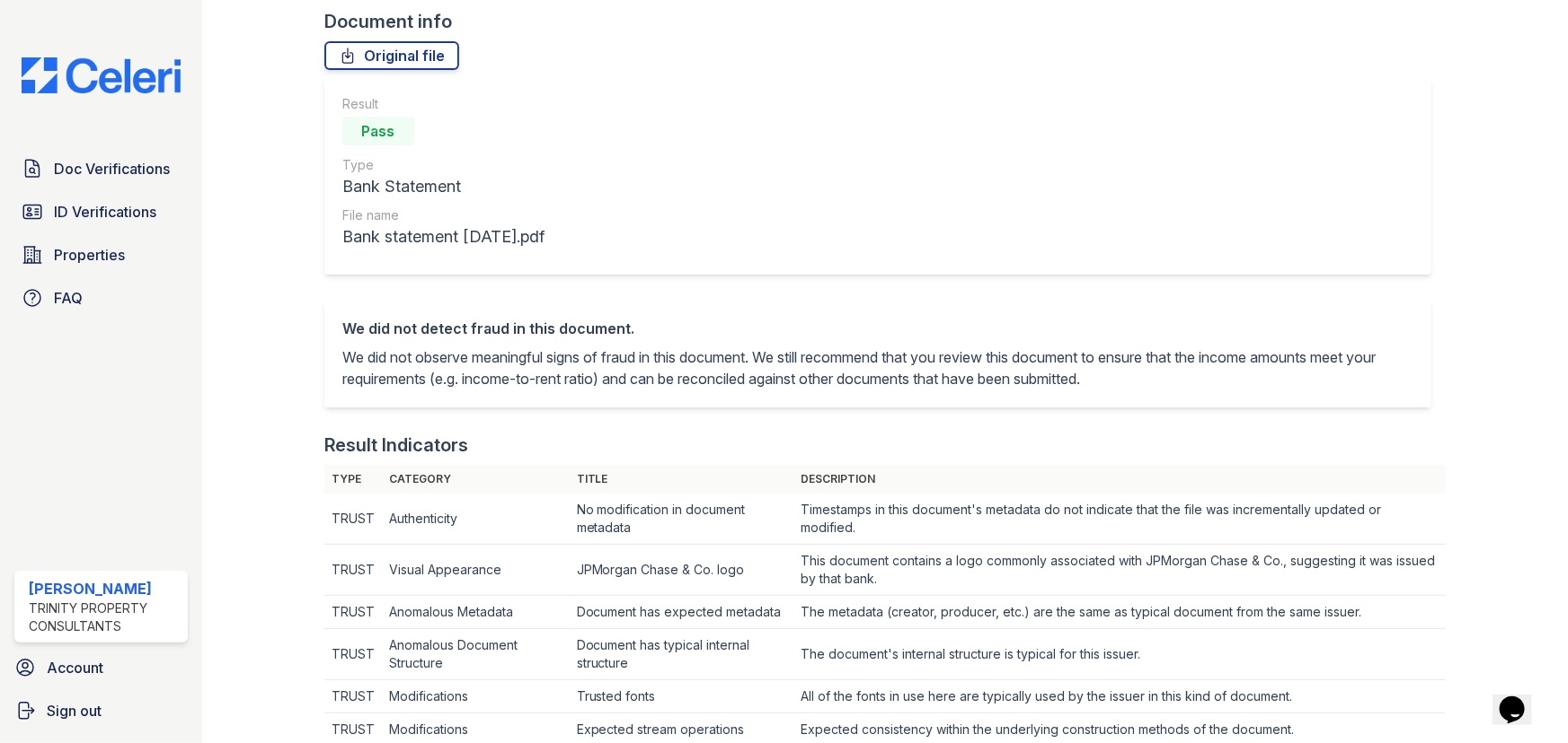
scroll to position [84, 0]
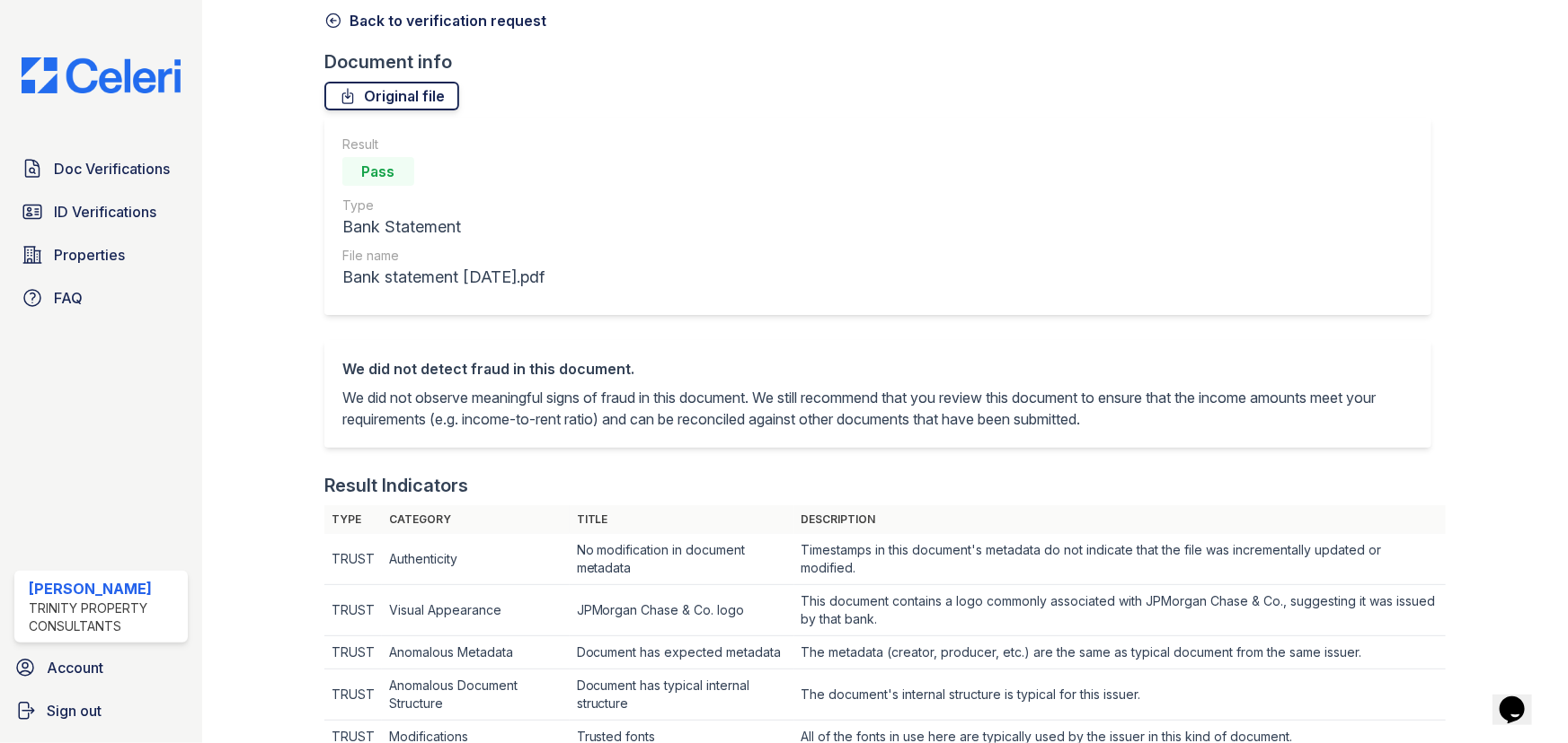
click at [422, 98] on link "Original file" at bounding box center [392, 96] width 135 height 29
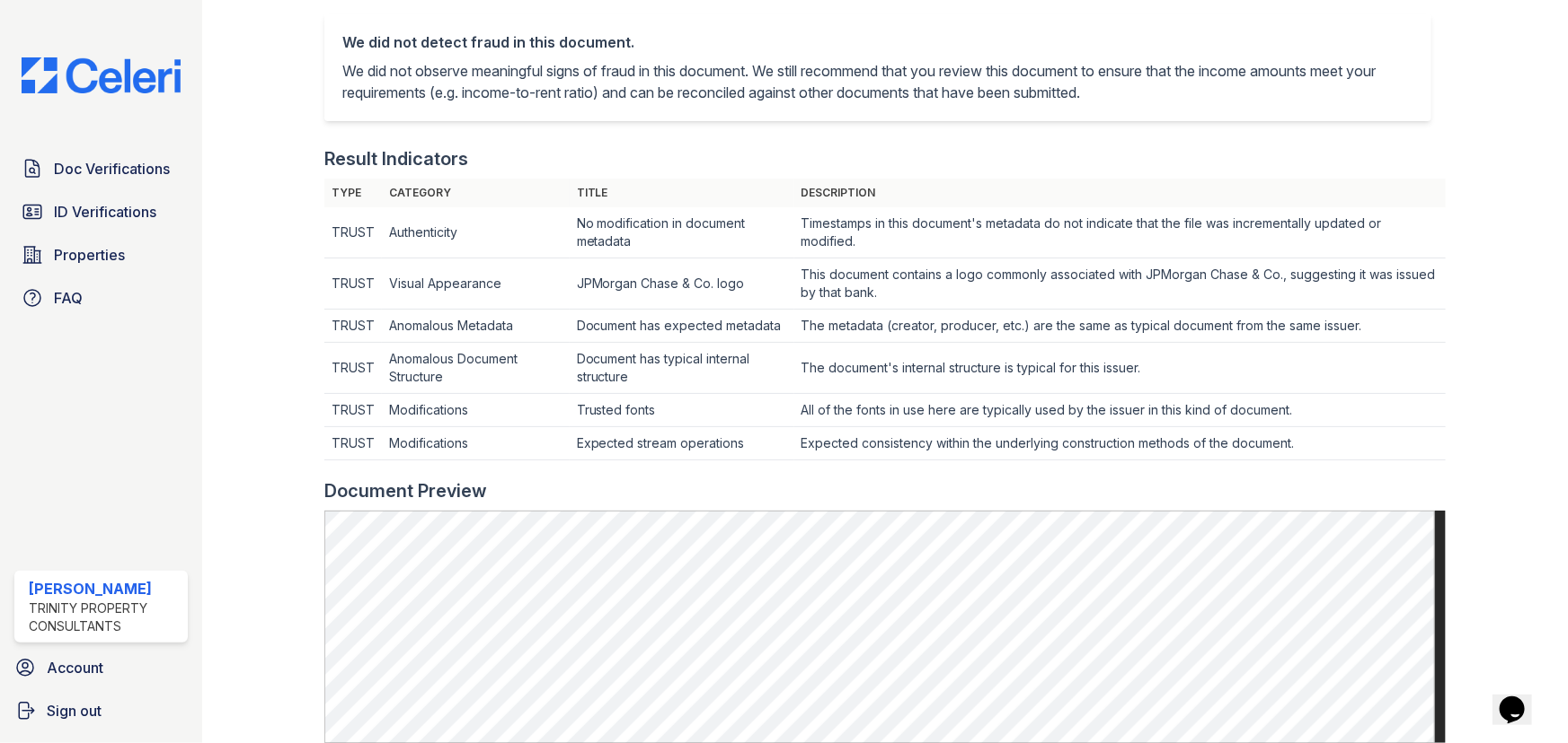
scroll to position [492, 0]
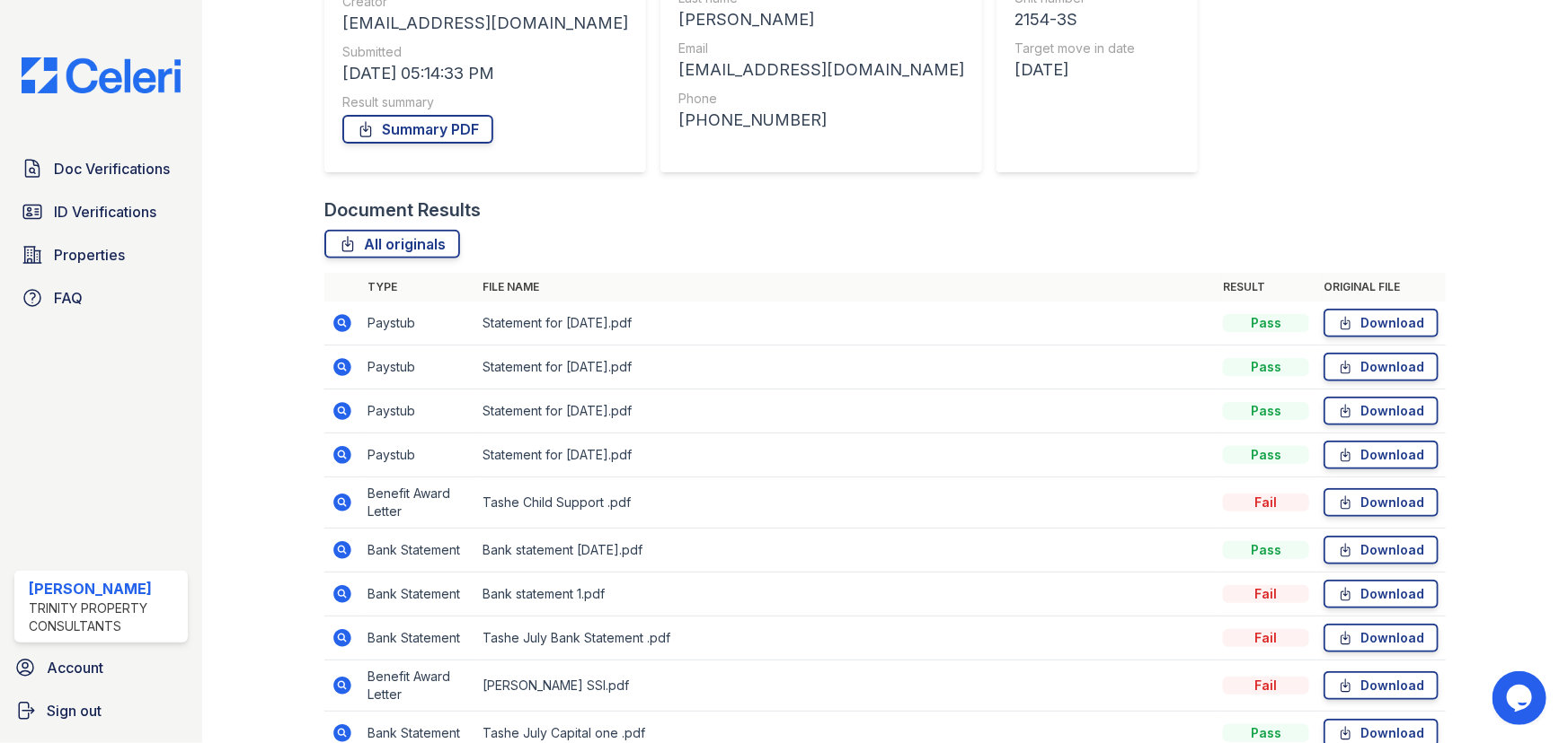
scroll to position [378, 0]
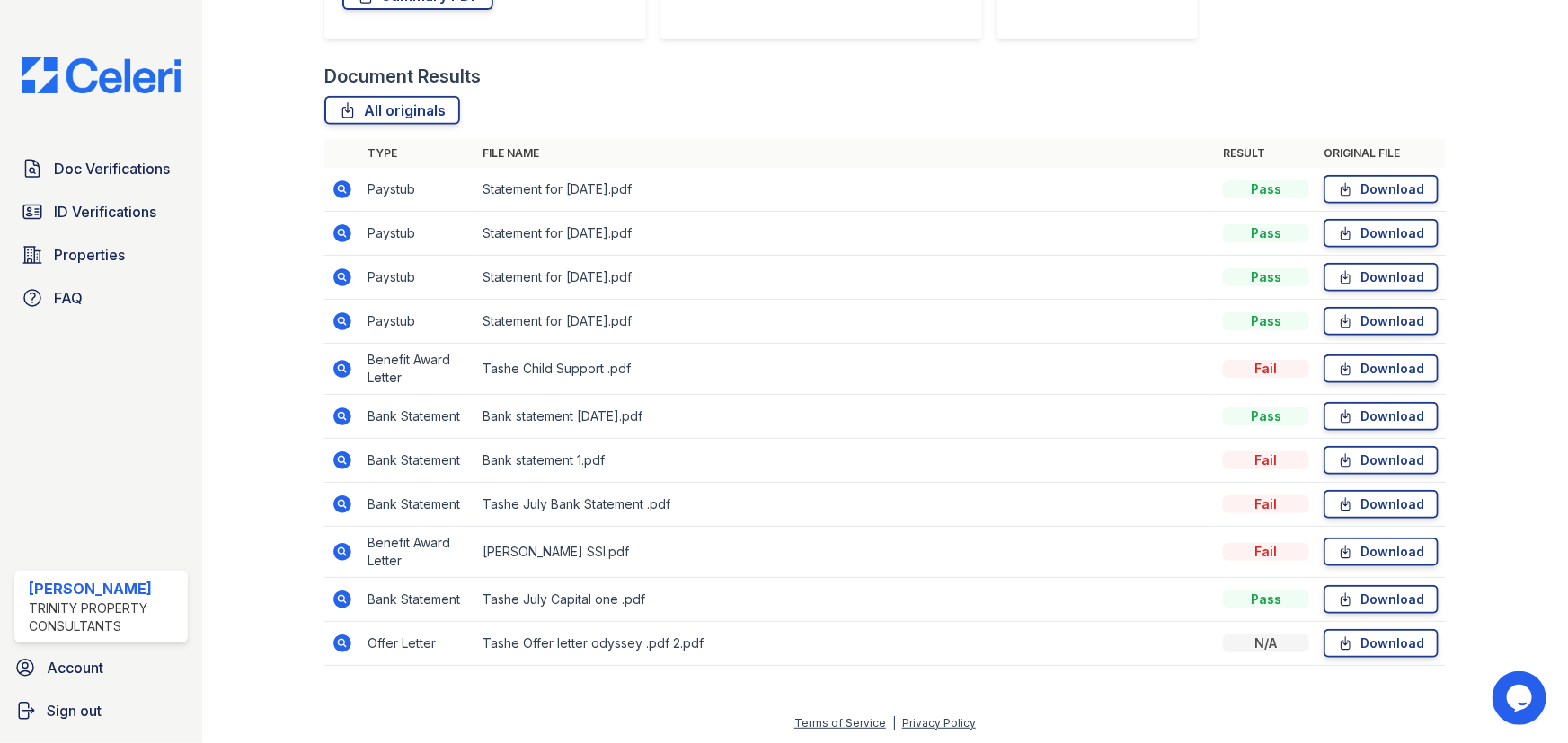
click at [344, 549] on icon at bounding box center [342, 552] width 18 height 18
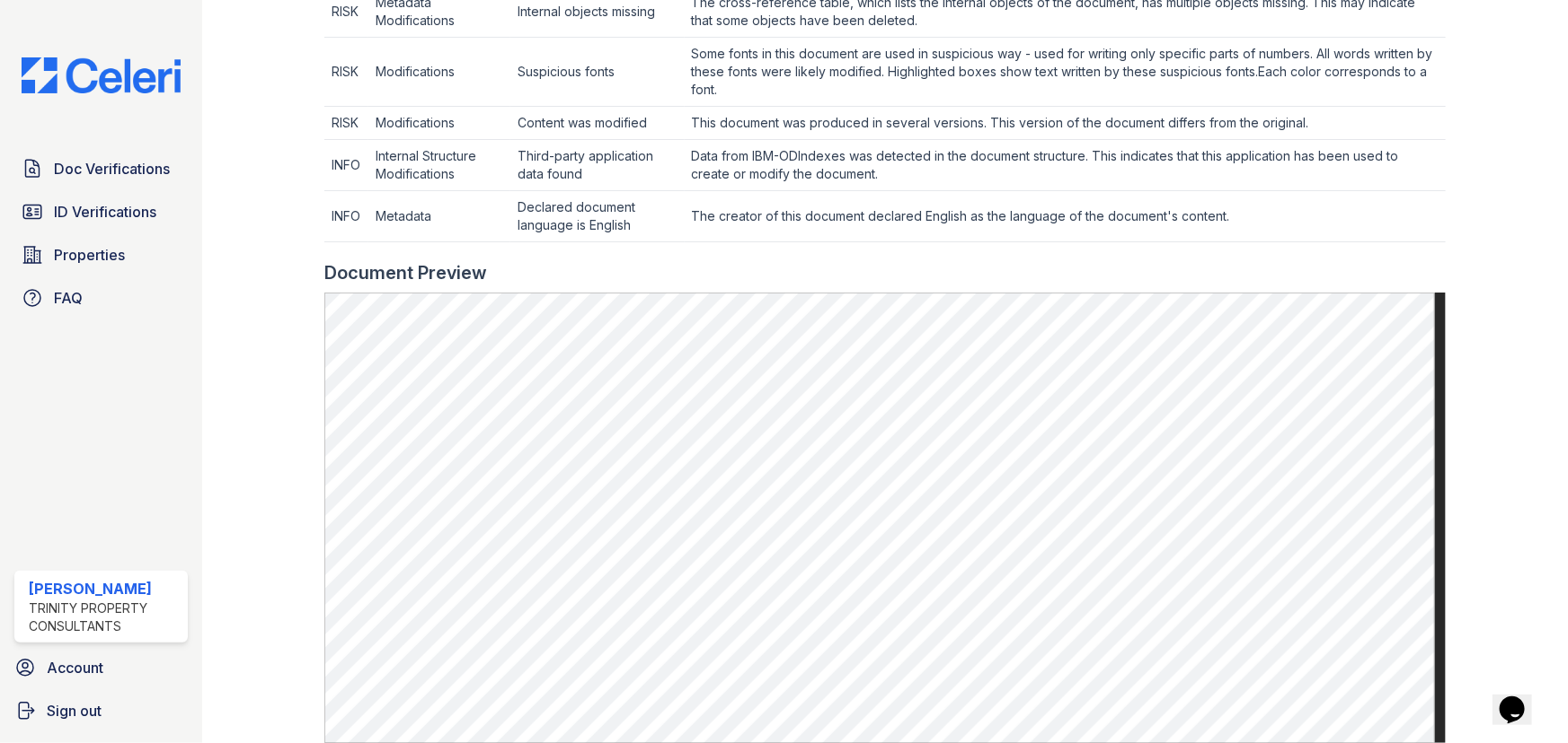
scroll to position [542, 0]
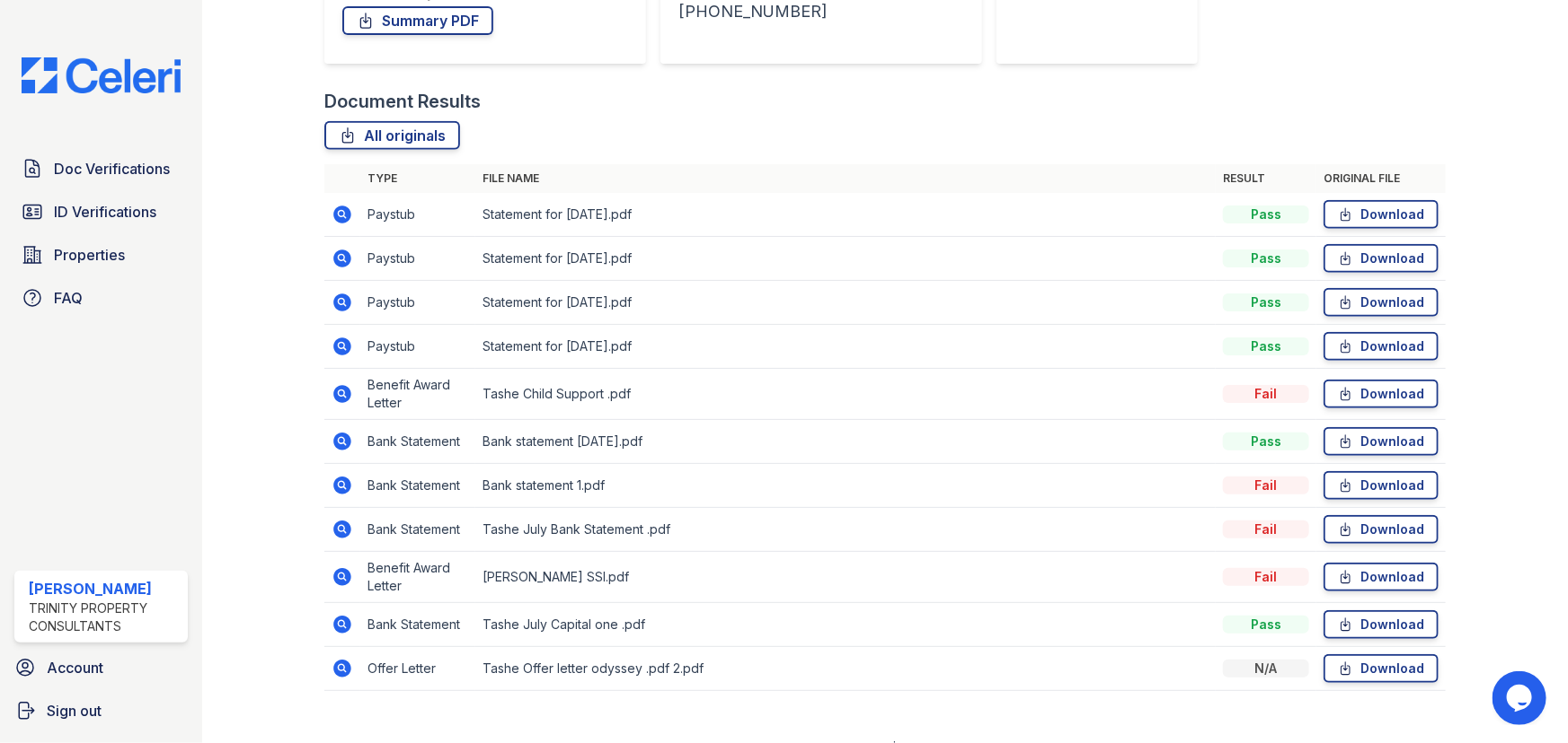
scroll to position [378, 0]
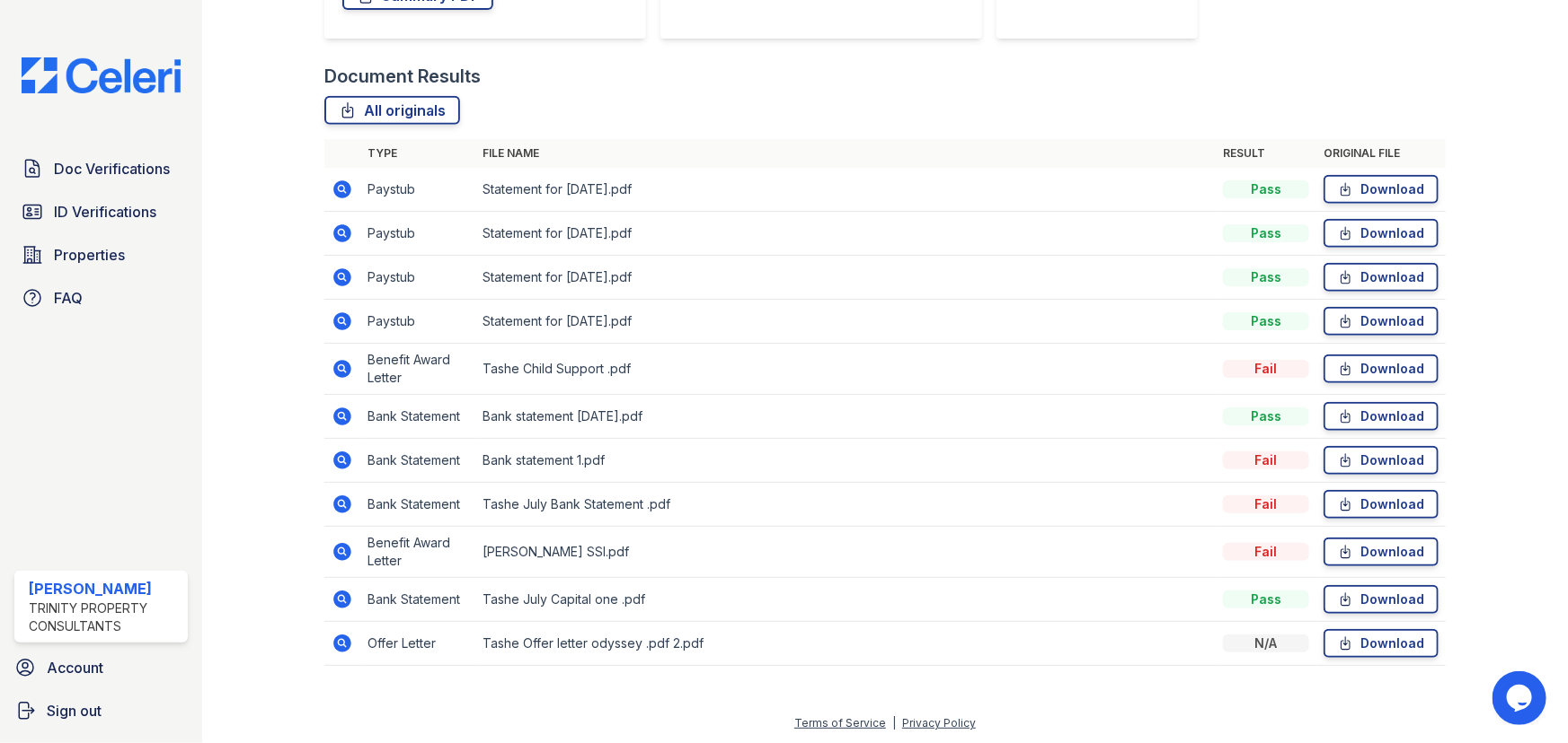
click at [341, 598] on icon at bounding box center [340, 598] width 5 height 5
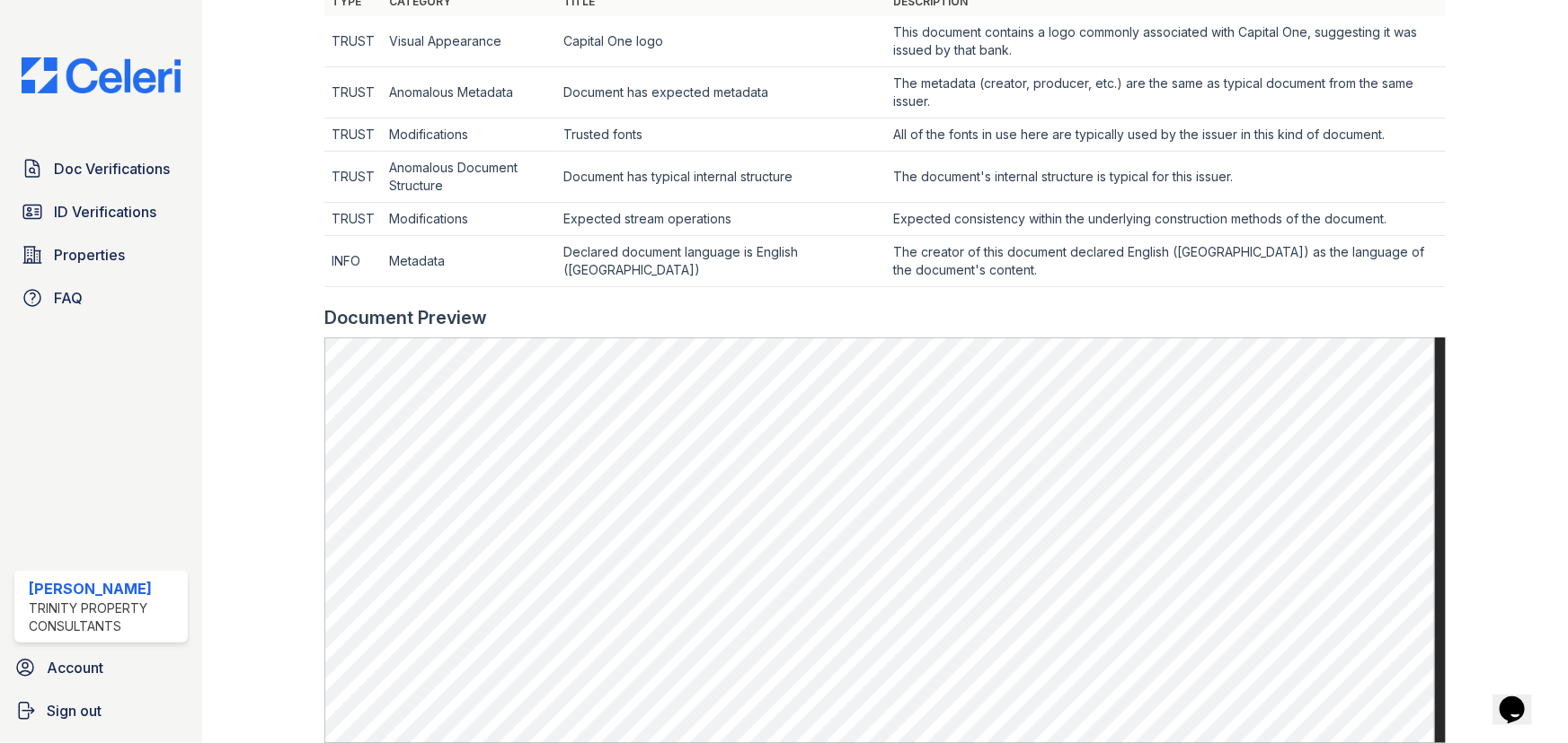
scroll to position [408, 0]
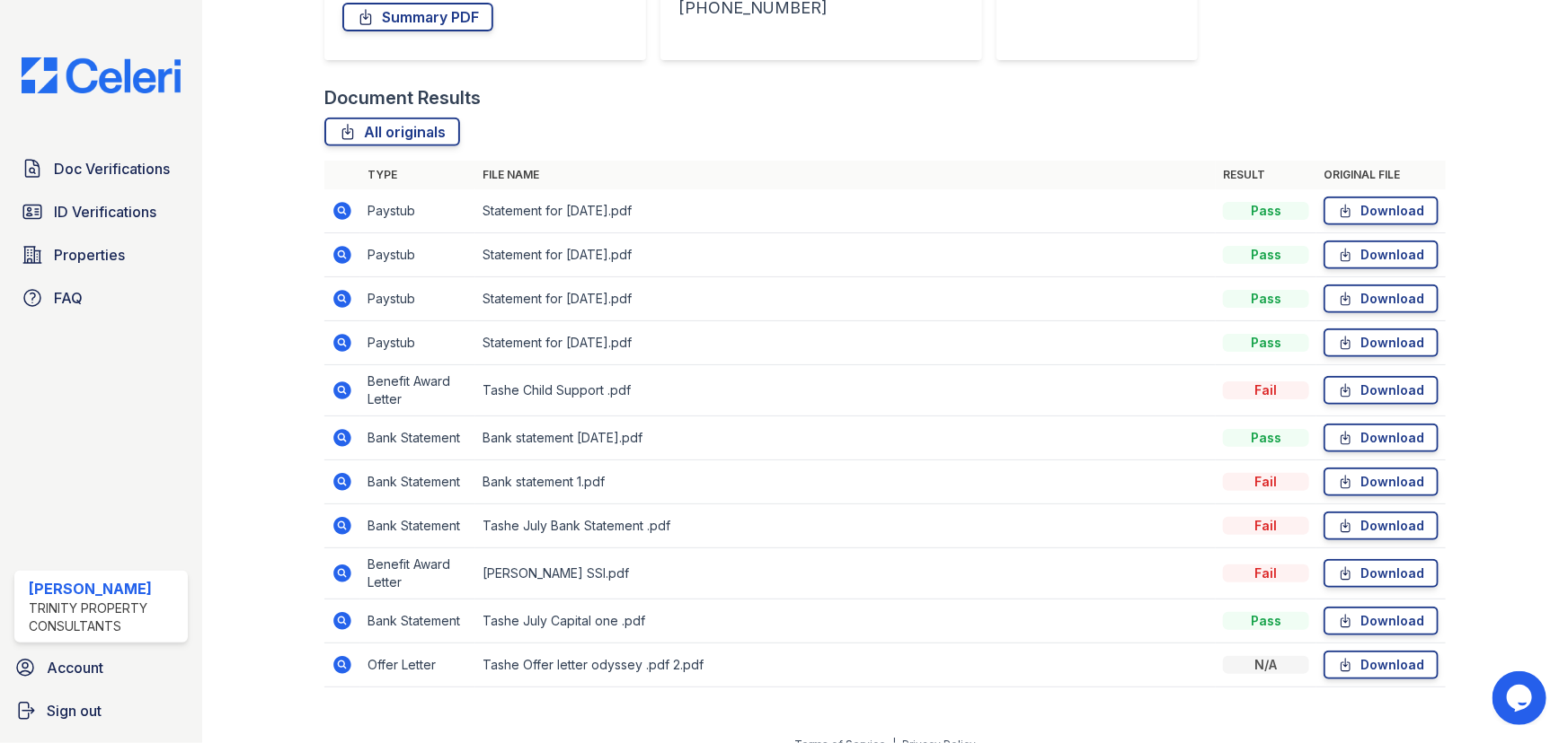
scroll to position [378, 0]
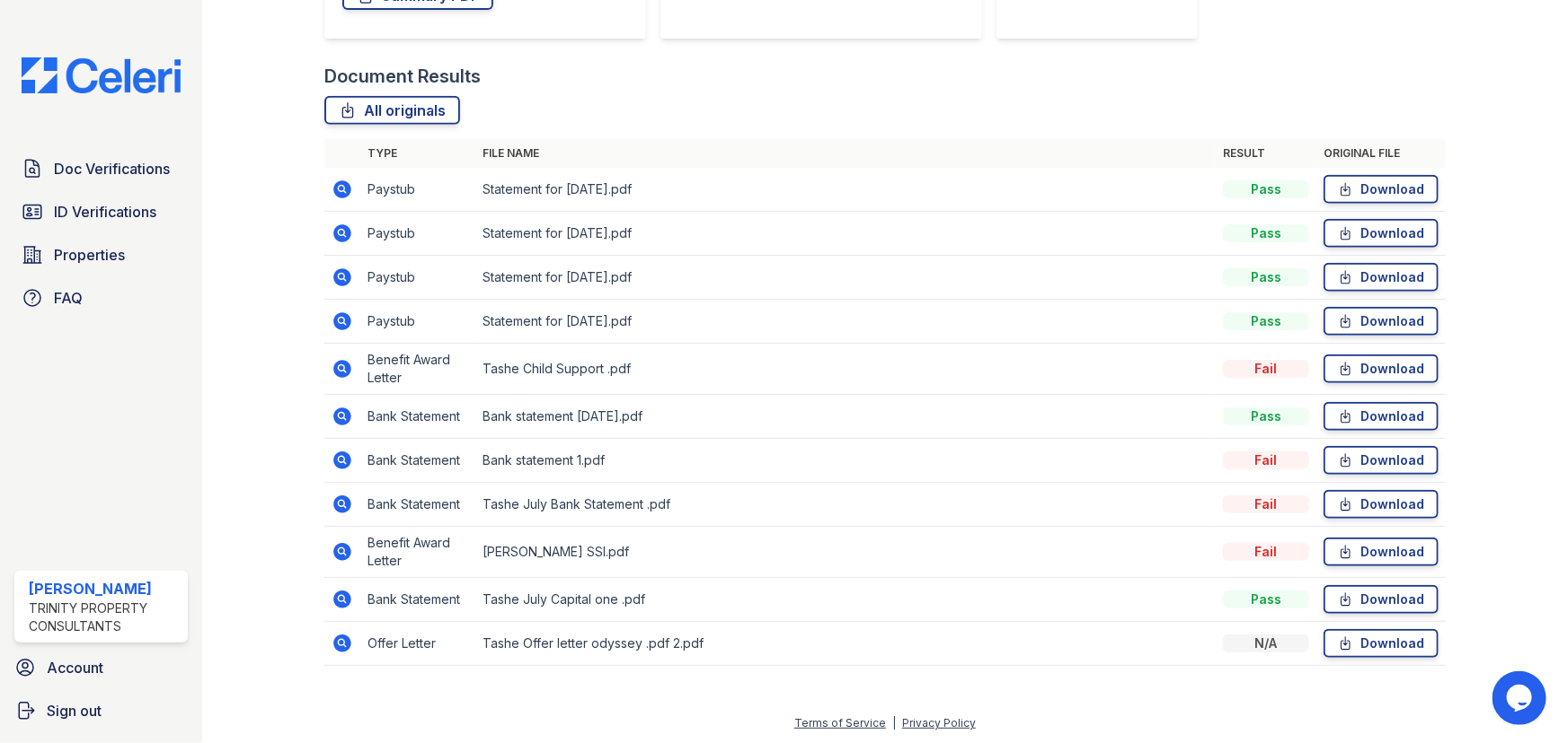
click at [341, 454] on icon at bounding box center [342, 461] width 21 height 21
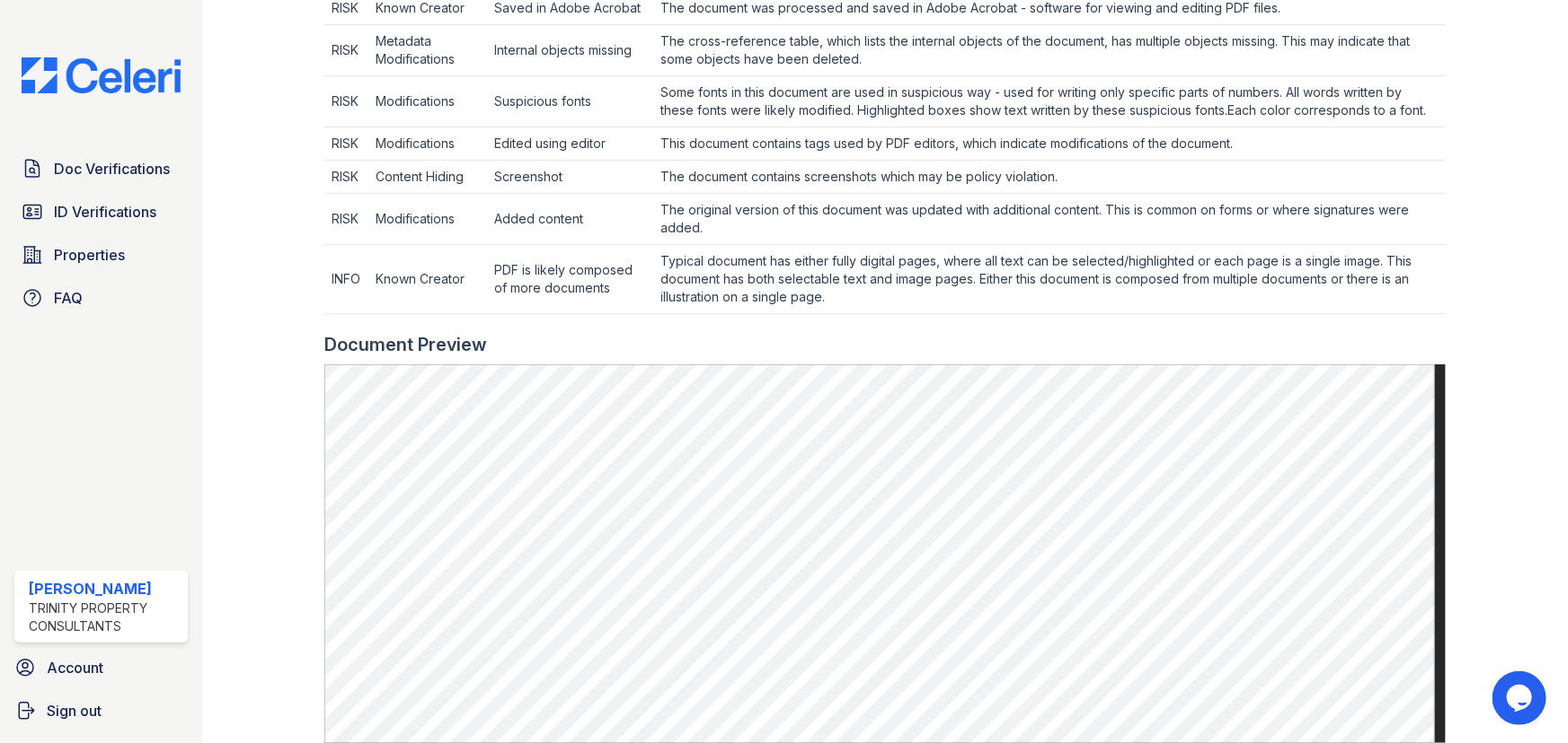
scroll to position [898, 0]
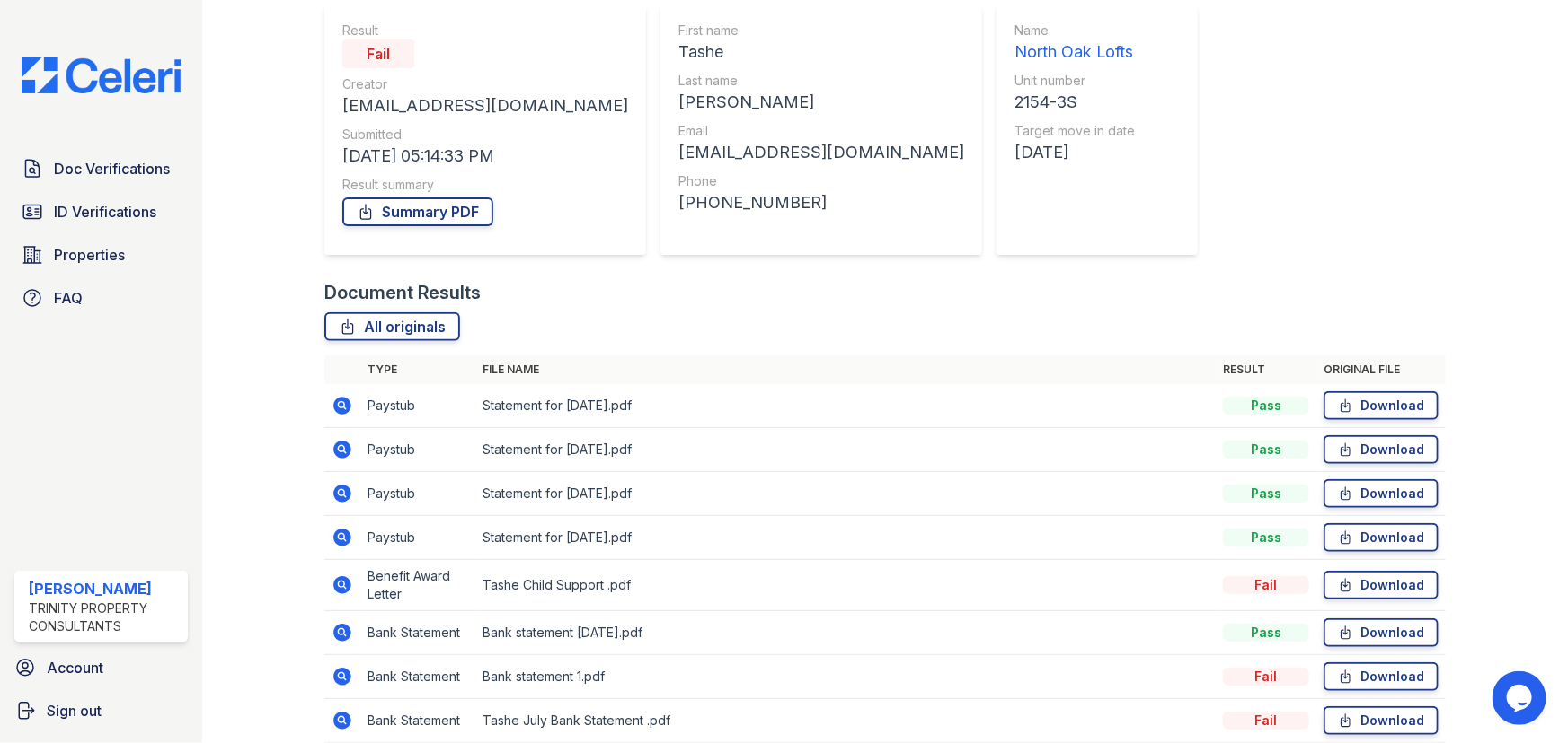
scroll to position [163, 0]
click at [91, 174] on span "Doc Verifications" at bounding box center [112, 169] width 116 height 21
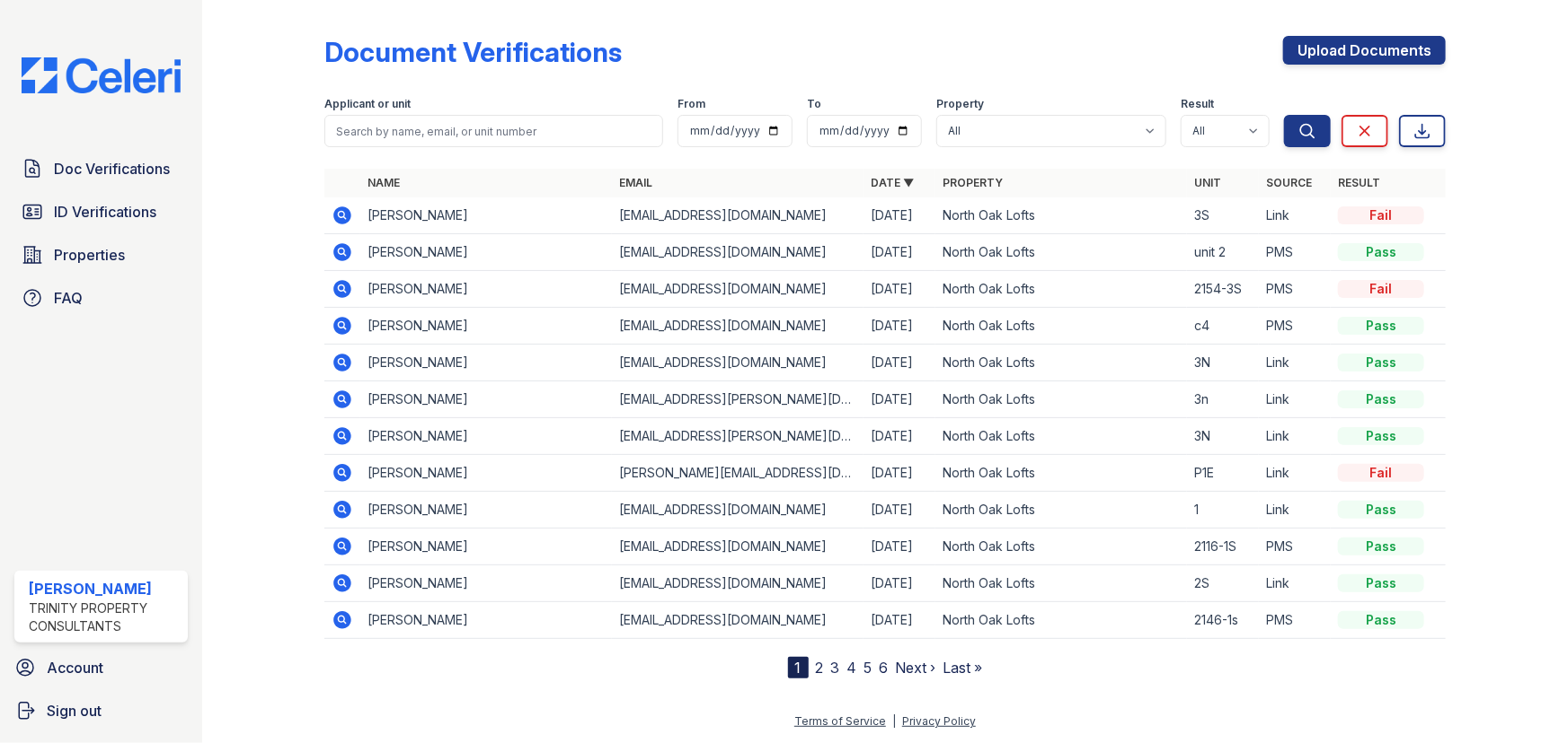
click at [336, 212] on icon at bounding box center [342, 215] width 18 height 18
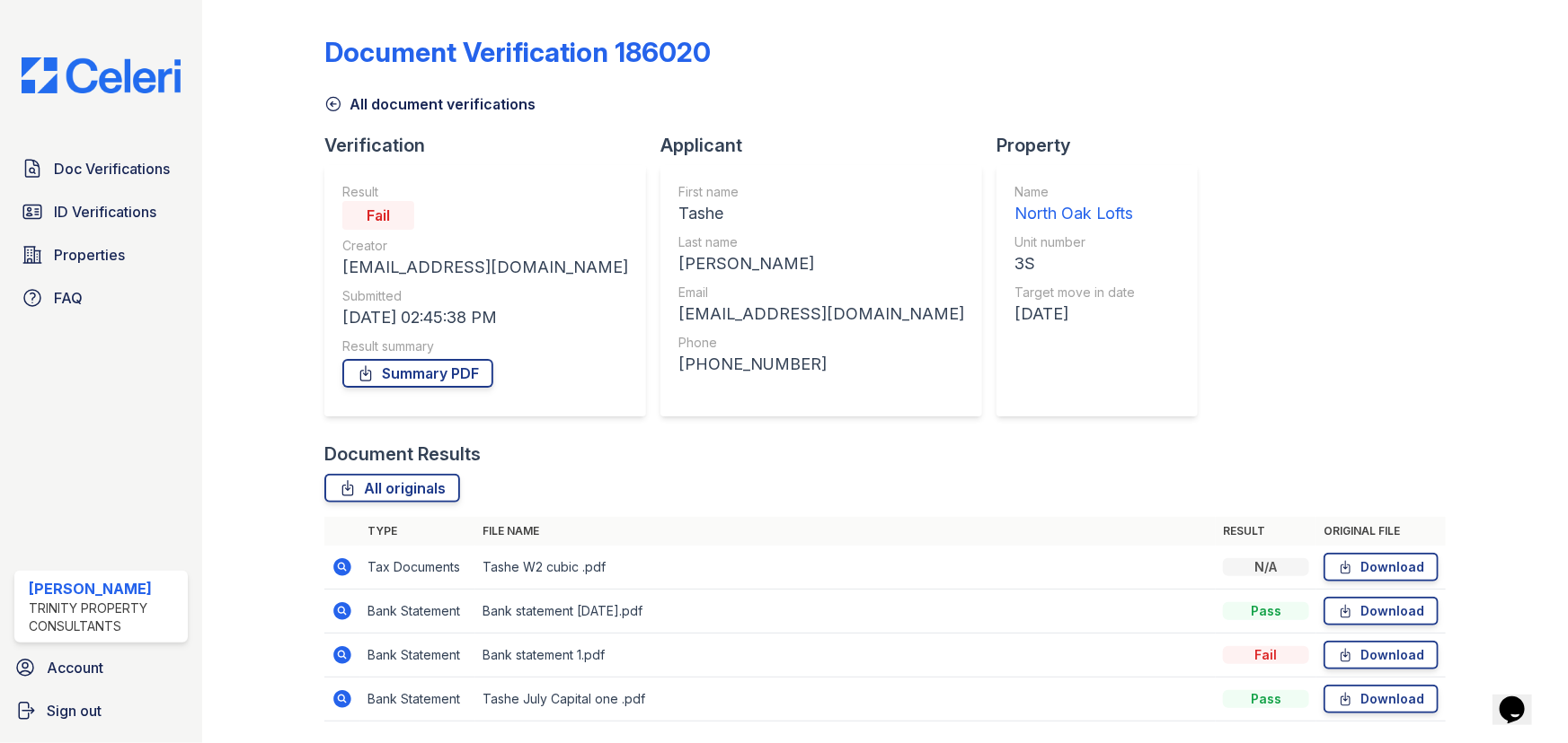
click at [386, 215] on div "Fail" at bounding box center [378, 216] width 72 height 29
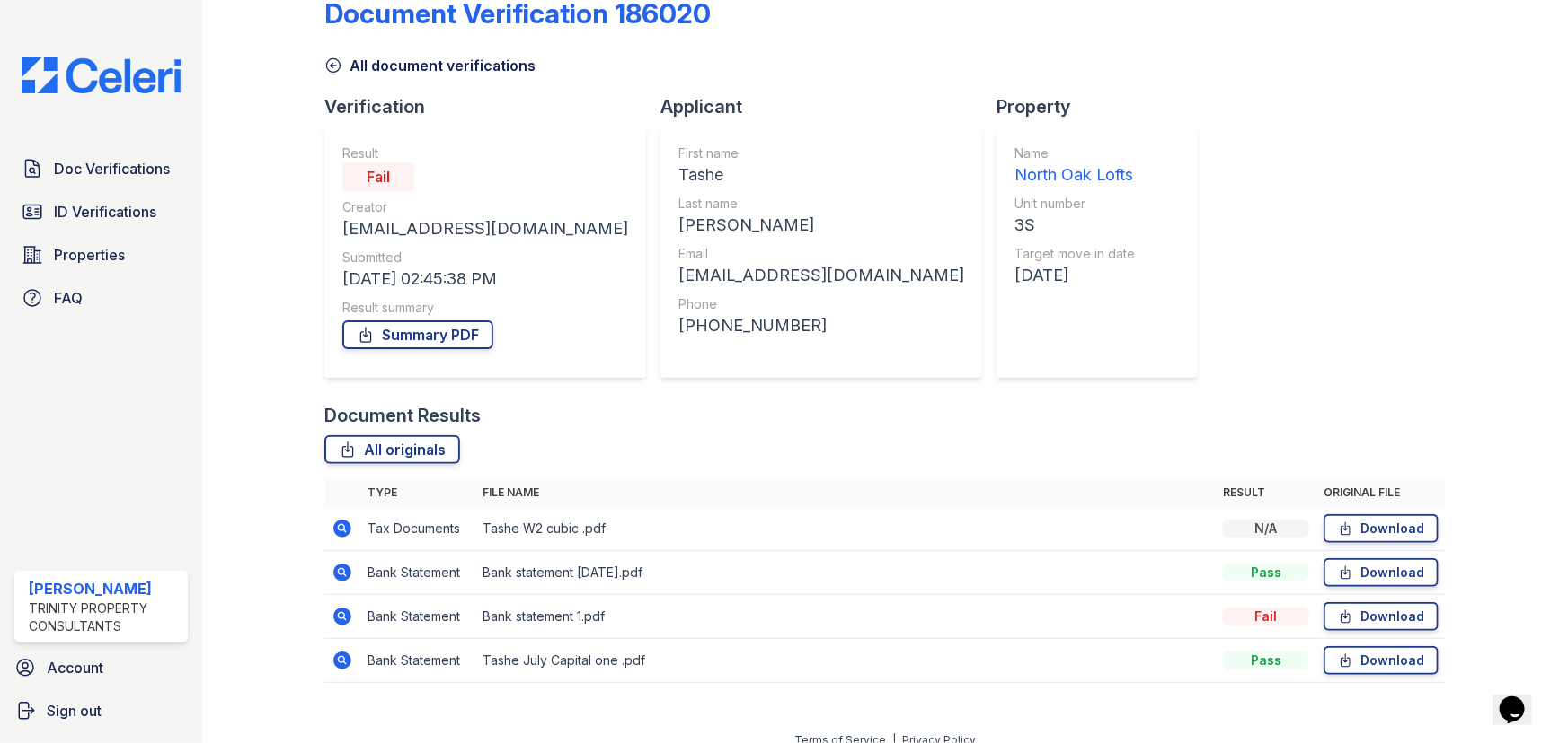
scroll to position [57, 0]
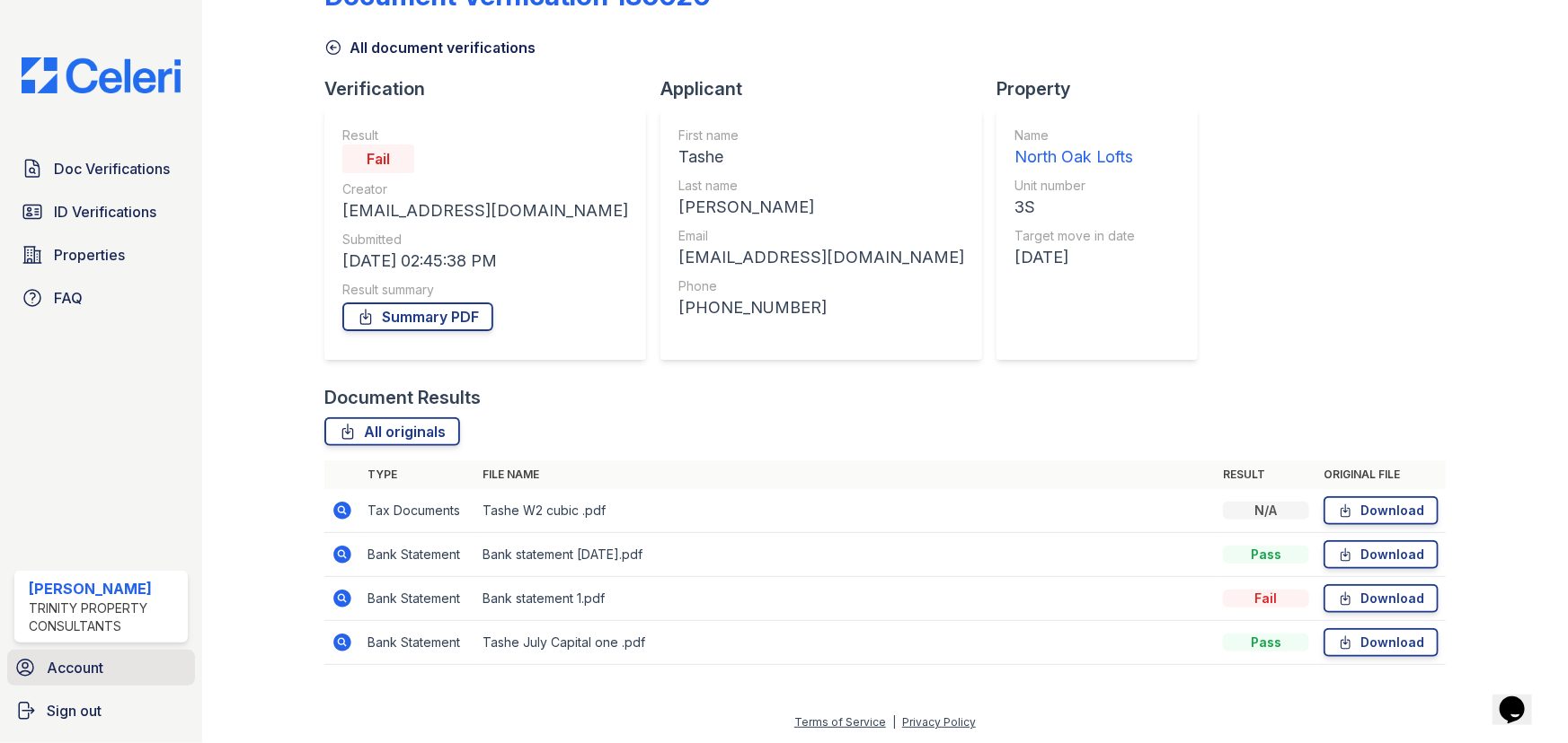
click at [63, 664] on span "Account" at bounding box center [74, 668] width 57 height 21
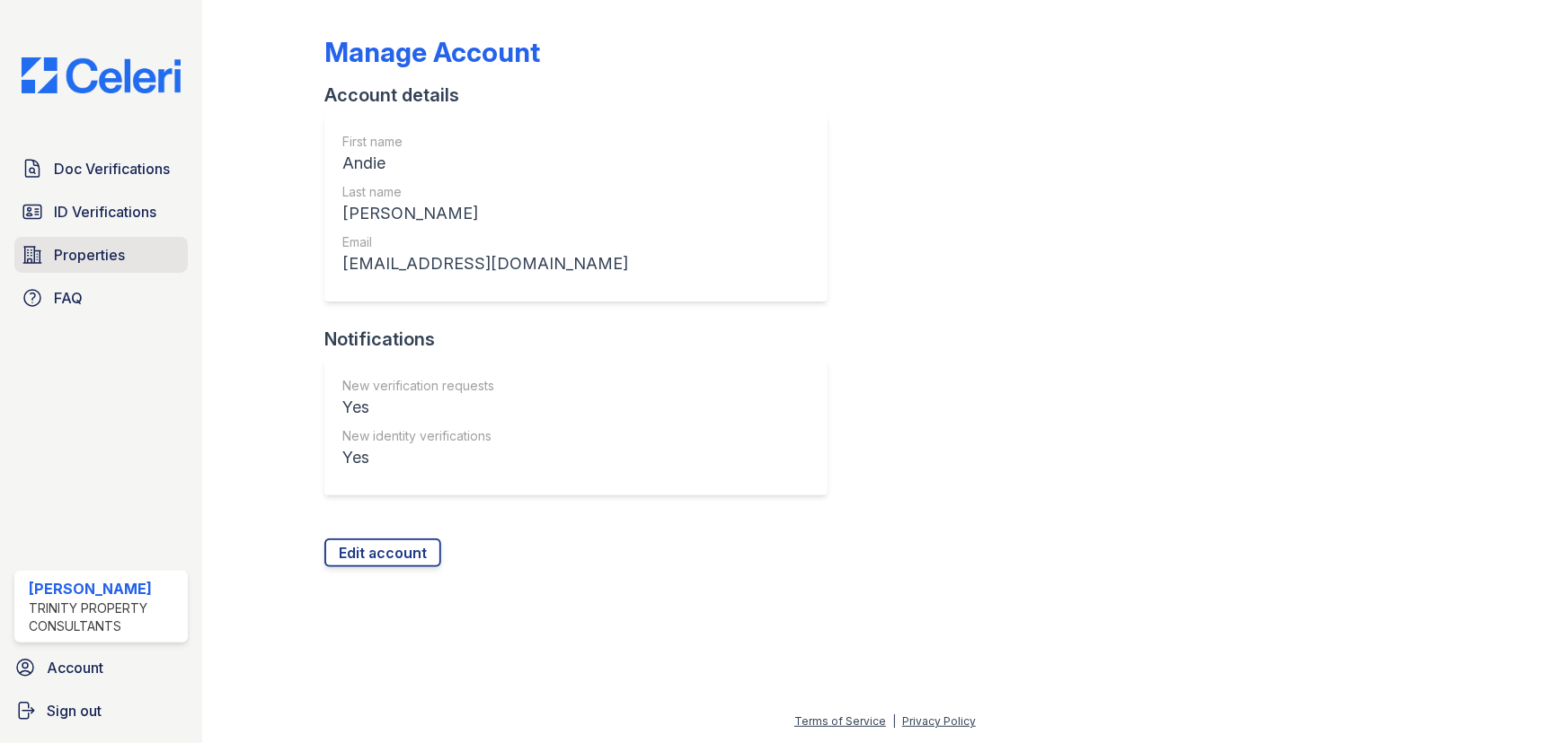
click at [94, 244] on span "Properties" at bounding box center [90, 254] width 71 height 21
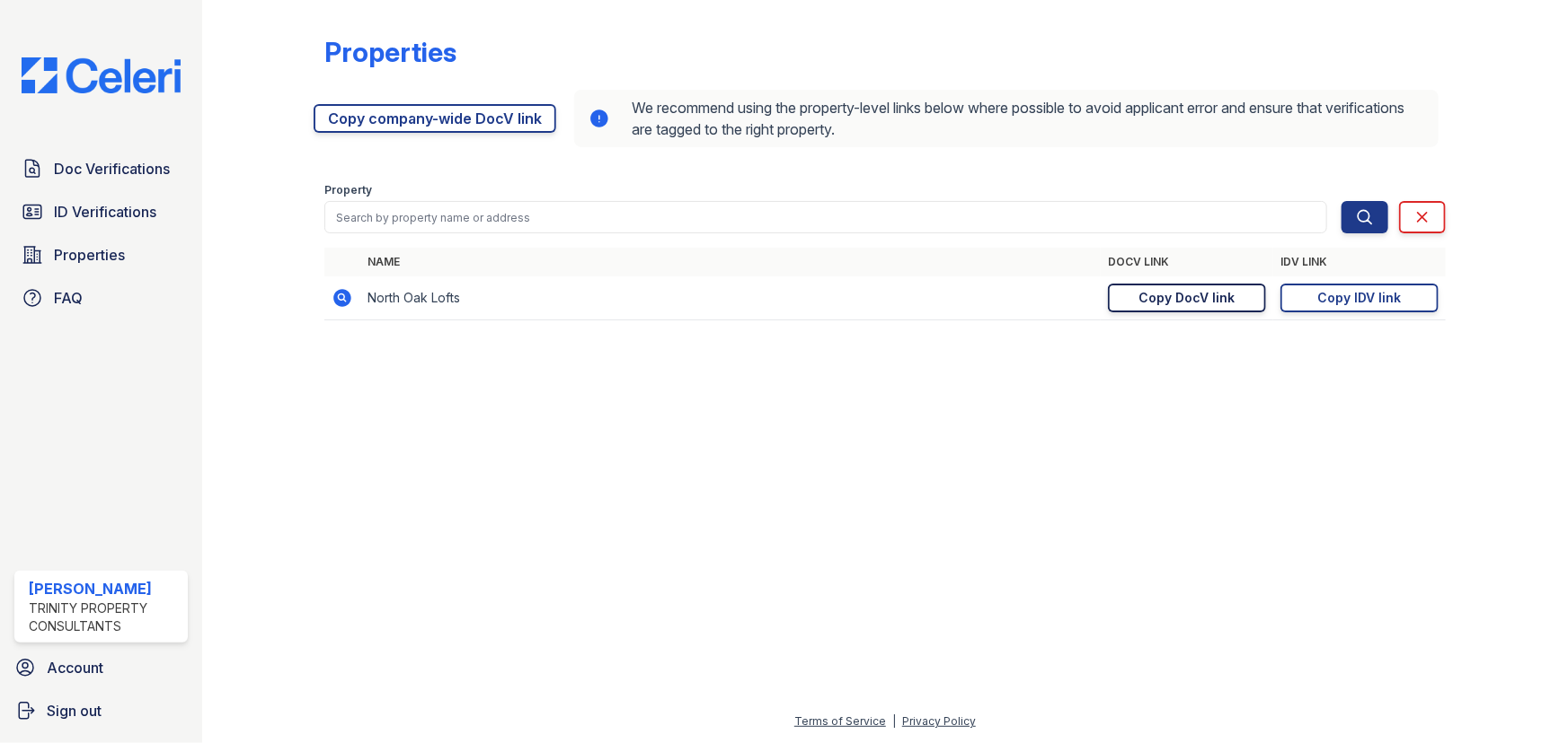
click at [1213, 302] on div "Copy DocV link" at bounding box center [1187, 298] width 96 height 18
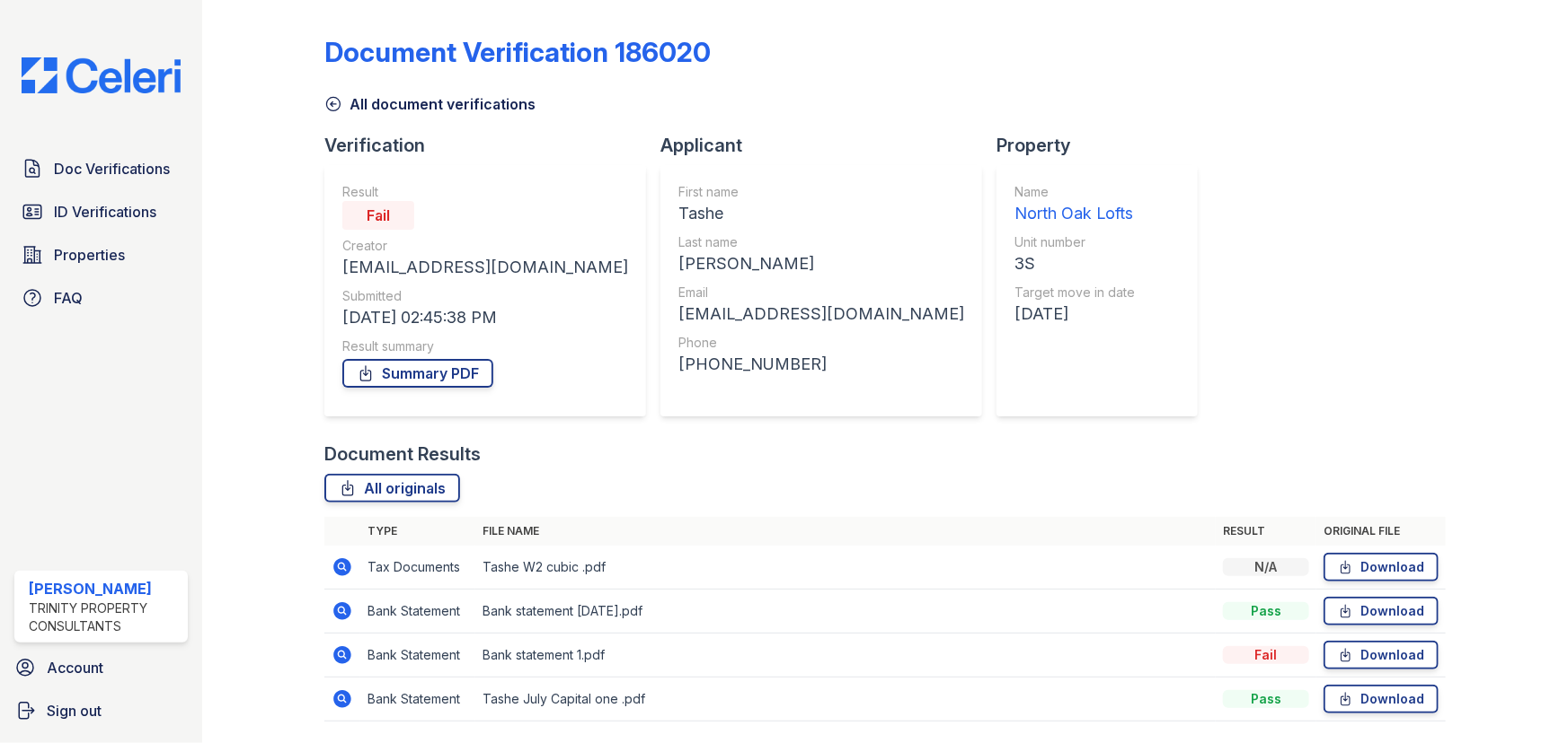
scroll to position [57, 0]
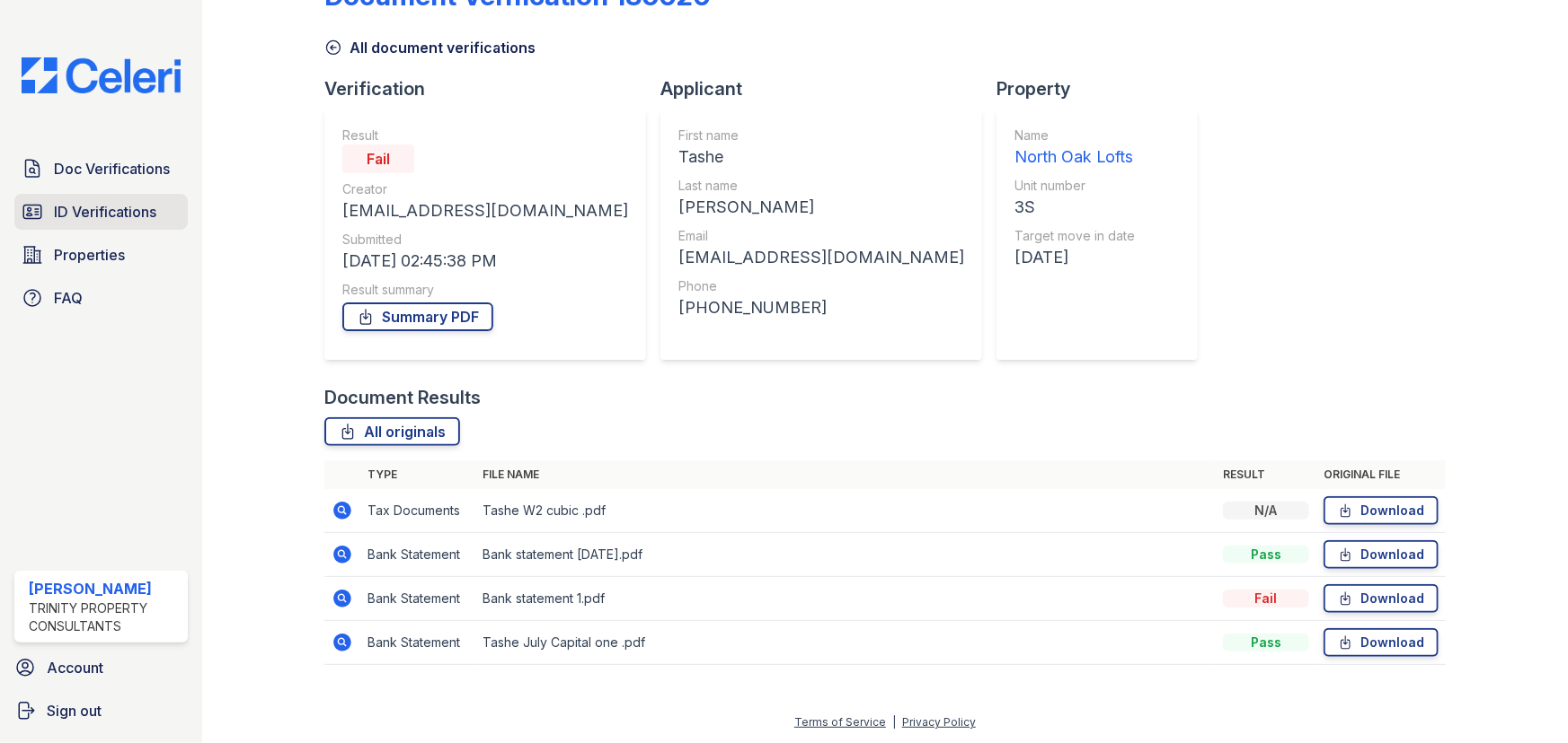
click at [129, 209] on span "ID Verifications" at bounding box center [105, 212] width 102 height 21
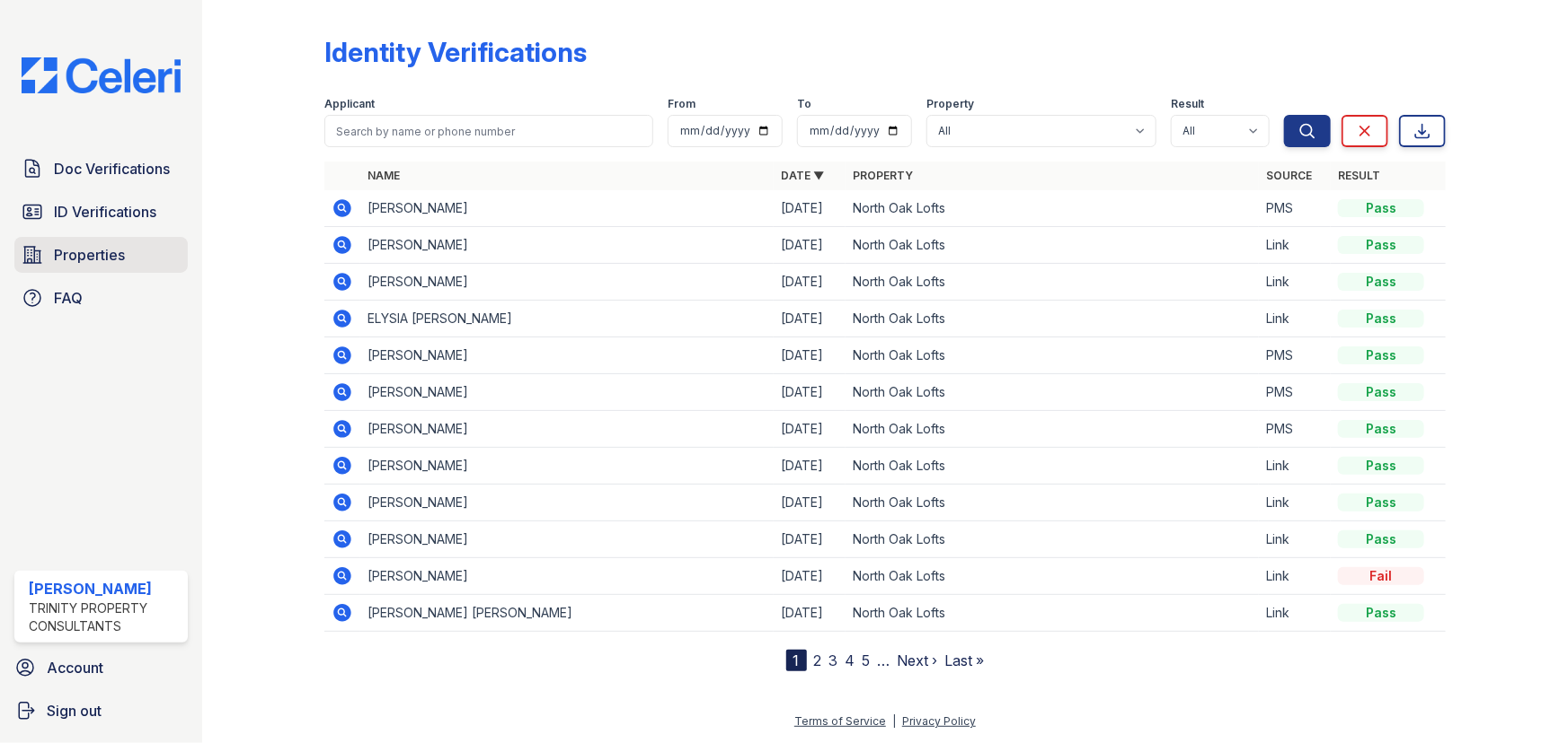
click at [86, 255] on span "Properties" at bounding box center [90, 254] width 71 height 21
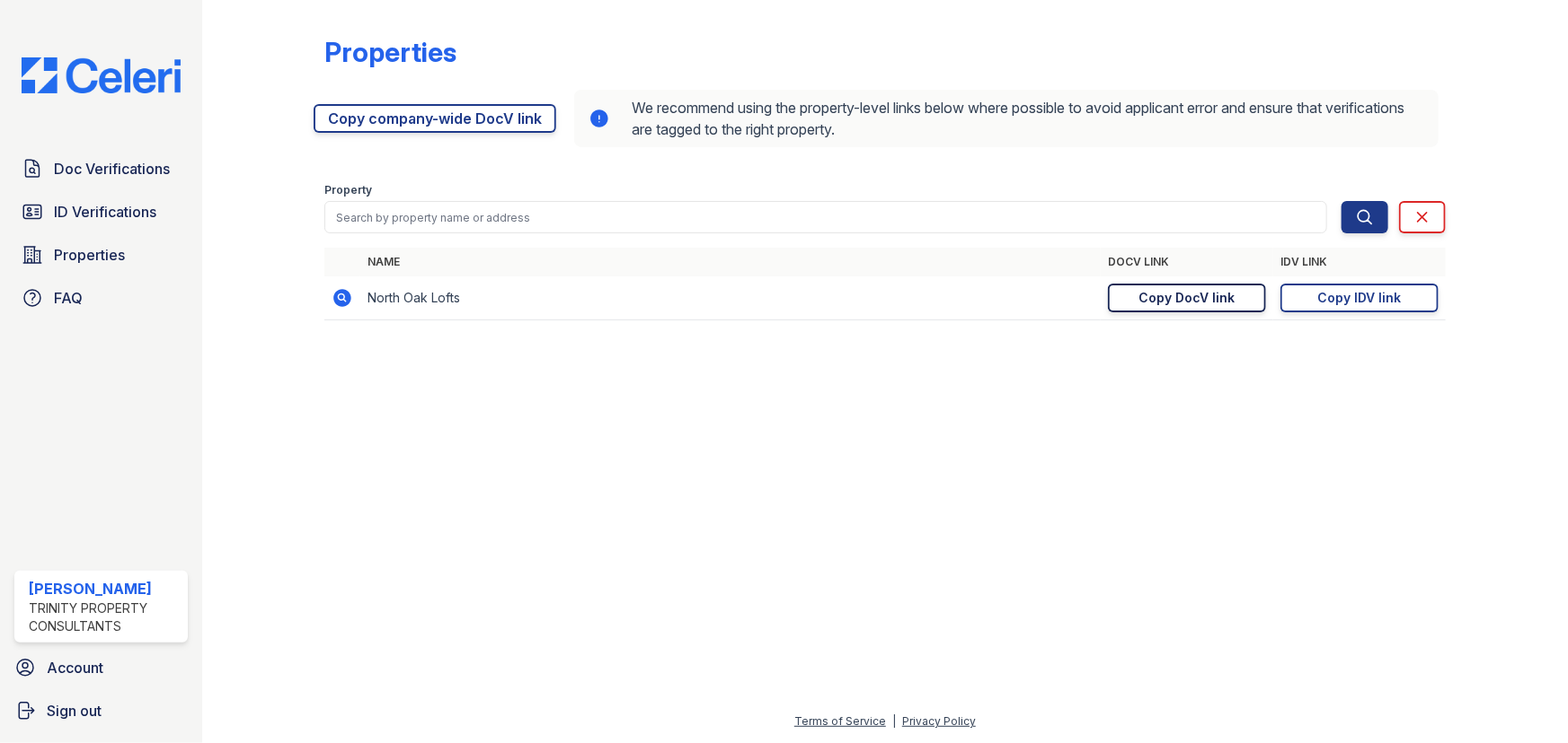
click at [1200, 296] on div "Copy DocV link" at bounding box center [1187, 298] width 96 height 18
click at [76, 175] on span "Doc Verifications" at bounding box center [112, 169] width 116 height 21
